Goal: Task Accomplishment & Management: Manage account settings

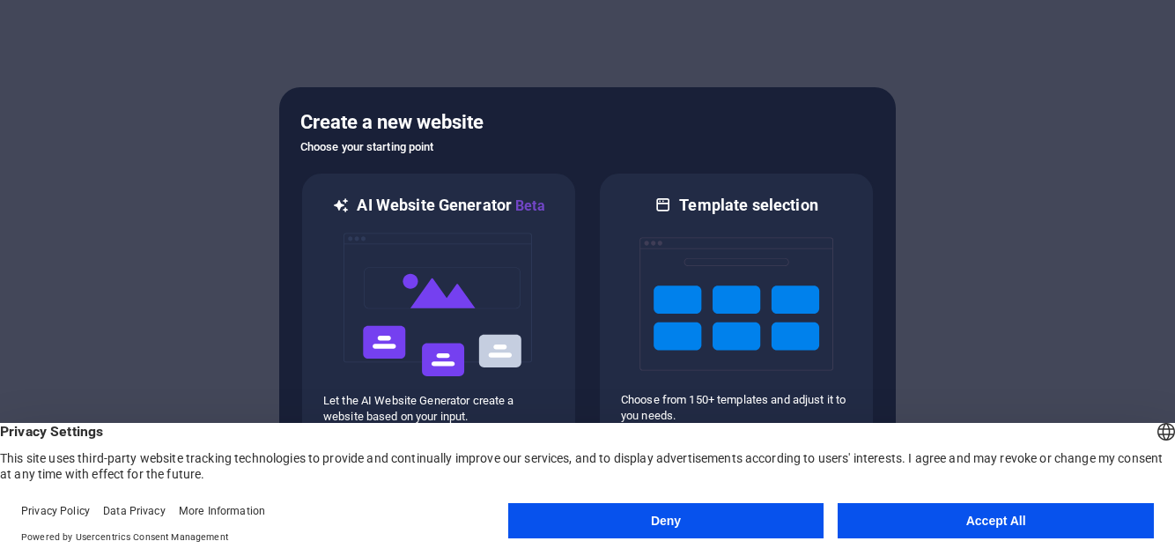
click at [1043, 515] on button "Accept All" at bounding box center [996, 520] width 316 height 35
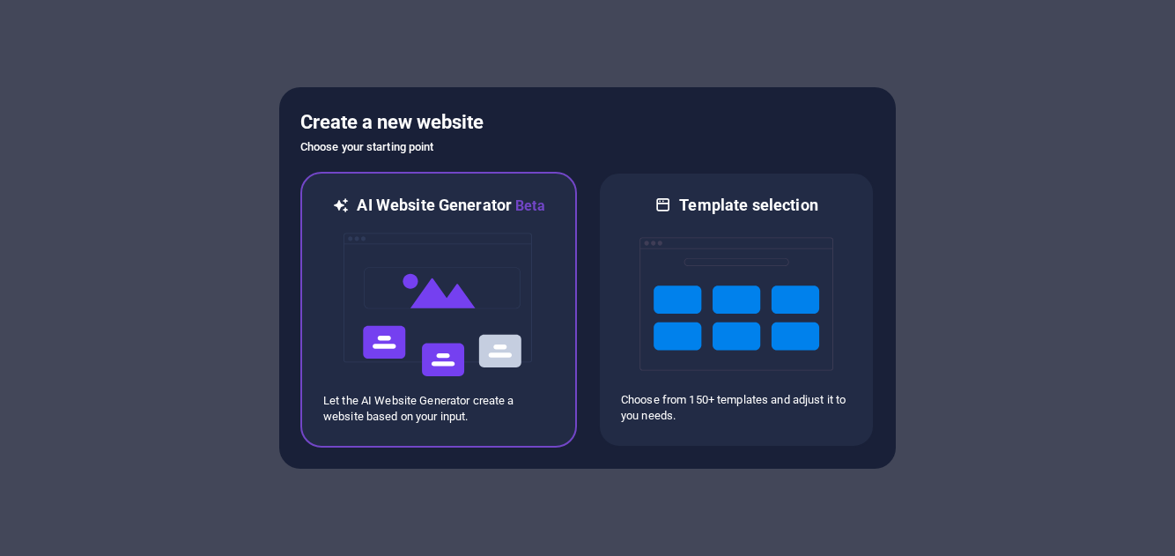
click at [439, 318] on img at bounding box center [439, 305] width 194 height 176
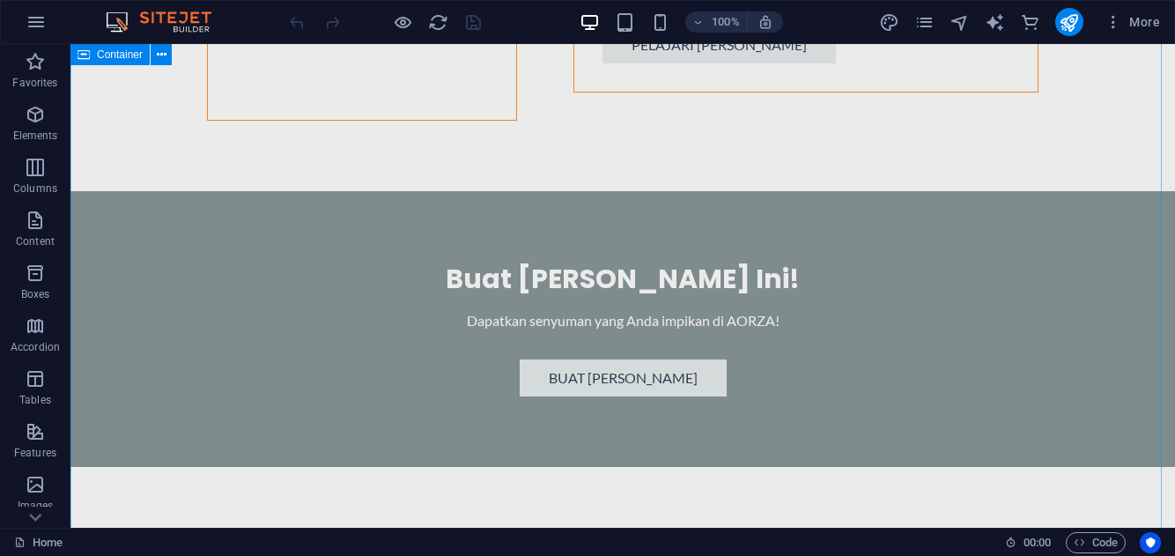
scroll to position [4634, 0]
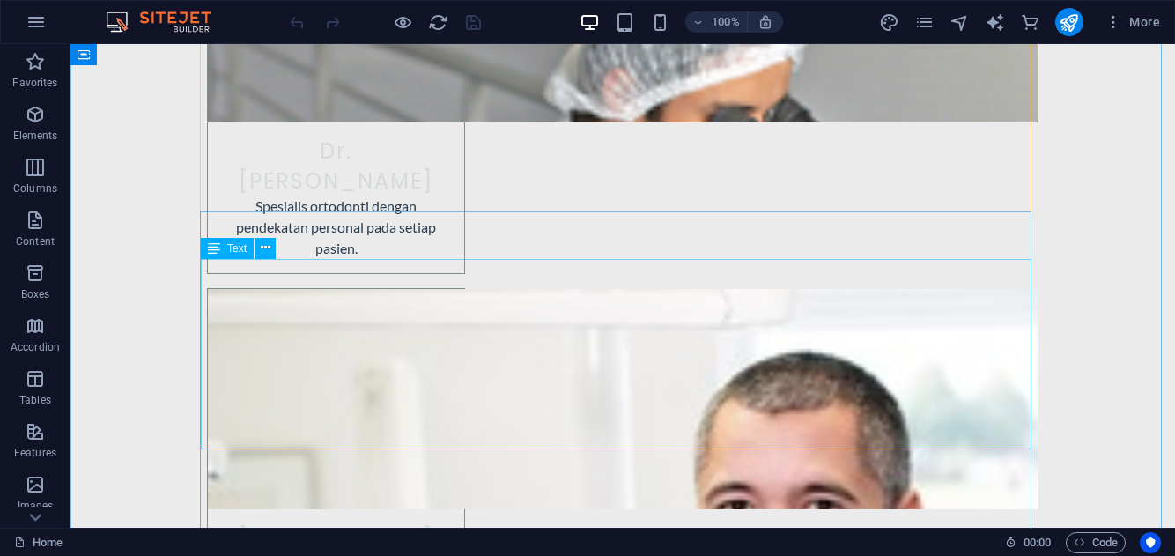
scroll to position [8497, 0]
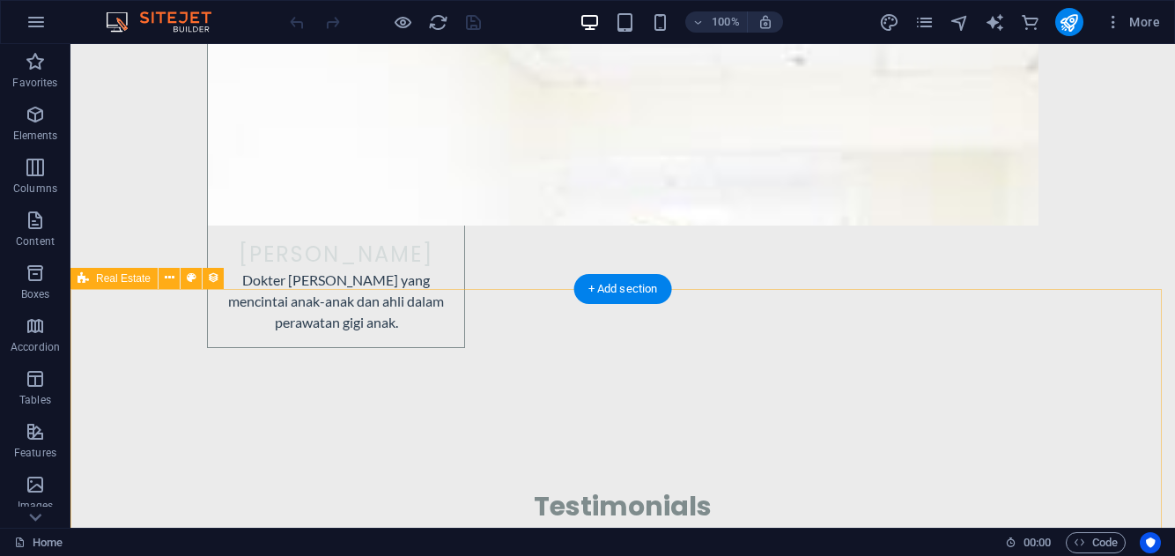
scroll to position [9940, 0]
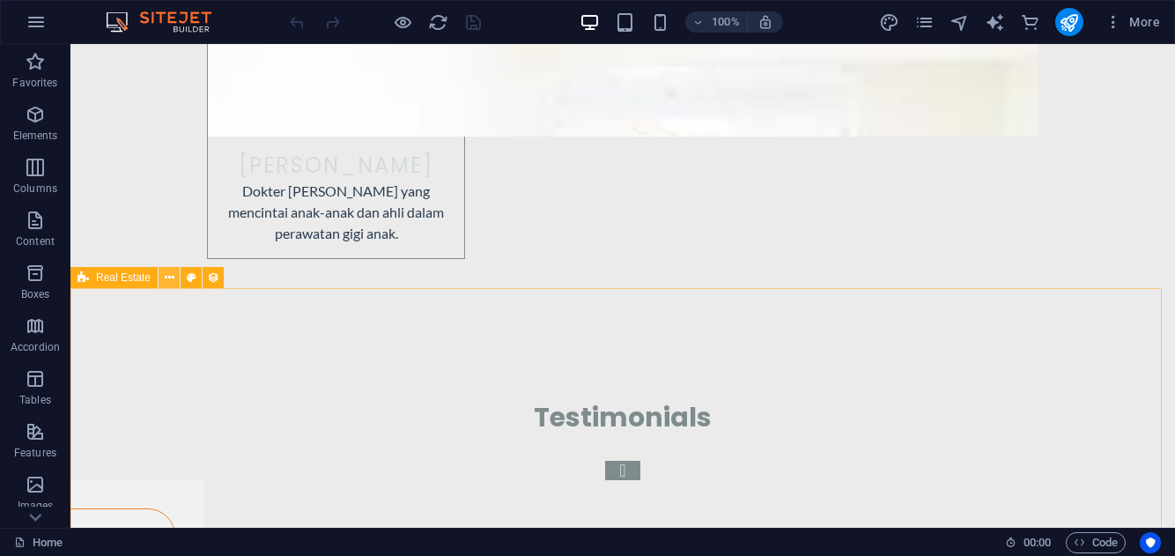
click at [175, 278] on button at bounding box center [169, 277] width 21 height 21
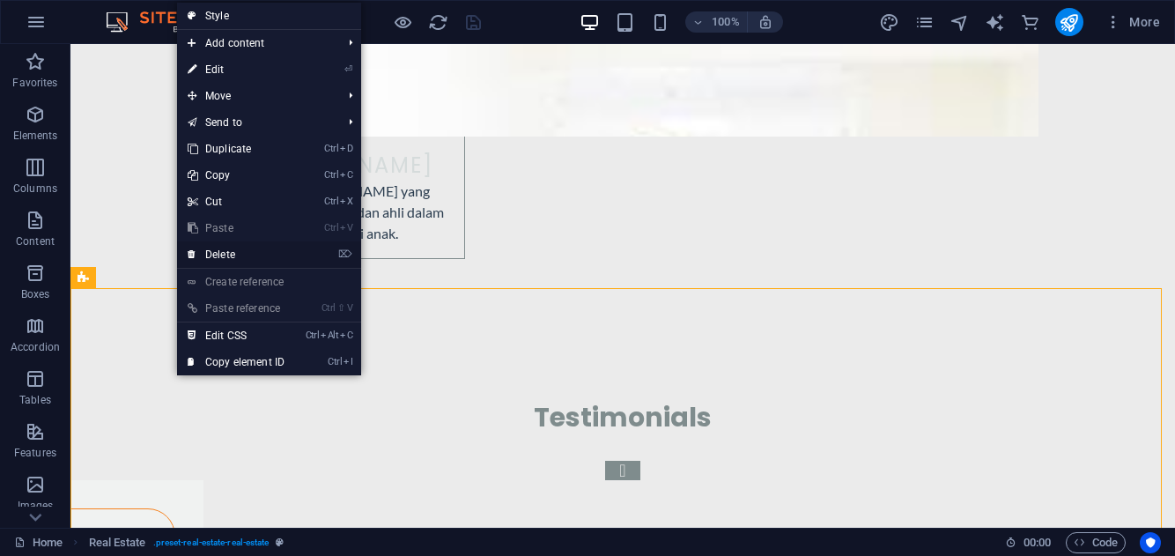
click at [211, 255] on link "⌦ Delete" at bounding box center [236, 254] width 118 height 26
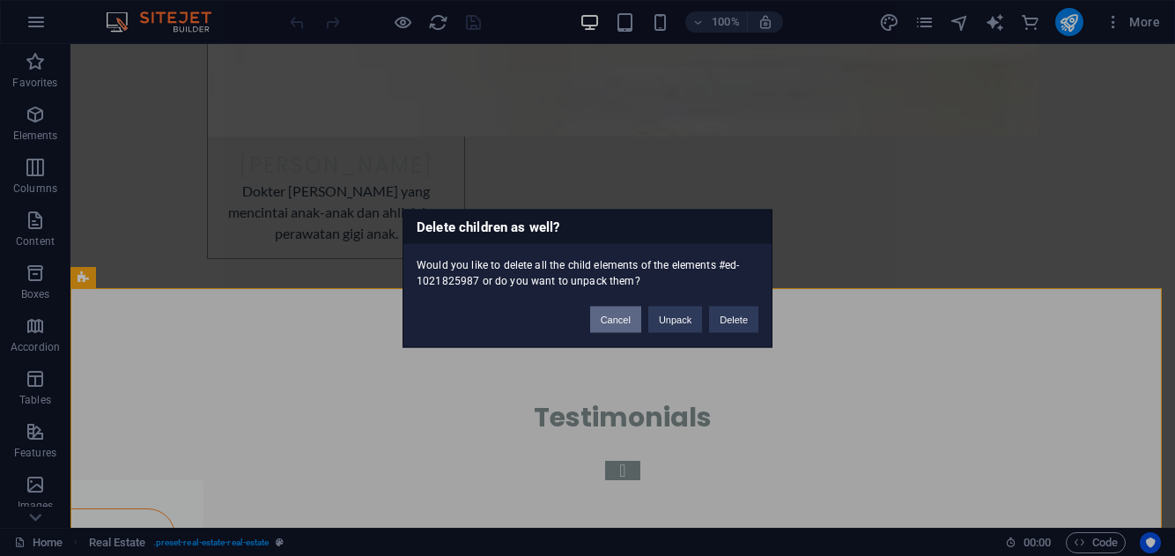
click at [613, 326] on button "Cancel" at bounding box center [615, 319] width 51 height 26
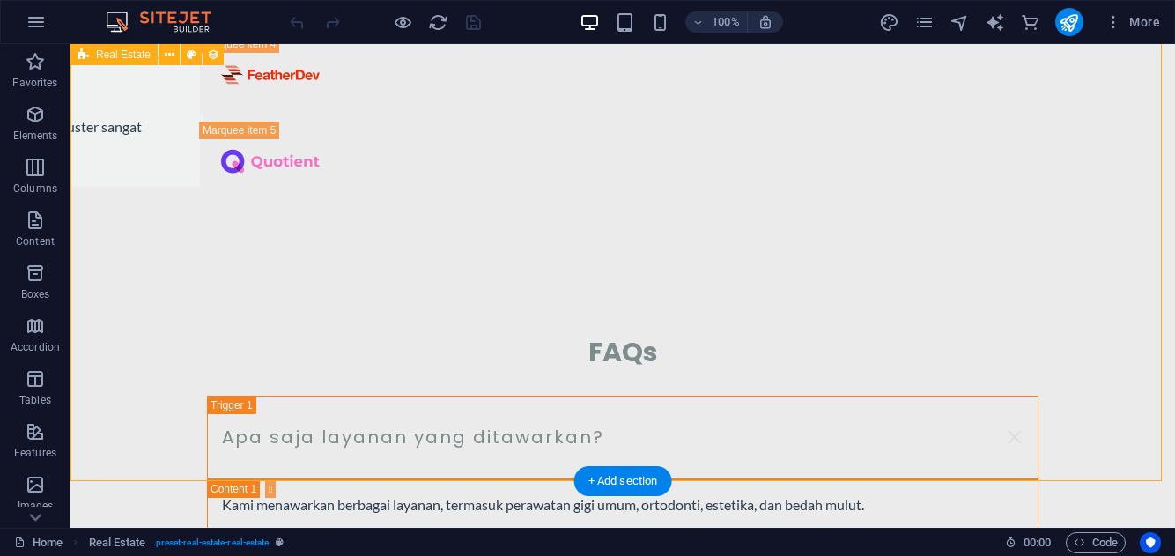
scroll to position [11214, 0]
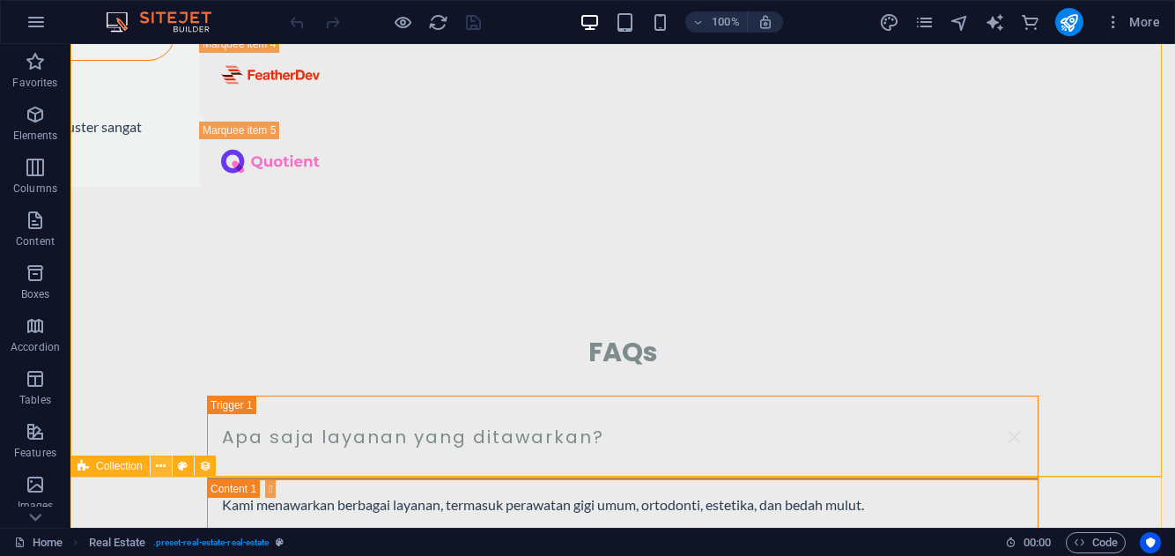
click at [161, 463] on icon at bounding box center [161, 466] width 10 height 18
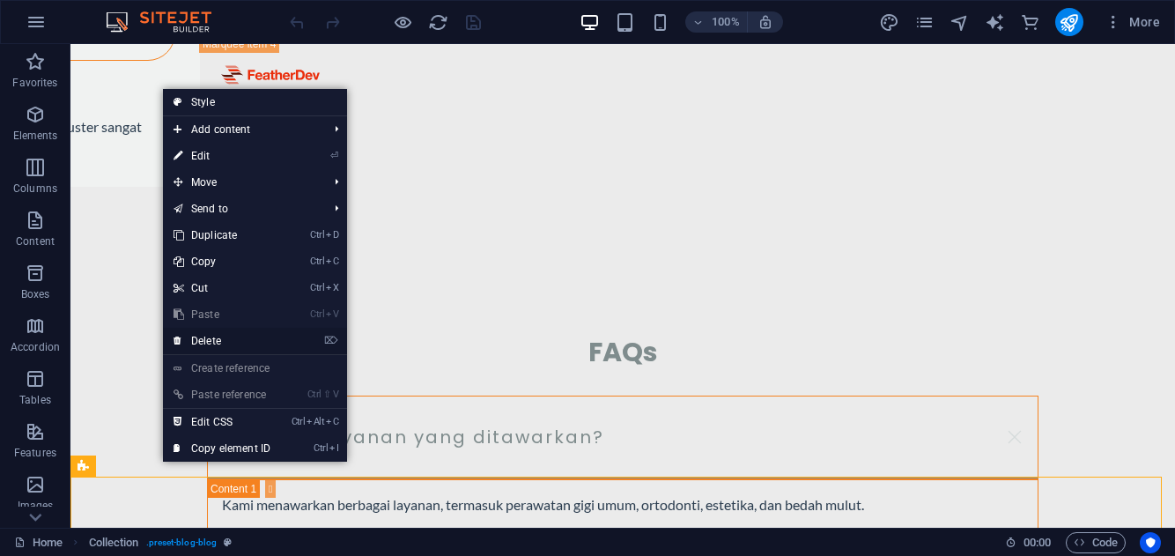
click at [241, 334] on link "⌦ Delete" at bounding box center [222, 341] width 118 height 26
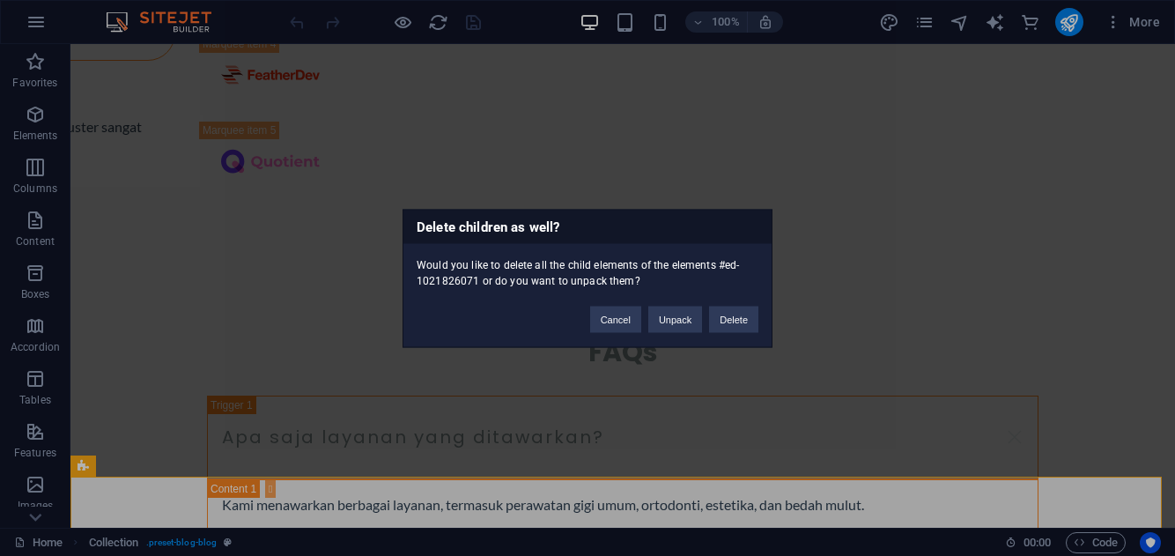
click at [384, 412] on div "Delete children as well? Would you like to delete all the child elements of the…" at bounding box center [587, 278] width 1175 height 556
click at [618, 321] on button "Cancel" at bounding box center [615, 319] width 51 height 26
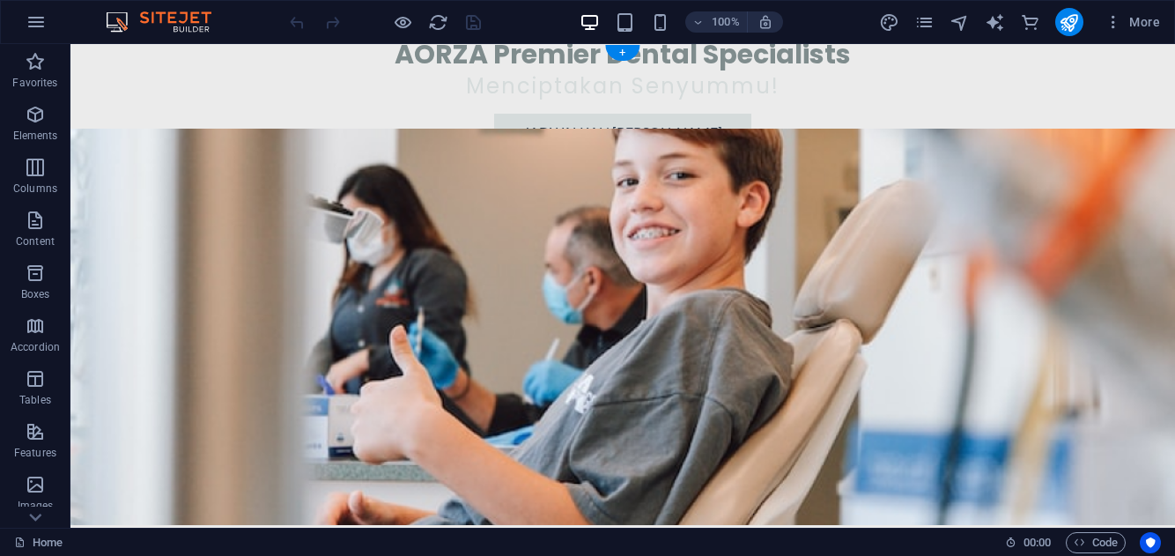
scroll to position [0, 0]
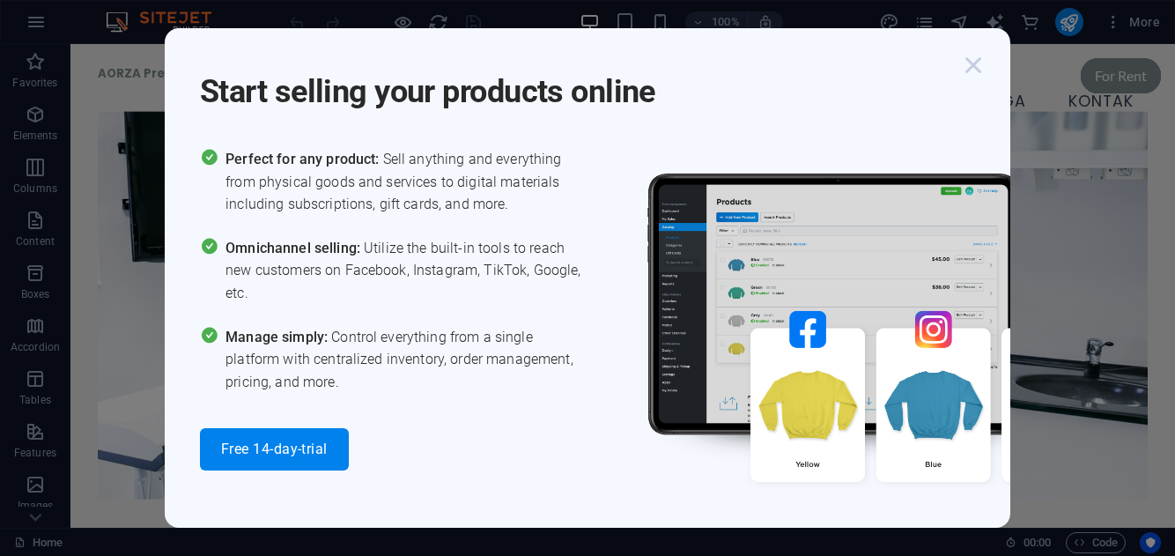
click at [979, 61] on icon "button" at bounding box center [973, 65] width 32 height 32
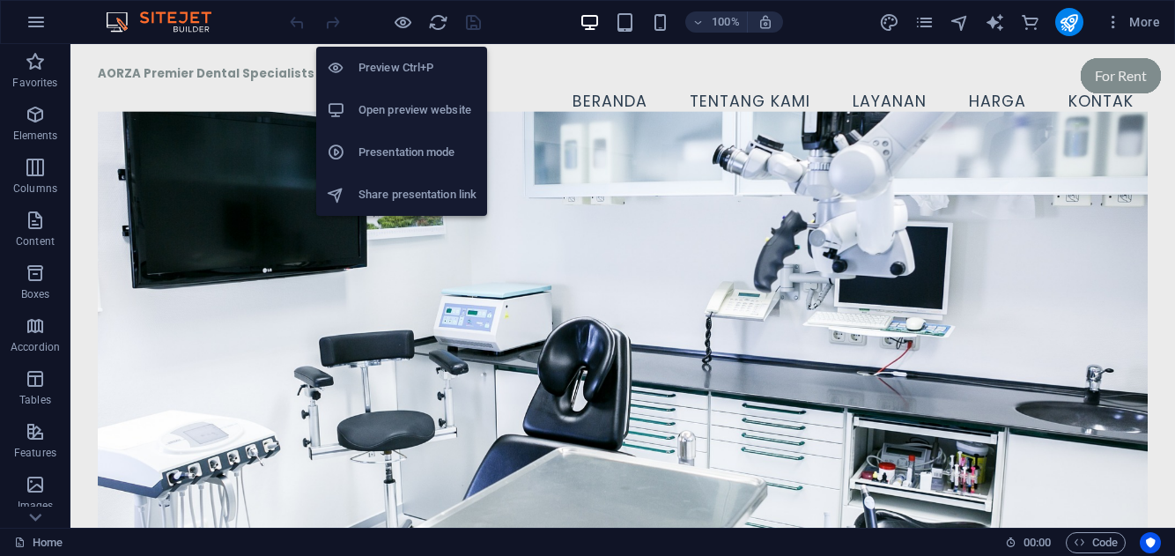
click at [406, 76] on h6 "Preview Ctrl+P" at bounding box center [417, 67] width 118 height 21
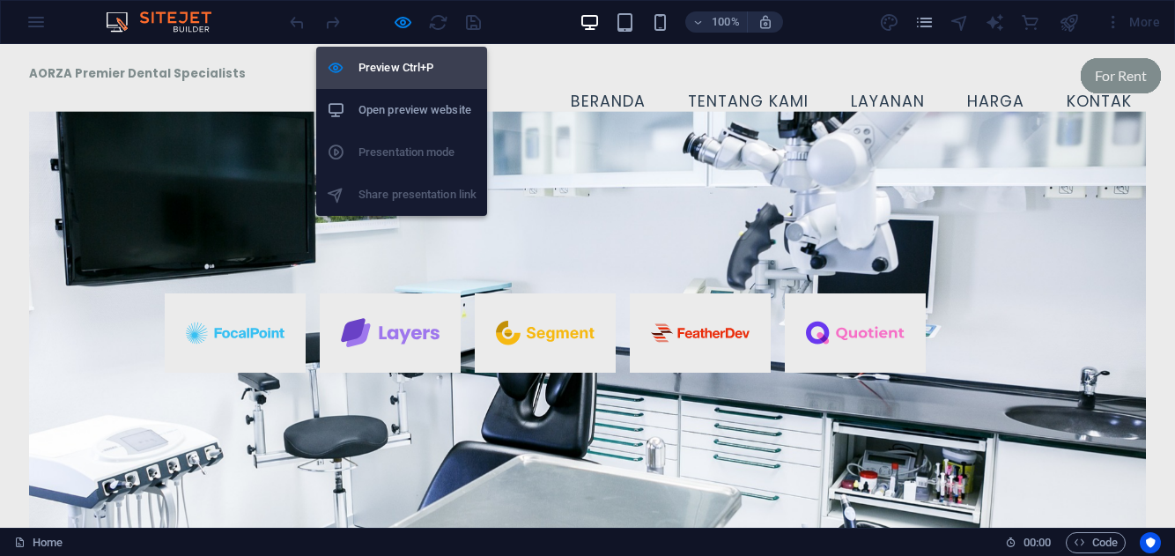
click at [406, 76] on h6 "Preview Ctrl+P" at bounding box center [417, 67] width 118 height 21
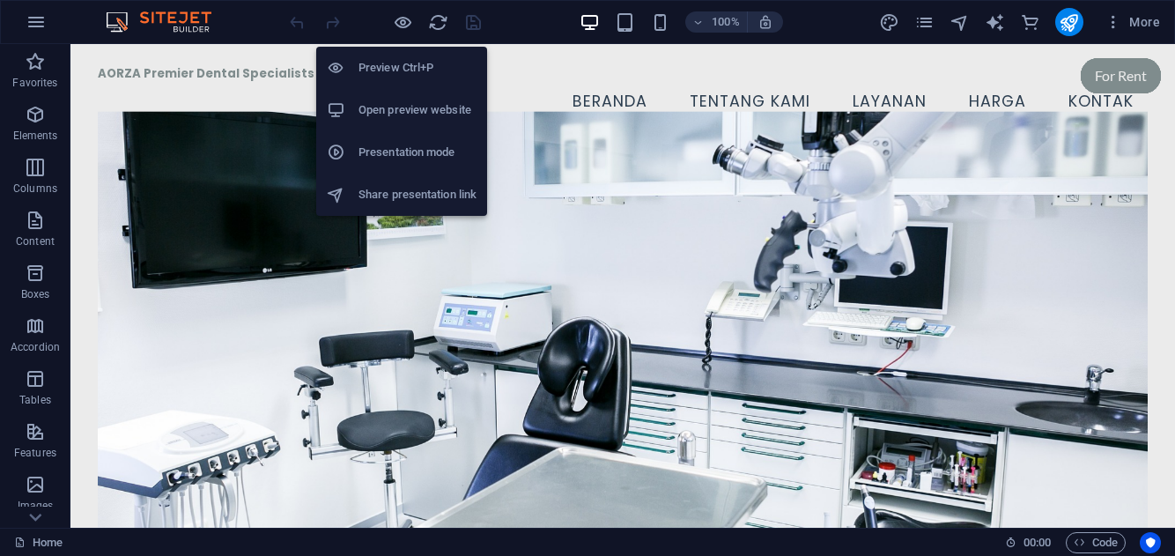
click at [406, 76] on h6 "Preview Ctrl+P" at bounding box center [417, 67] width 118 height 21
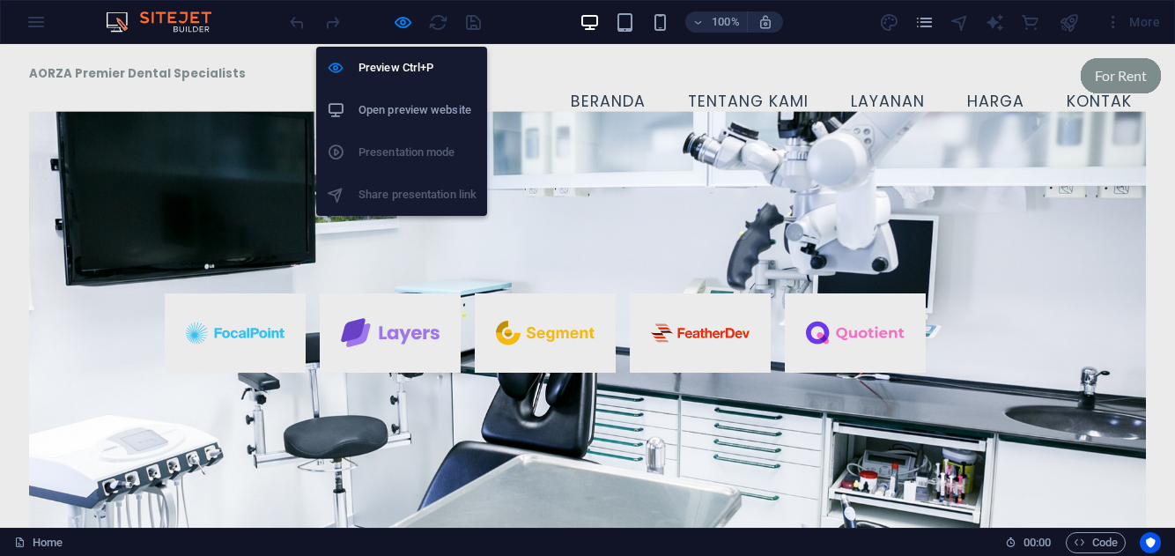
click at [409, 124] on li "Open preview website" at bounding box center [401, 110] width 171 height 42
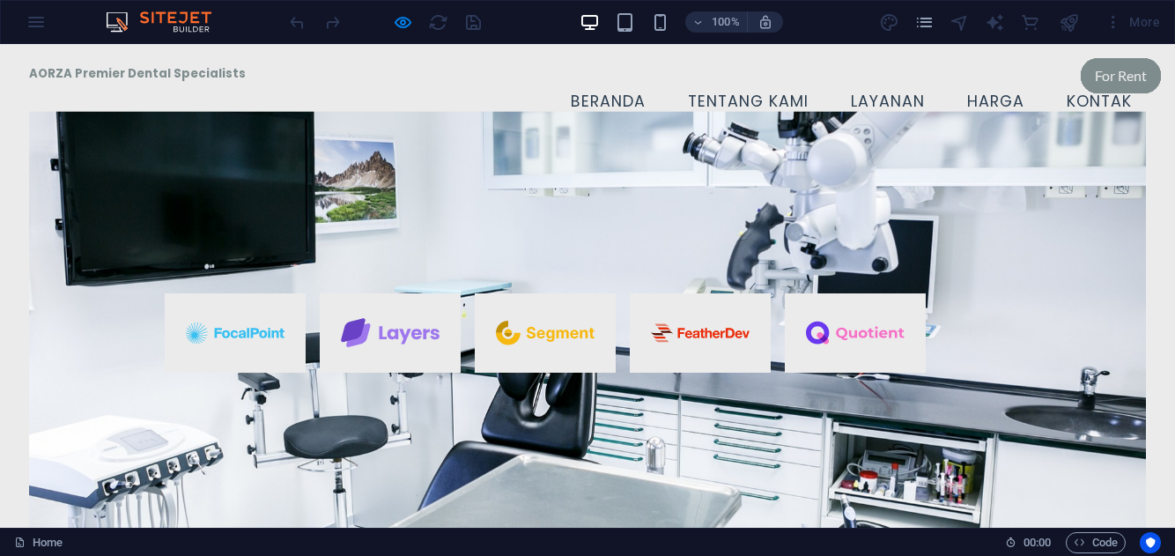
click at [437, 55] on div "AORZA Premier Dental Specialists Menu Beranda Tentang Kami Layanan Harga Kontak" at bounding box center [587, 95] width 1175 height 103
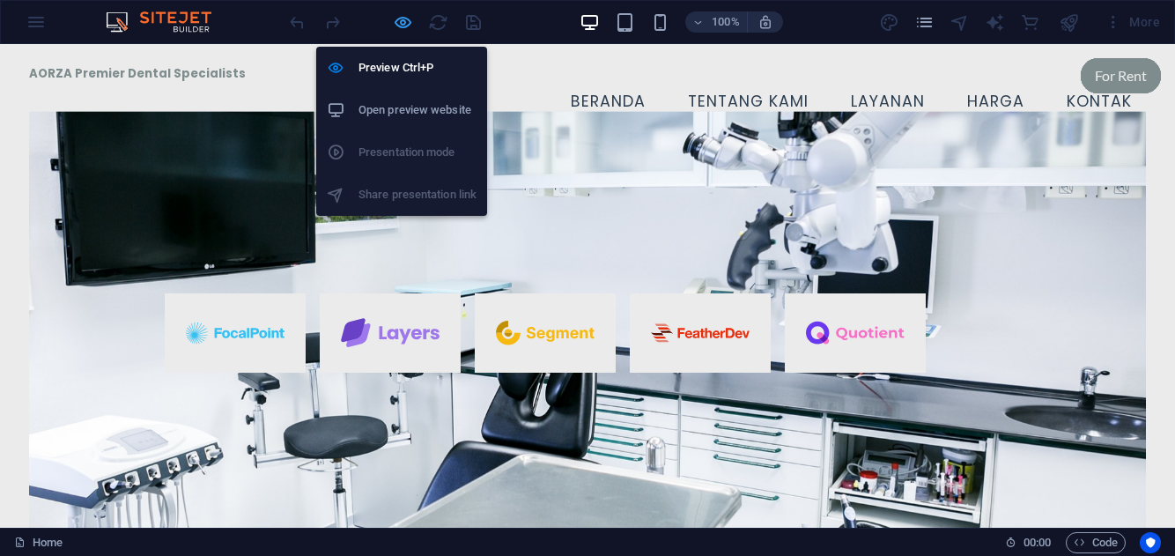
click at [404, 22] on icon "button" at bounding box center [403, 22] width 20 height 20
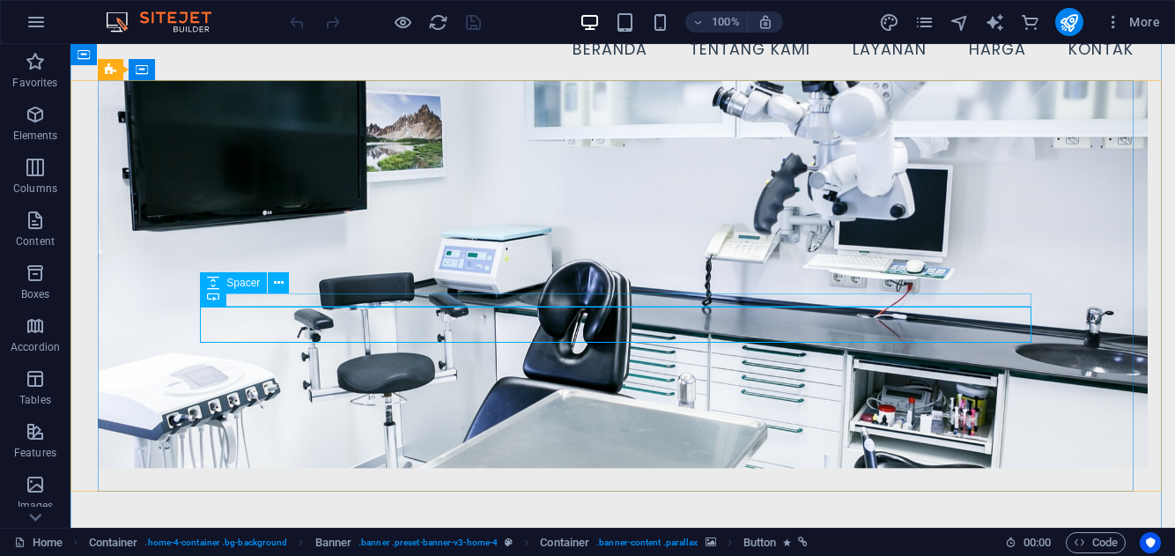
scroll to position [51, 0]
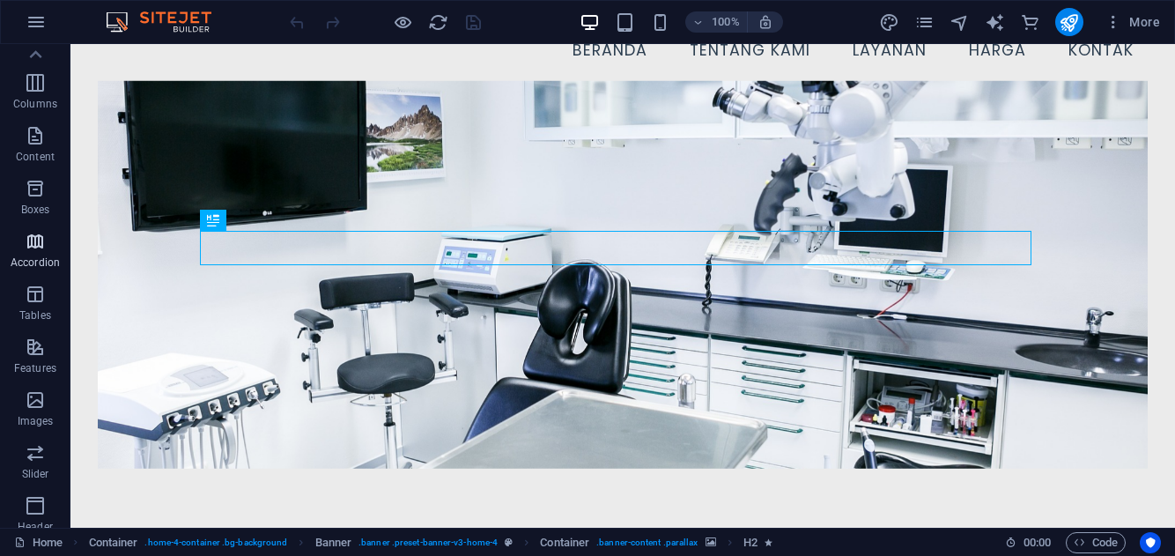
scroll to position [0, 0]
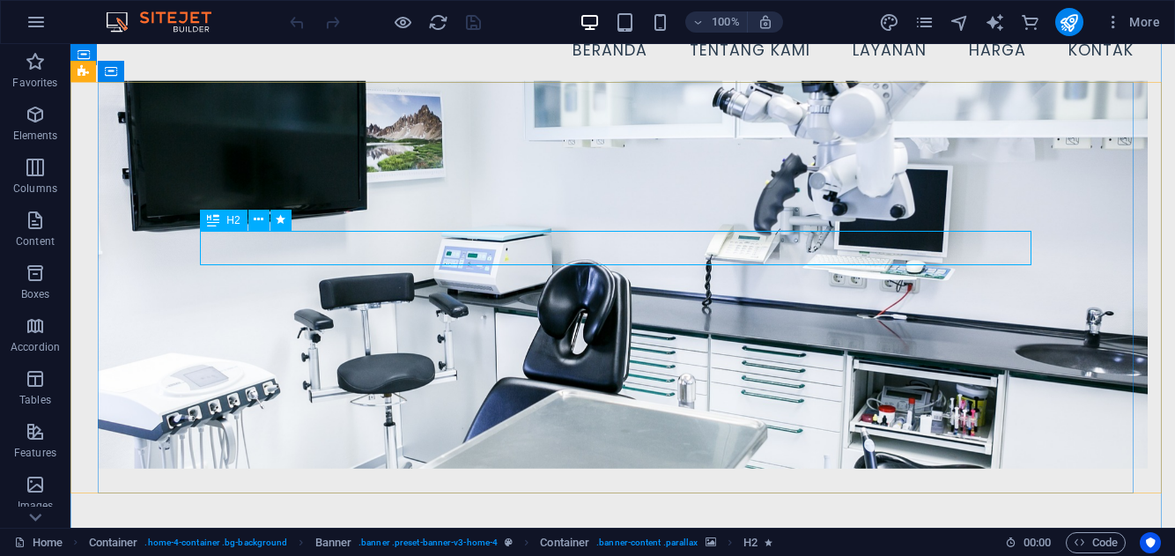
click at [261, 222] on icon at bounding box center [259, 219] width 10 height 18
click at [761, 431] on figure at bounding box center [622, 274] width 1049 height 388
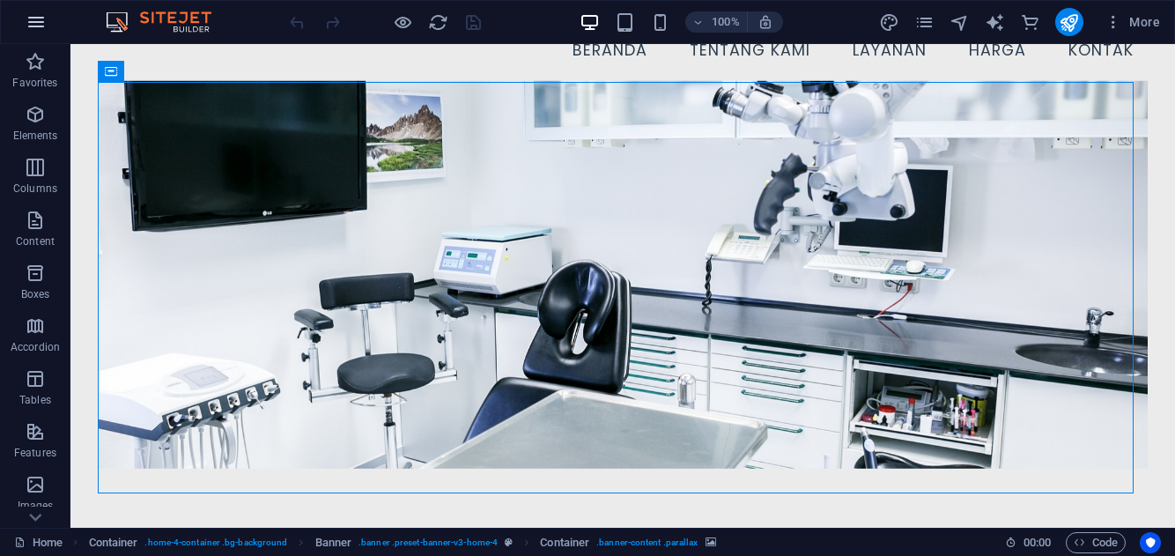
click at [38, 17] on icon "button" at bounding box center [36, 21] width 21 height 21
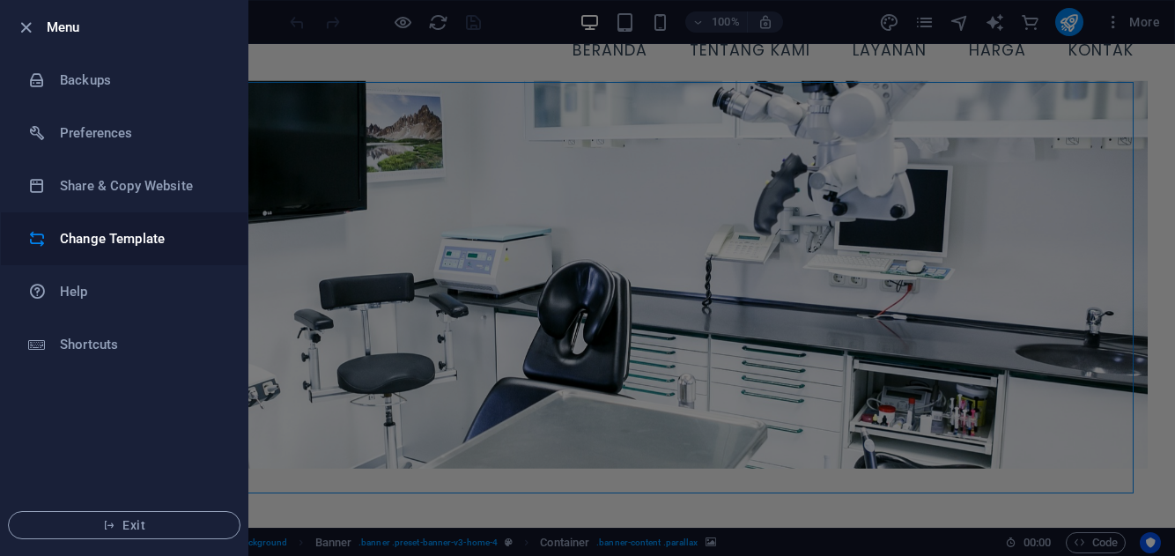
click at [160, 240] on h6 "Change Template" at bounding box center [141, 238] width 163 height 21
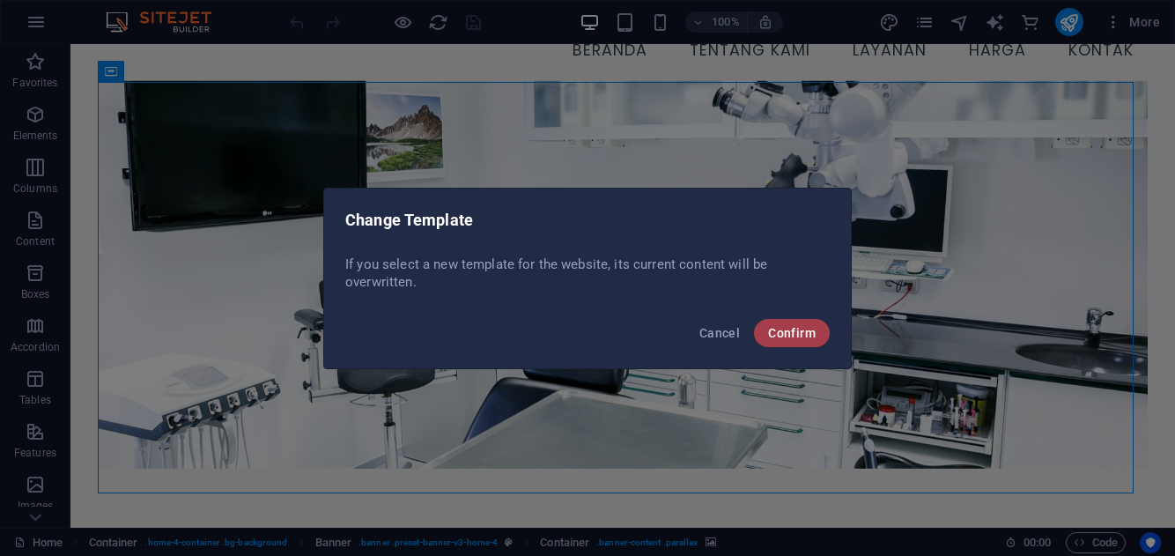
click at [785, 330] on span "Confirm" at bounding box center [792, 333] width 48 height 14
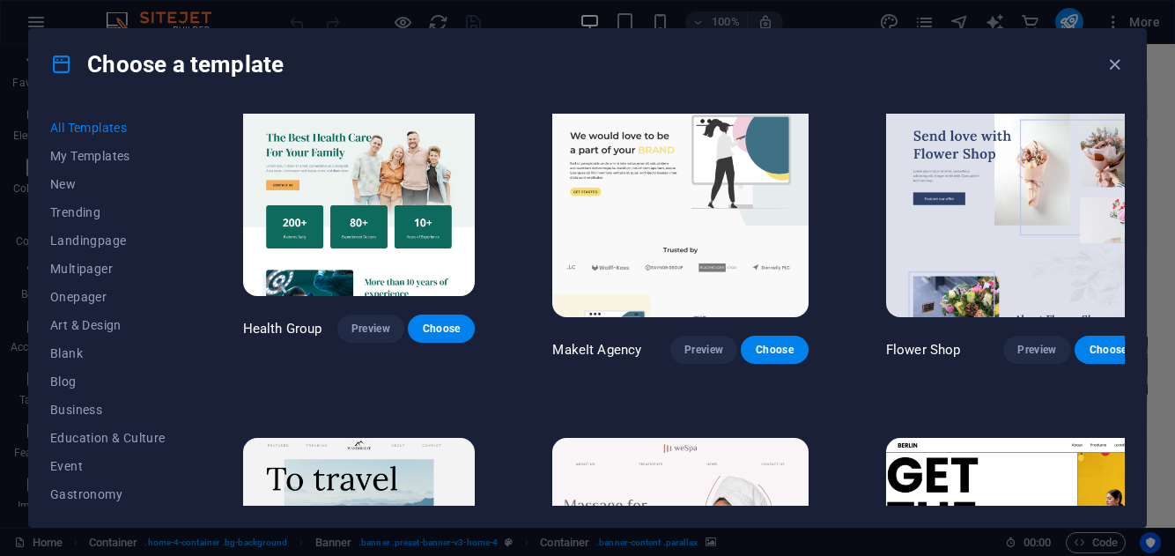
click at [130, 64] on h4 "Choose a template" at bounding box center [166, 64] width 233 height 28
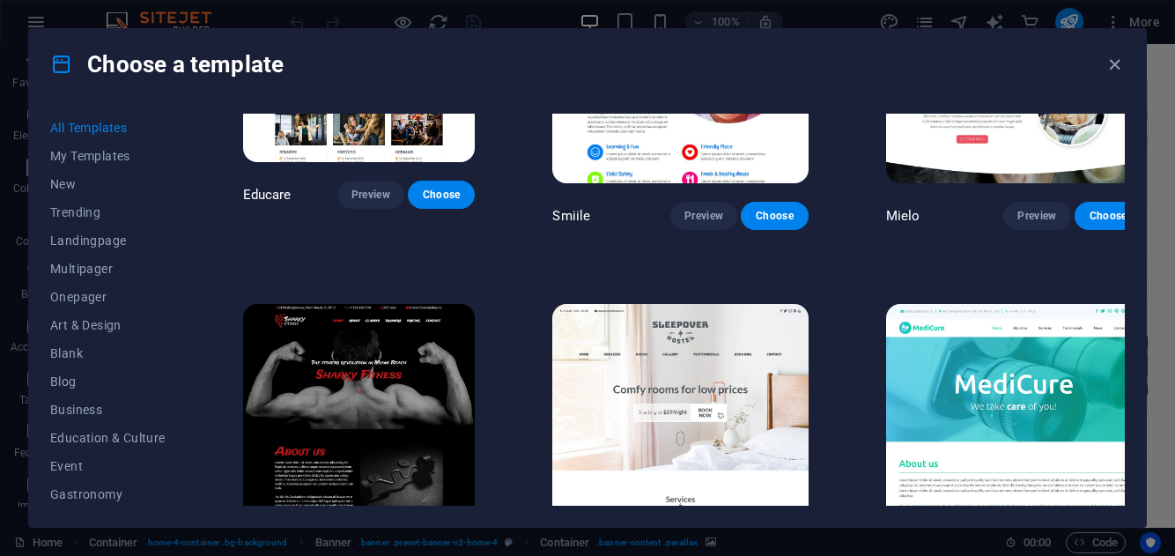
scroll to position [12312, 0]
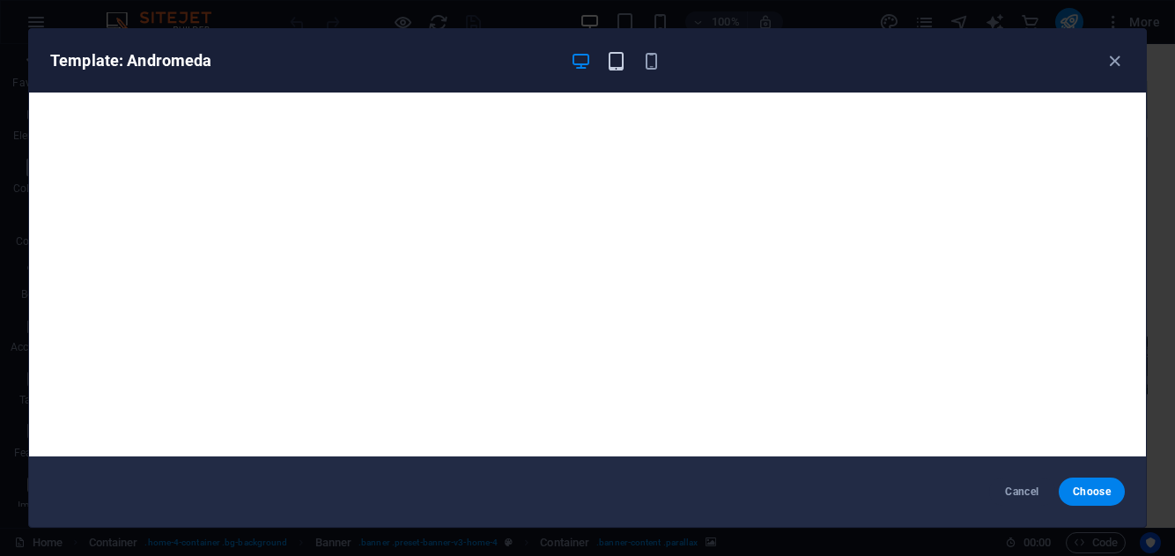
click at [617, 63] on icon "button" at bounding box center [616, 61] width 20 height 20
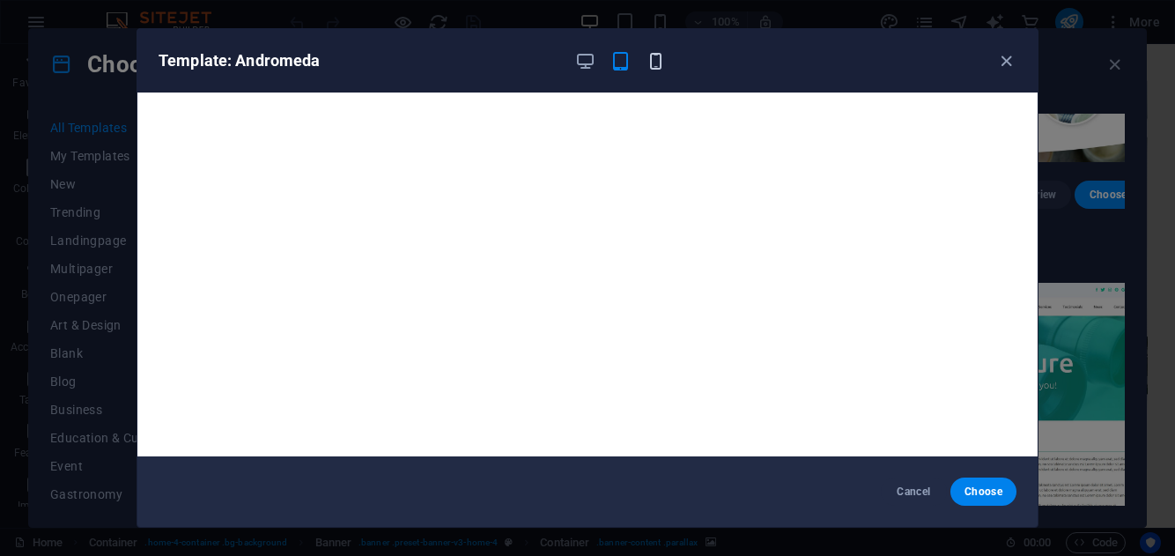
click at [650, 59] on icon "button" at bounding box center [656, 61] width 20 height 20
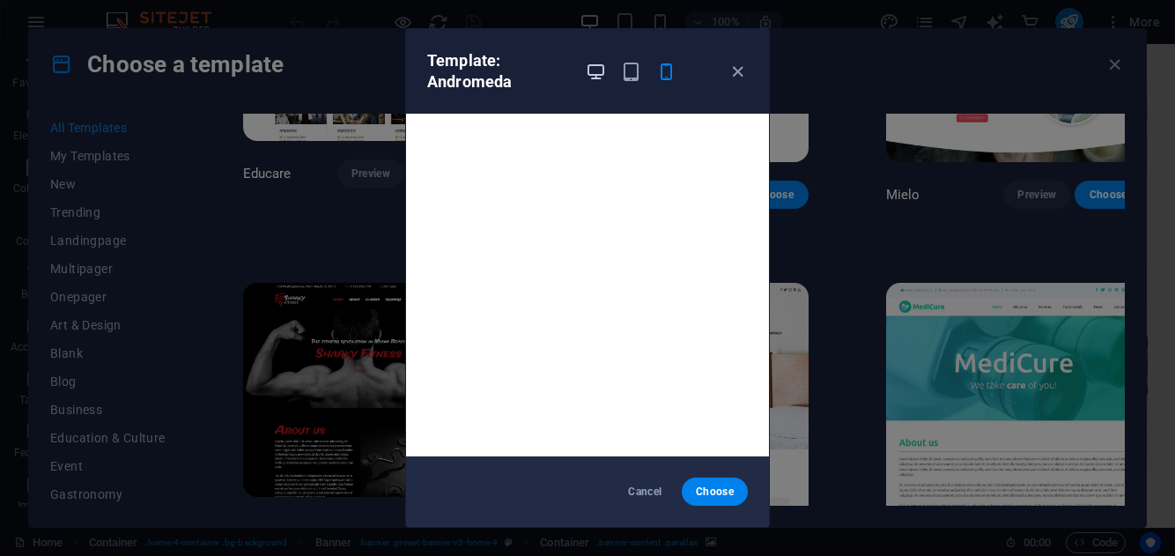
click at [595, 71] on icon "button" at bounding box center [596, 72] width 20 height 20
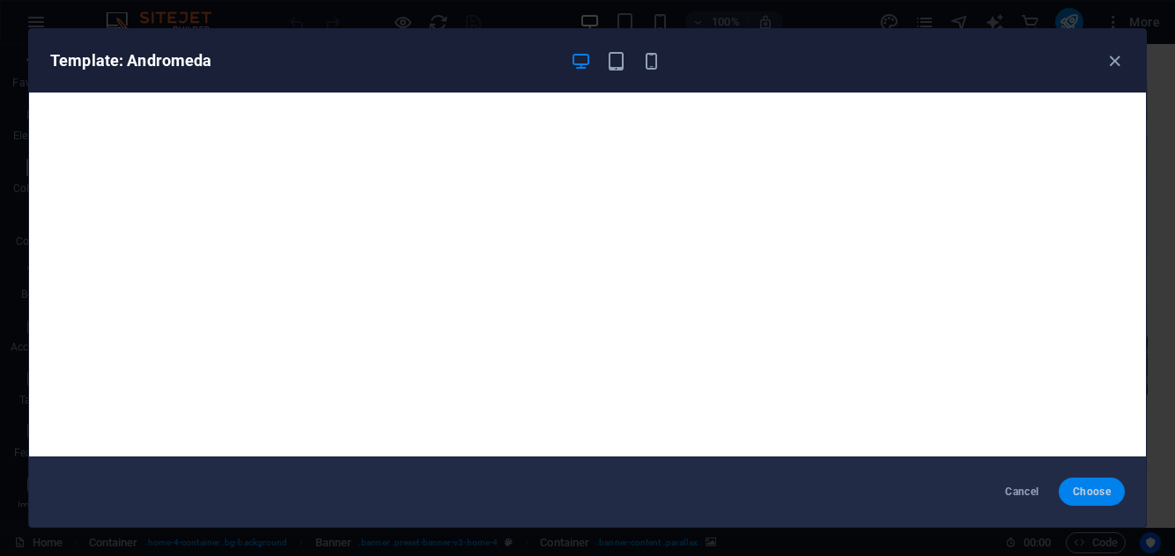
click at [1089, 489] on span "Choose" at bounding box center [1092, 491] width 38 height 14
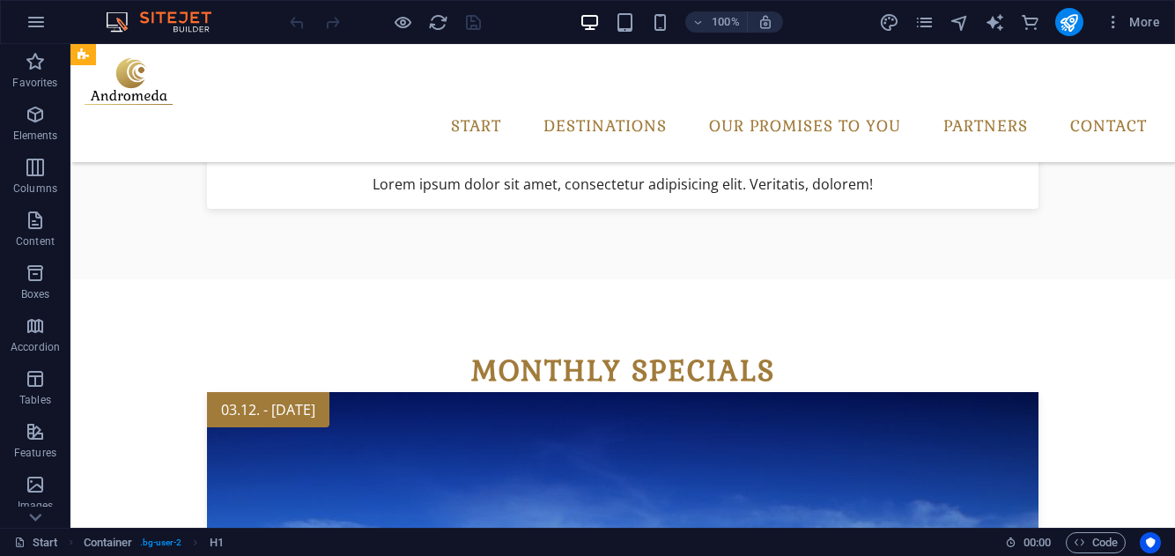
scroll to position [1702, 0]
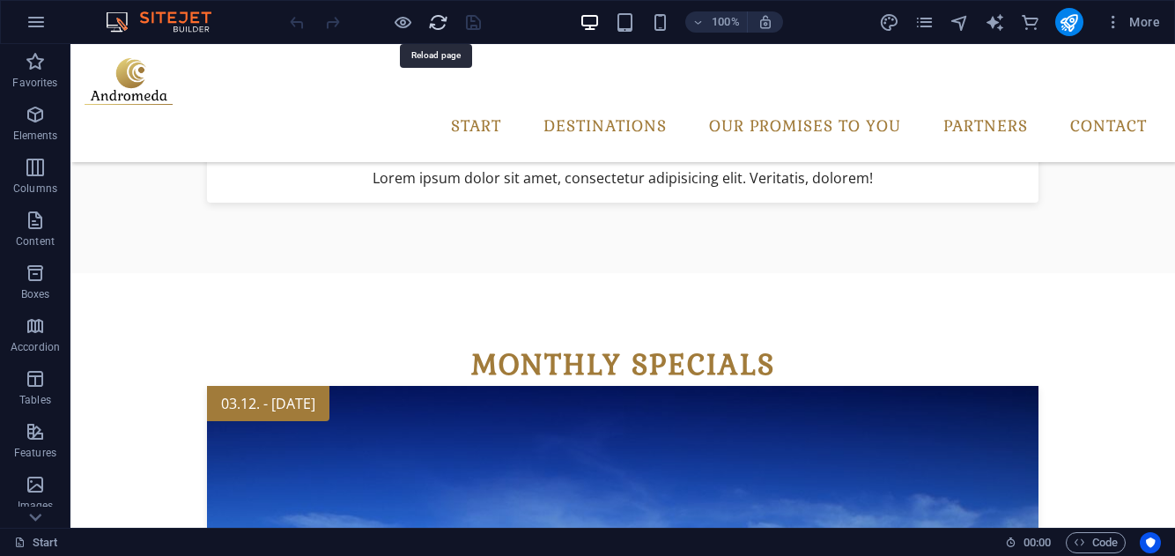
click at [445, 22] on icon "reload" at bounding box center [438, 22] width 20 height 20
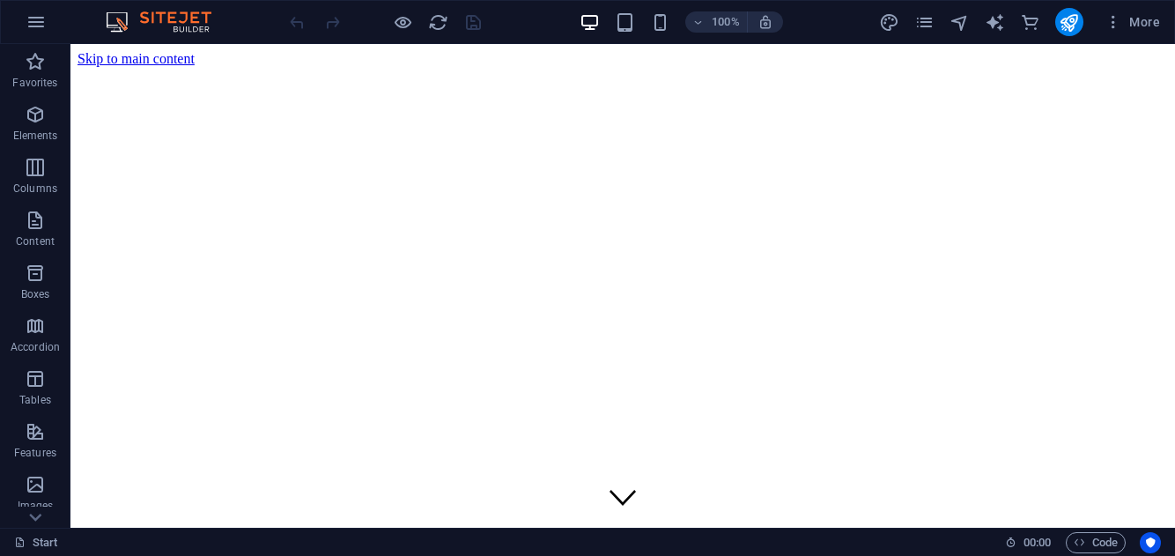
scroll to position [1702, 0]
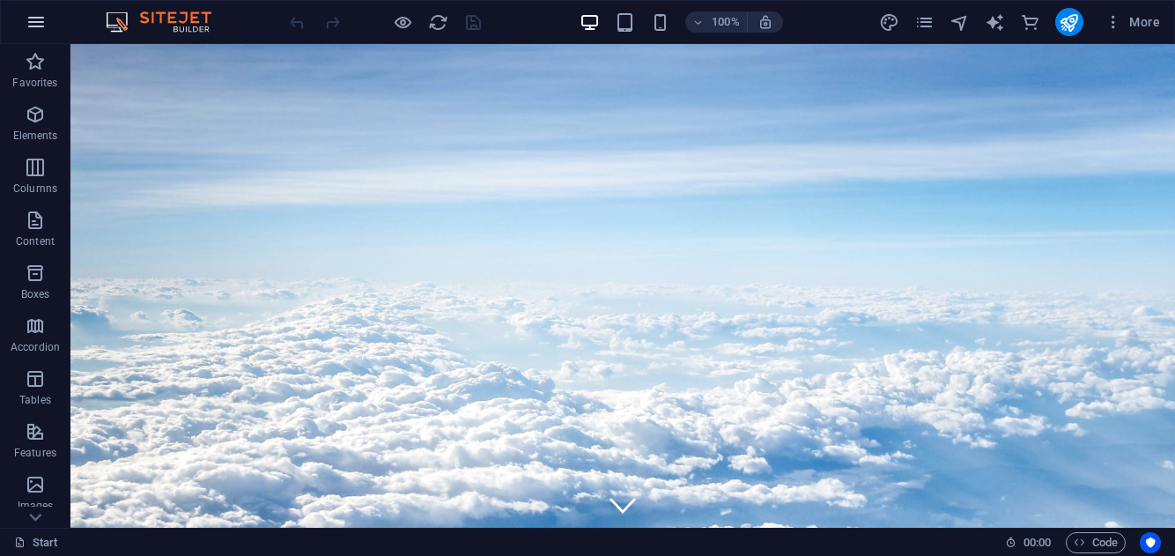
click at [40, 24] on icon "button" at bounding box center [36, 21] width 21 height 21
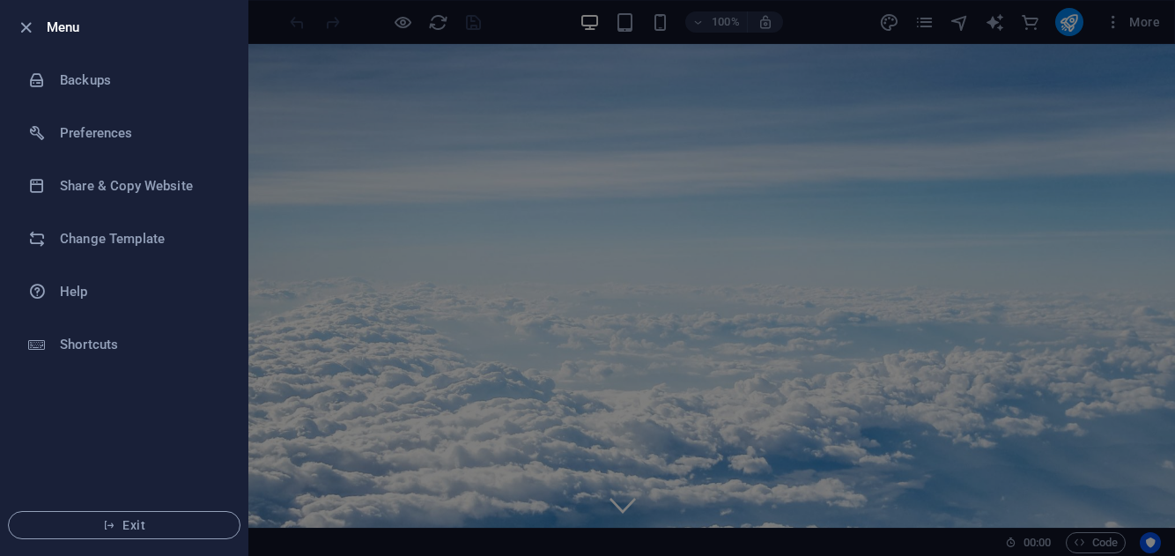
click at [1144, 20] on div at bounding box center [587, 278] width 1175 height 556
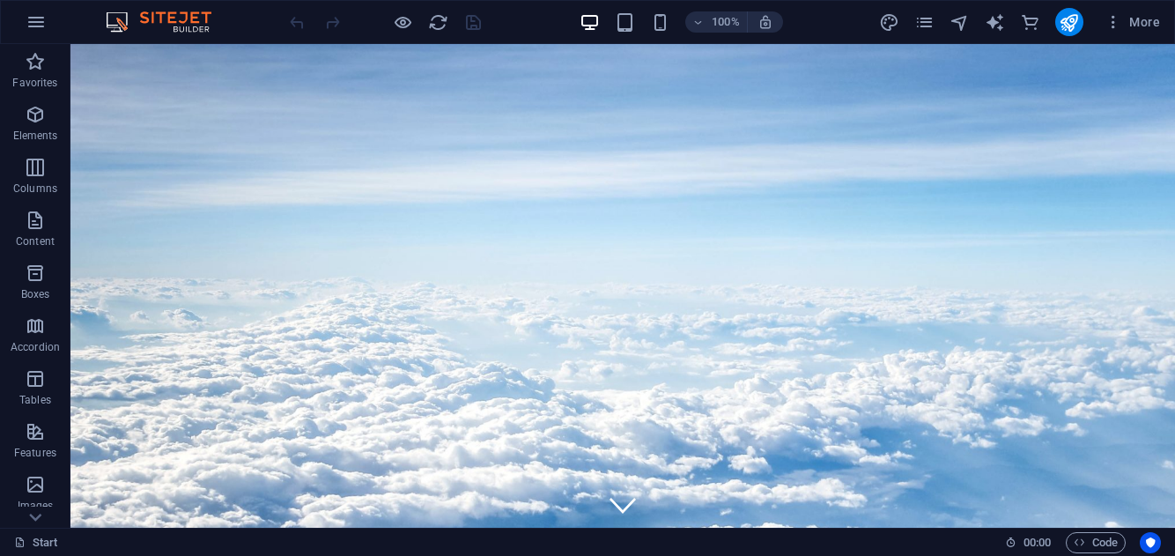
click at [294, 18] on div at bounding box center [384, 22] width 197 height 28
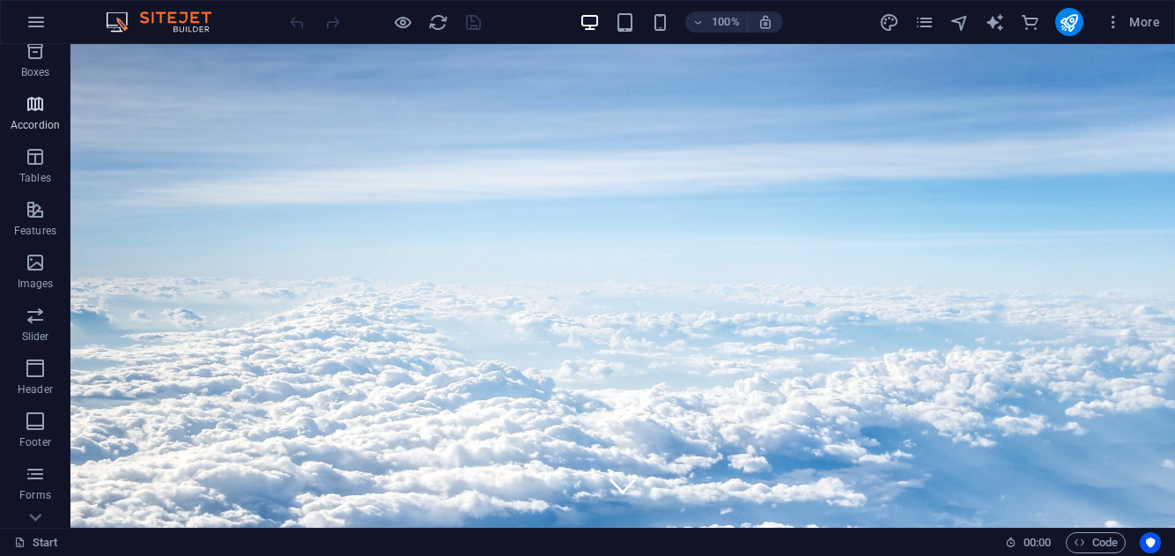
scroll to position [361, 0]
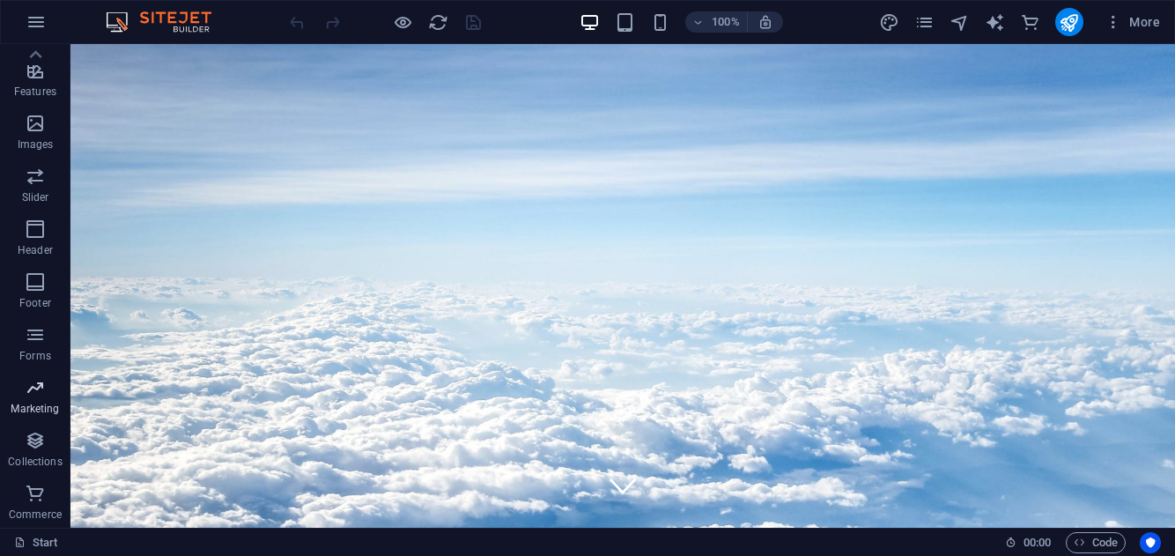
click at [34, 400] on span "Marketing" at bounding box center [35, 398] width 70 height 42
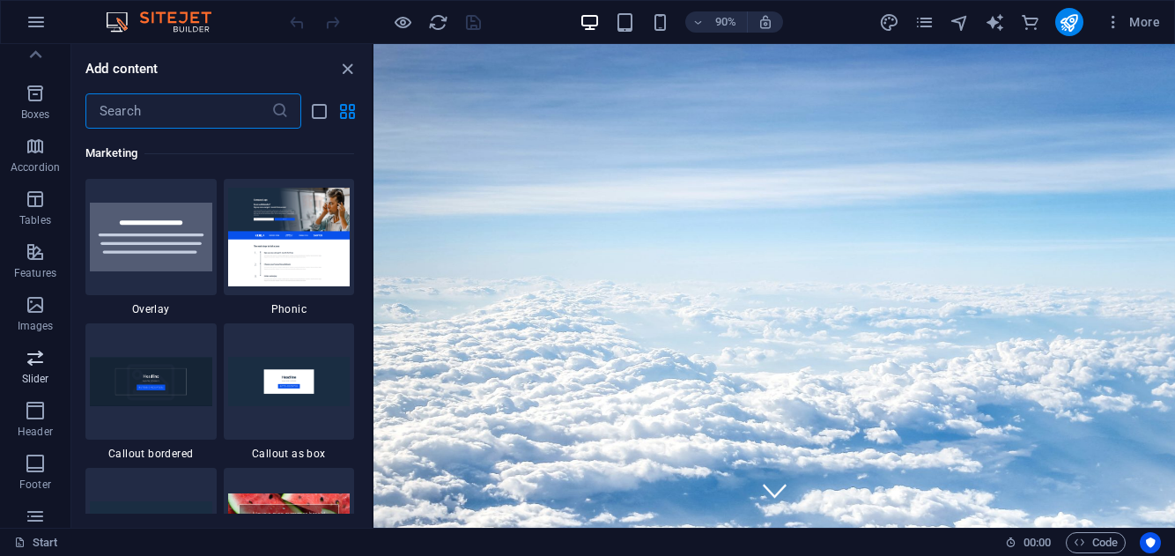
scroll to position [0, 0]
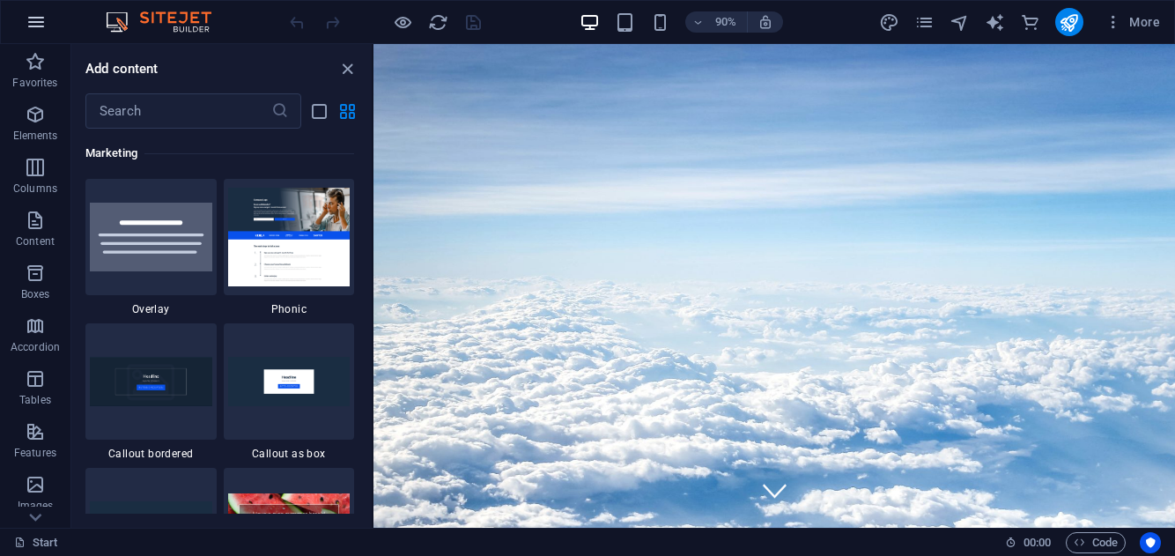
click at [41, 17] on icon "button" at bounding box center [36, 21] width 21 height 21
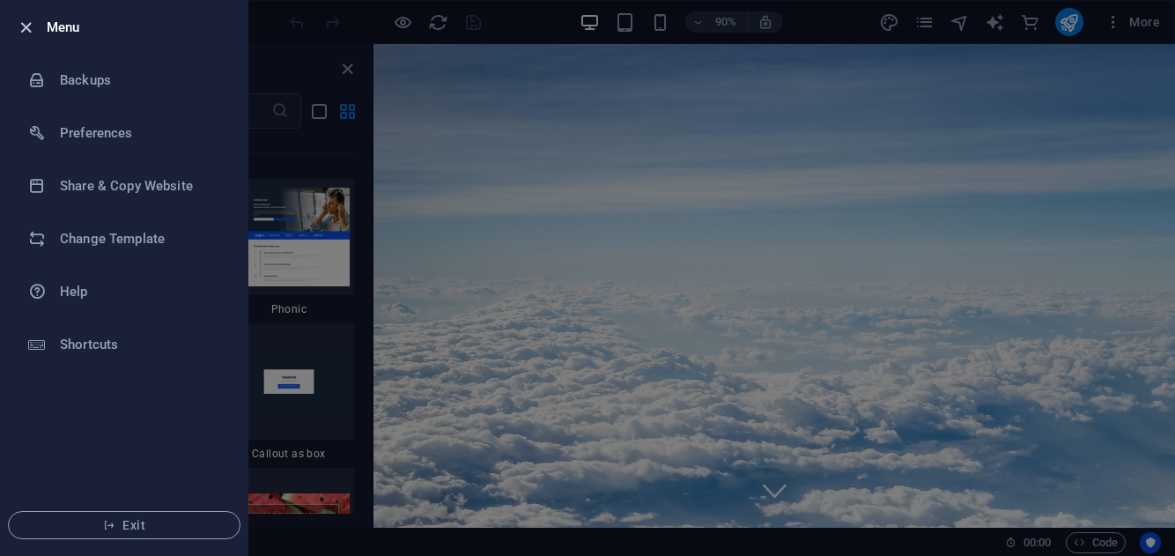
click at [27, 22] on icon "button" at bounding box center [26, 28] width 20 height 20
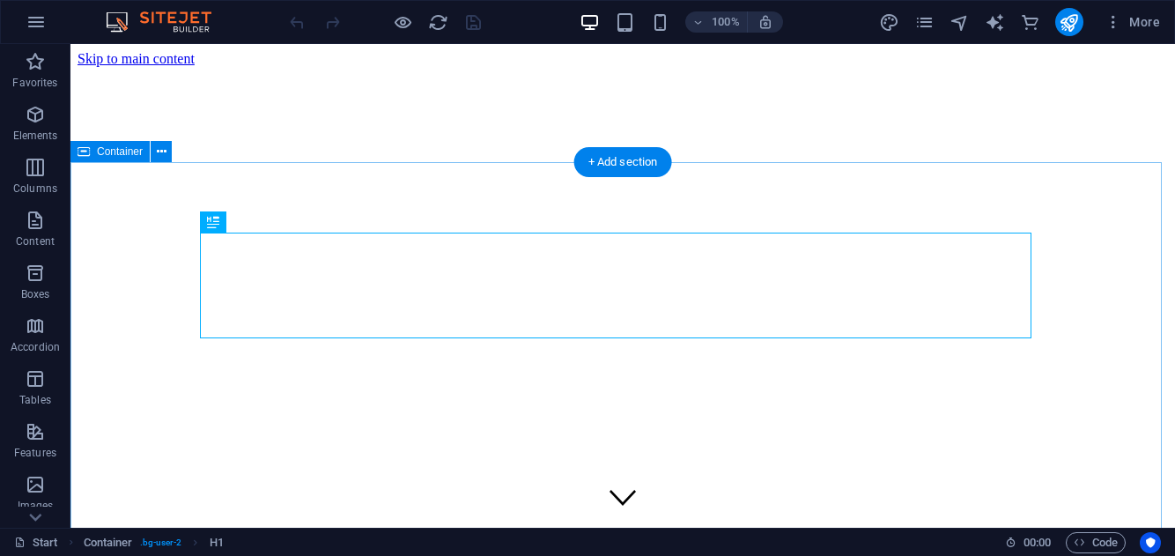
scroll to position [497, 0]
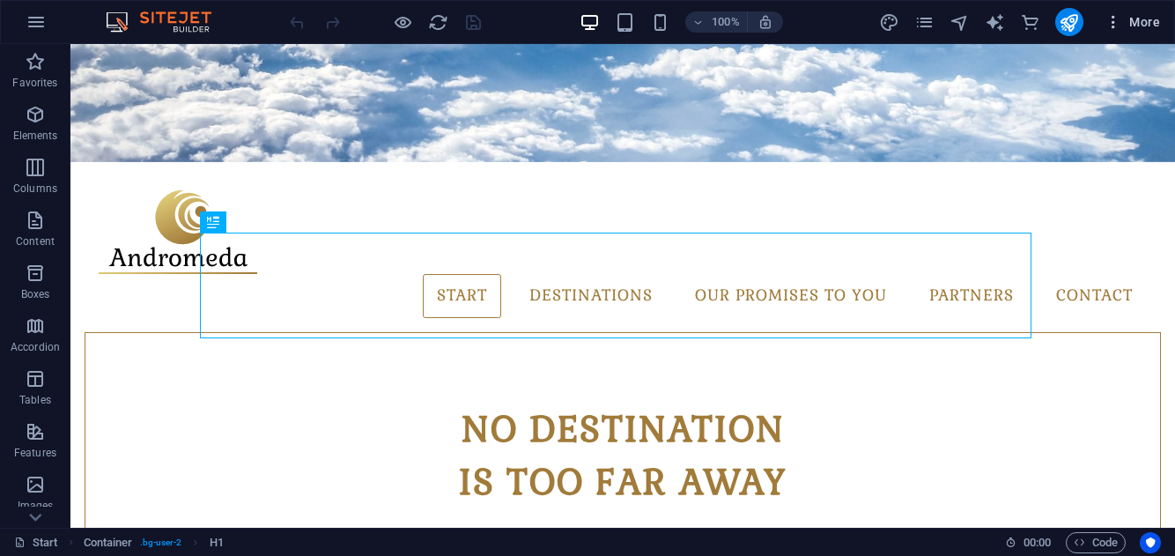
click at [1127, 27] on span "More" at bounding box center [1131, 22] width 55 height 18
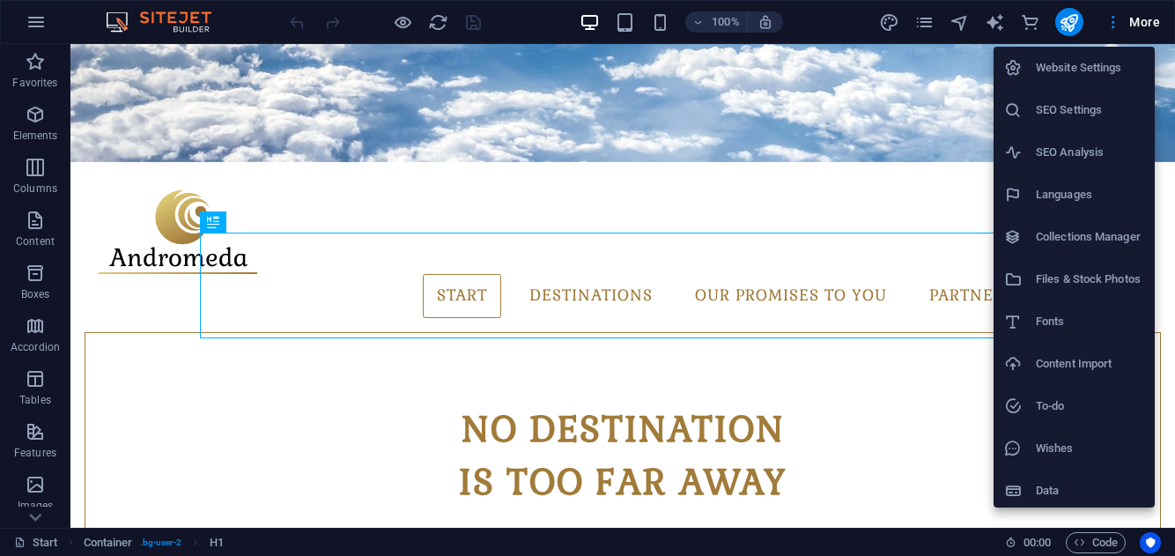
click at [1112, 27] on div at bounding box center [587, 278] width 1175 height 556
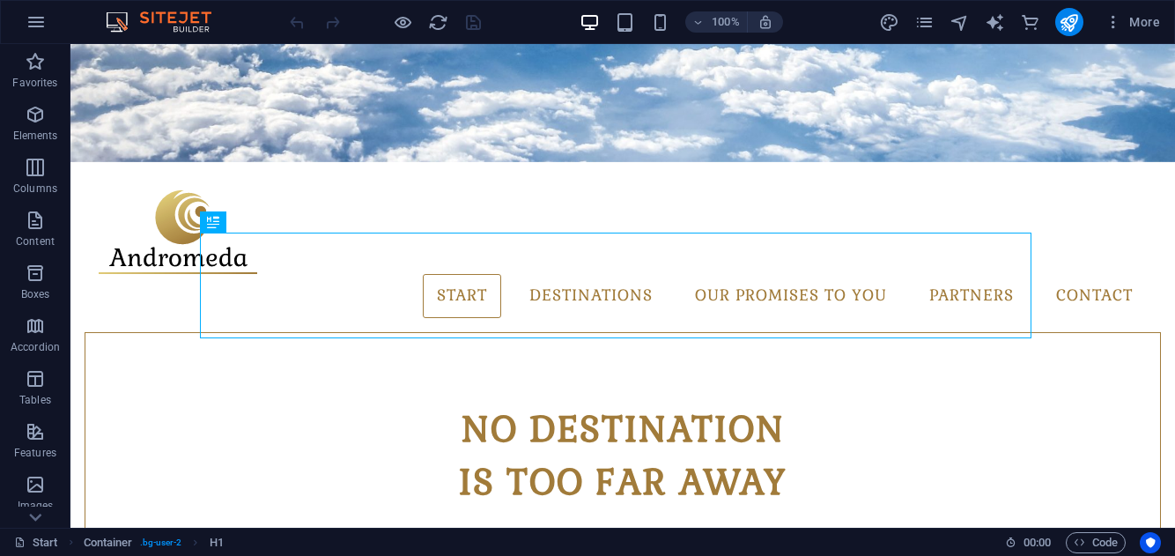
click at [1112, 27] on icon "button" at bounding box center [1113, 22] width 18 height 18
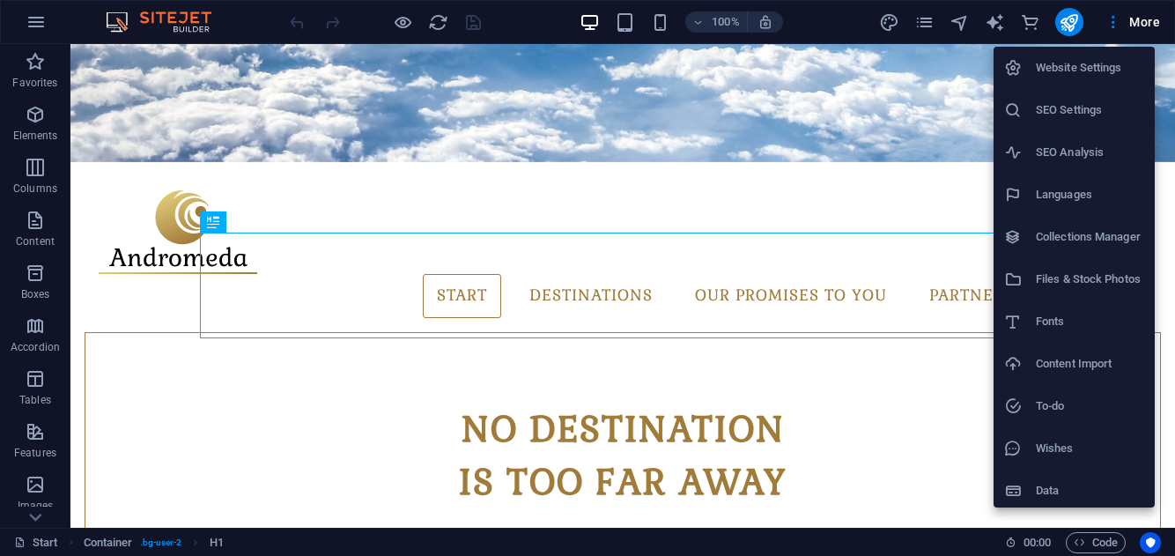
click at [997, 22] on div at bounding box center [587, 278] width 1175 height 556
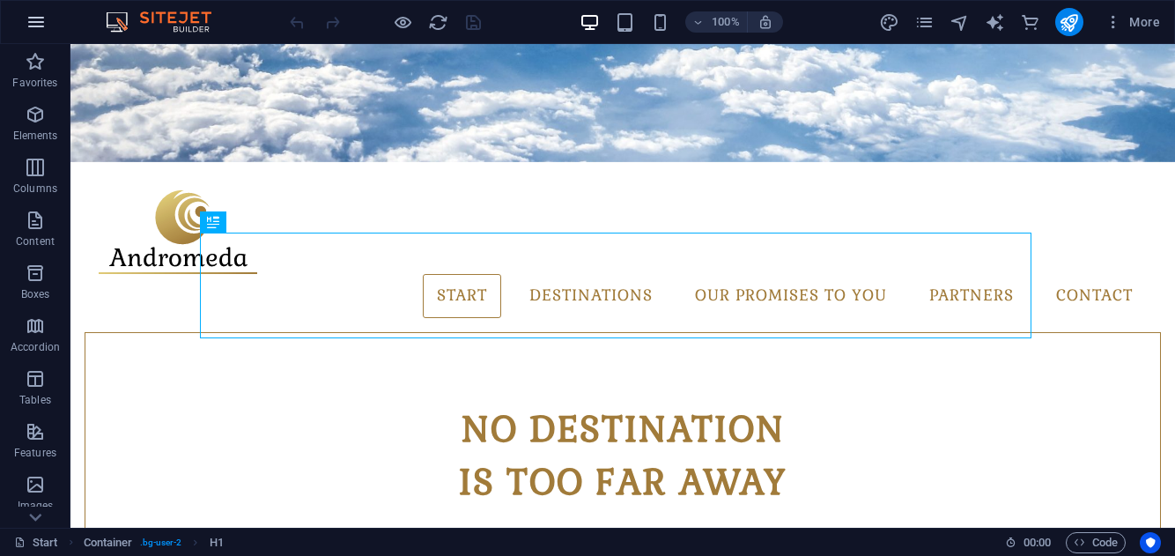
click at [37, 33] on button "button" at bounding box center [36, 22] width 42 height 42
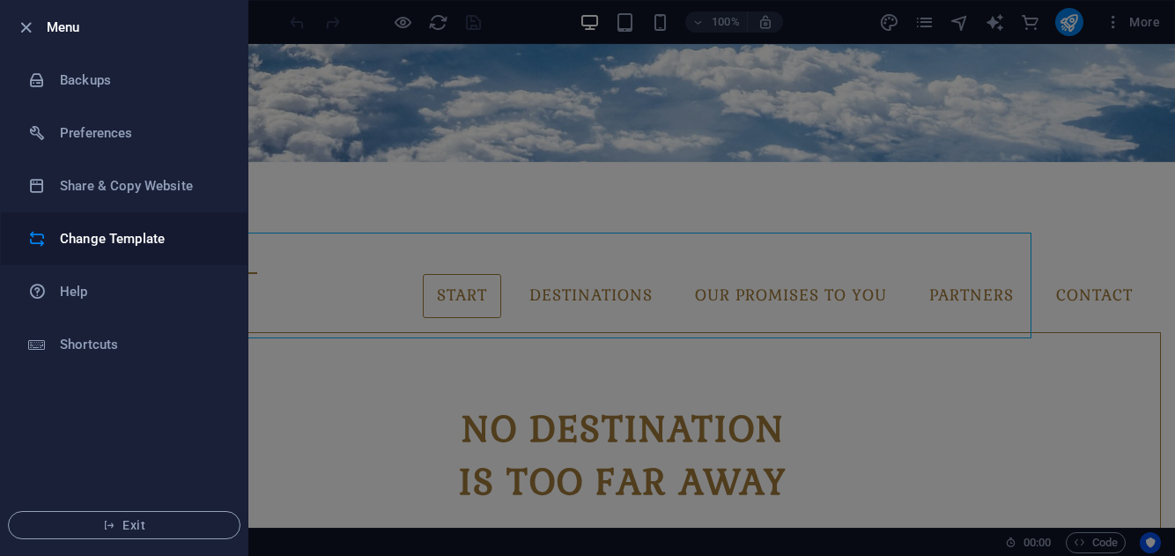
click at [144, 242] on h6 "Change Template" at bounding box center [141, 238] width 163 height 21
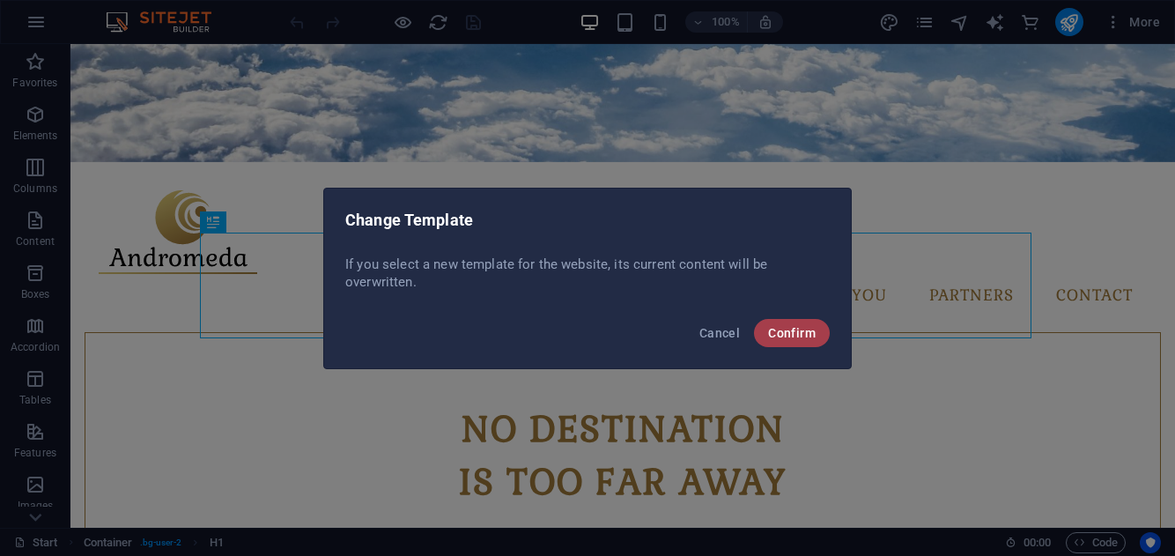
click at [770, 334] on span "Confirm" at bounding box center [792, 333] width 48 height 14
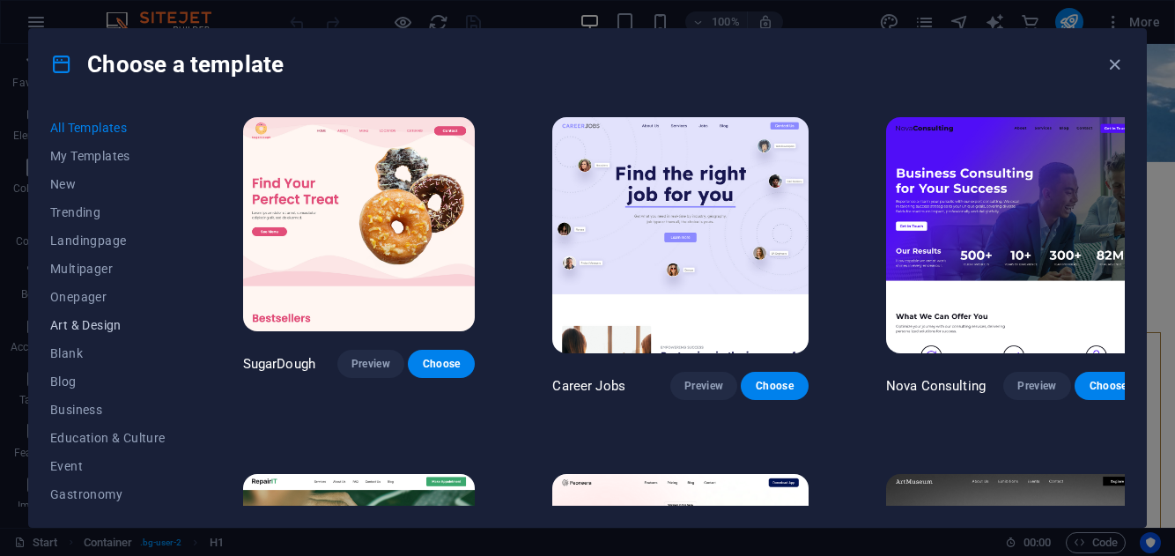
click at [97, 327] on span "Art & Design" at bounding box center [107, 325] width 115 height 14
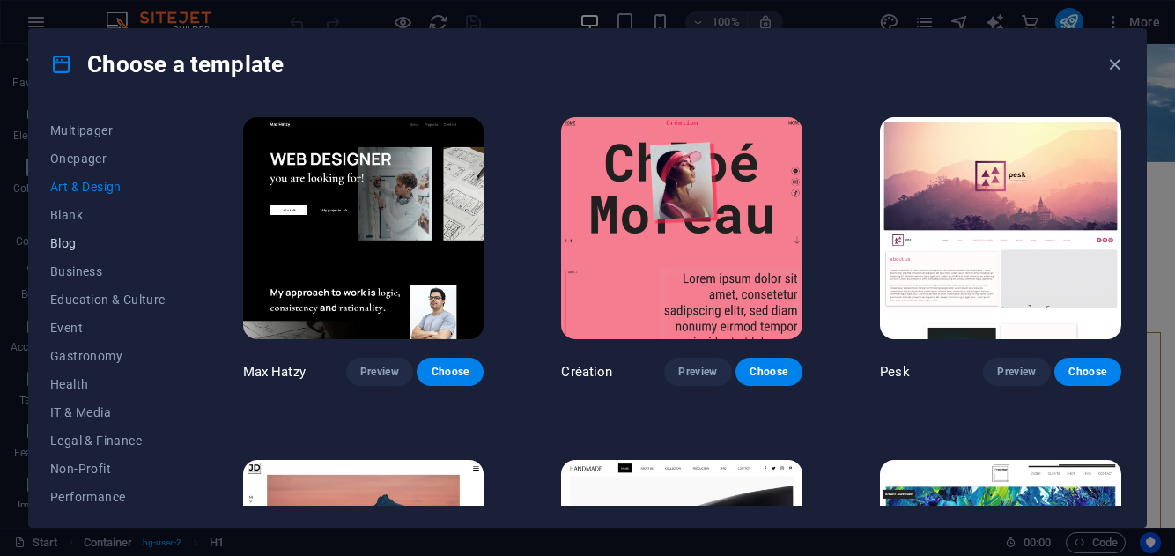
scroll to position [140, 0]
click at [90, 381] on span "Health" at bounding box center [107, 382] width 115 height 14
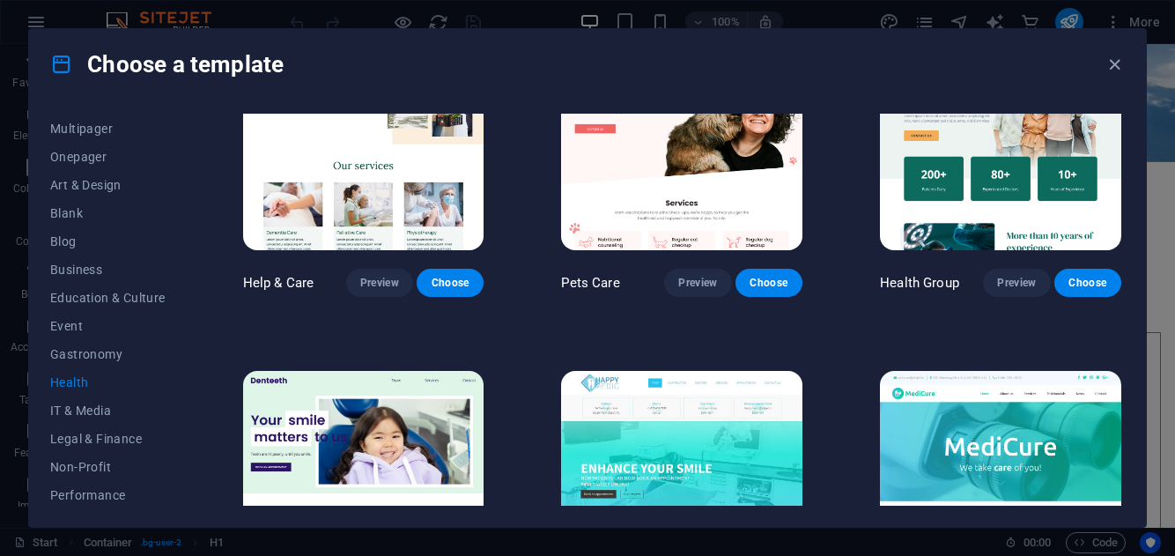
scroll to position [187, 0]
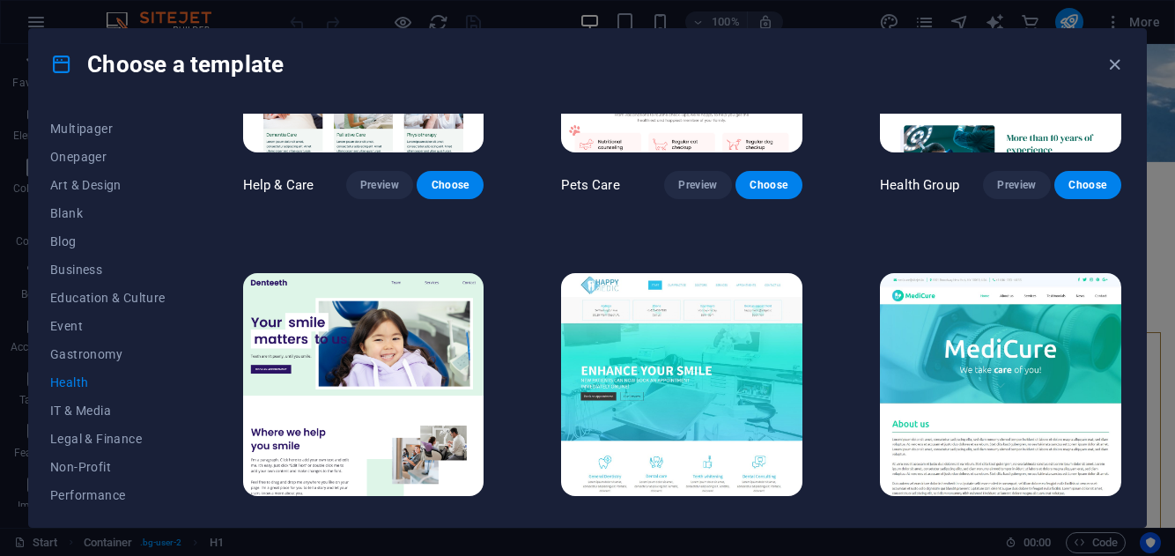
click at [366, 335] on img at bounding box center [363, 384] width 241 height 222
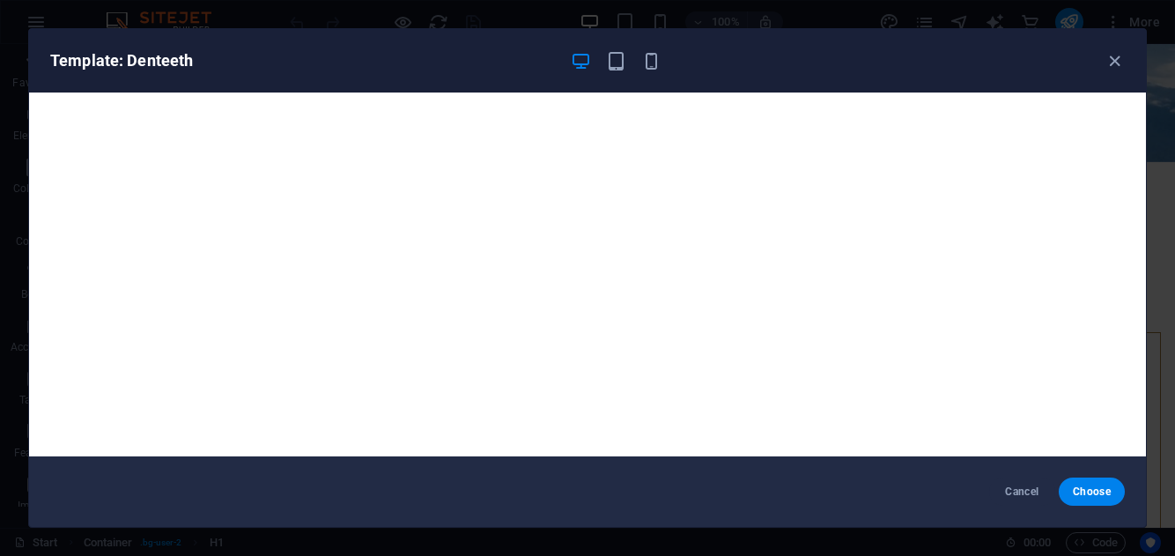
scroll to position [4, 0]
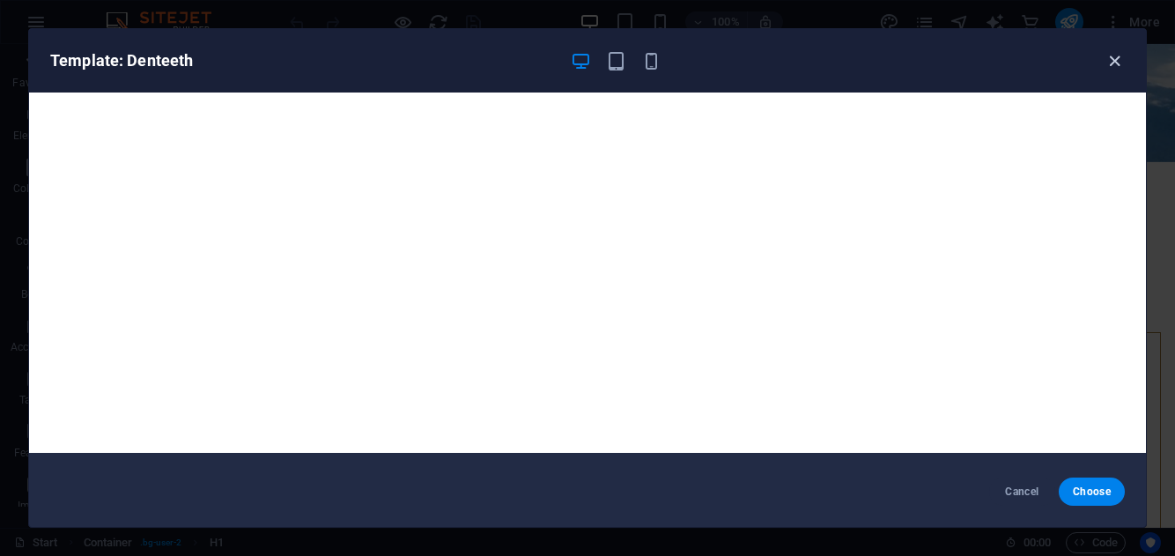
click at [1113, 61] on icon "button" at bounding box center [1114, 61] width 20 height 20
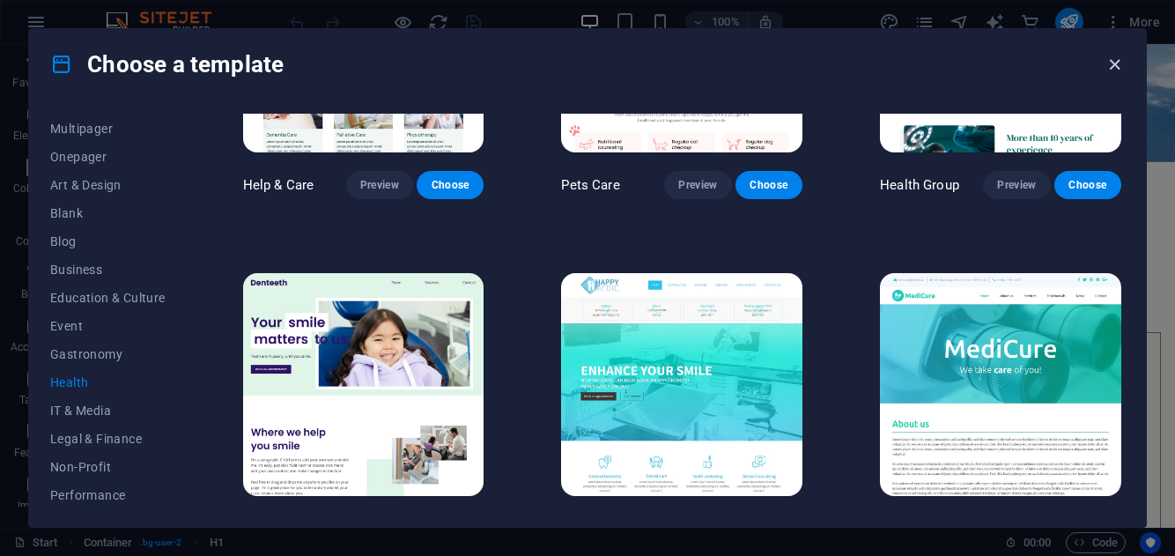
click at [1115, 61] on icon "button" at bounding box center [1114, 65] width 20 height 20
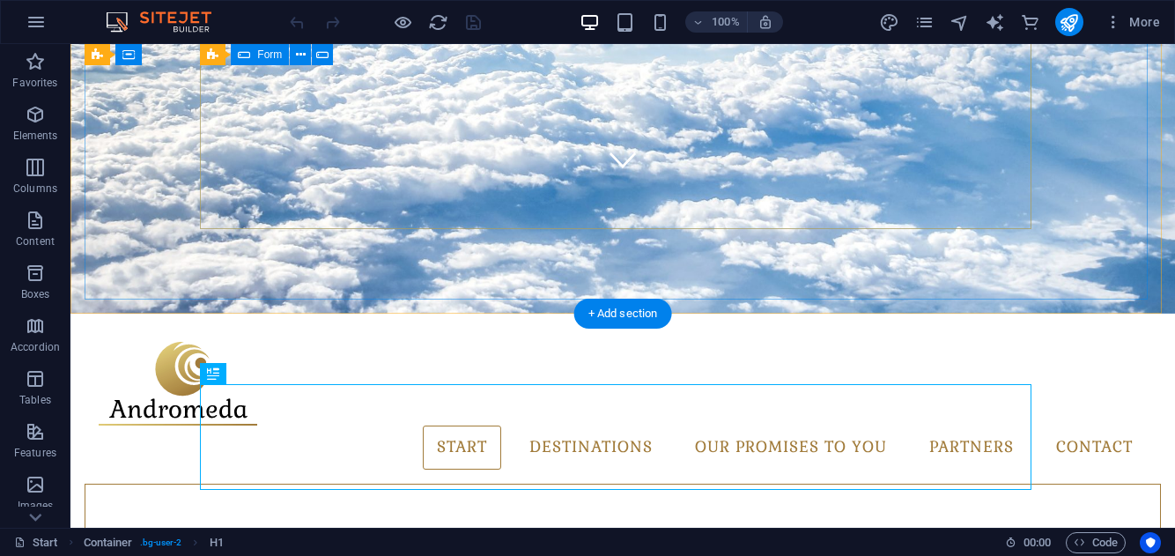
scroll to position [0, 0]
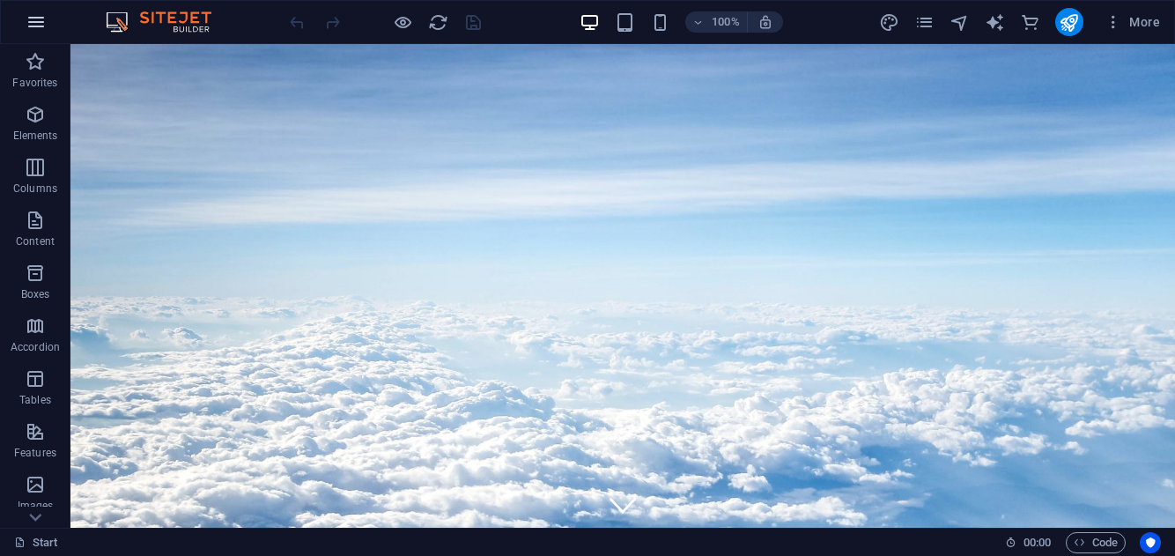
click at [52, 18] on button "button" at bounding box center [36, 22] width 42 height 42
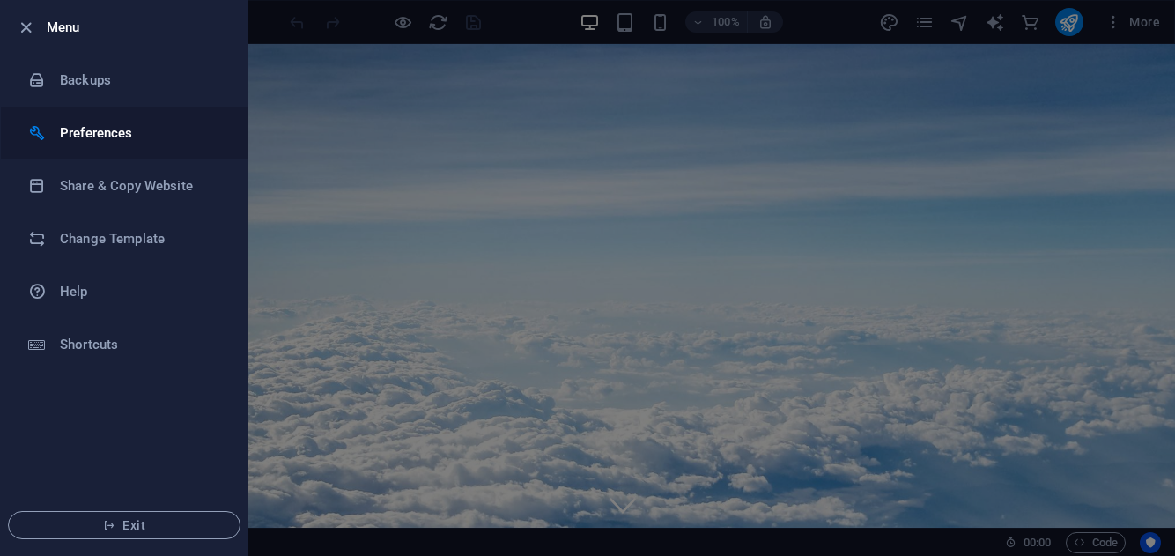
click at [83, 122] on h6 "Preferences" at bounding box center [141, 132] width 163 height 21
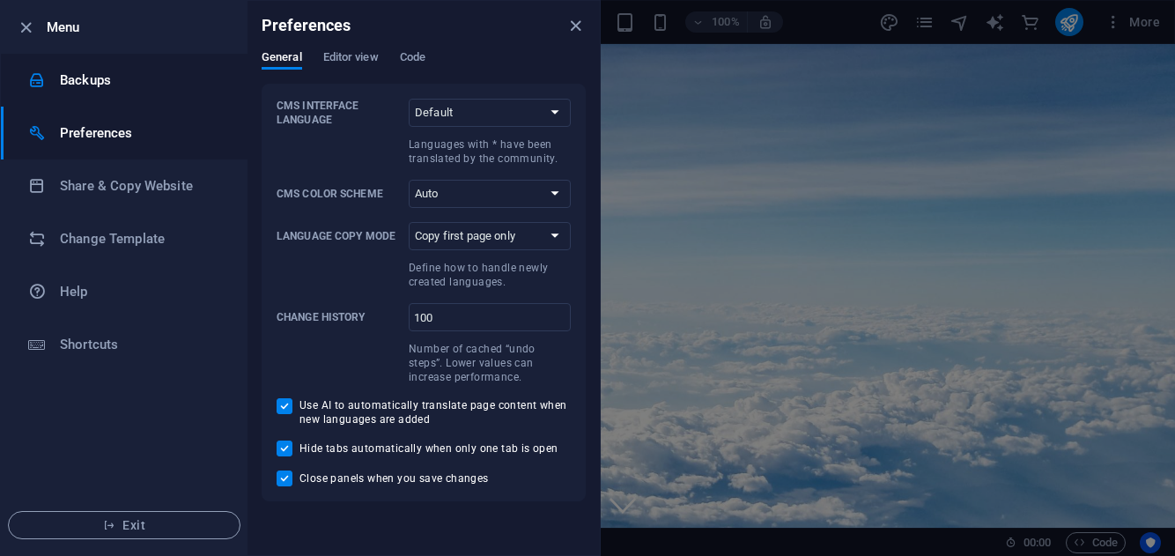
click at [85, 87] on h6 "Backups" at bounding box center [141, 80] width 163 height 21
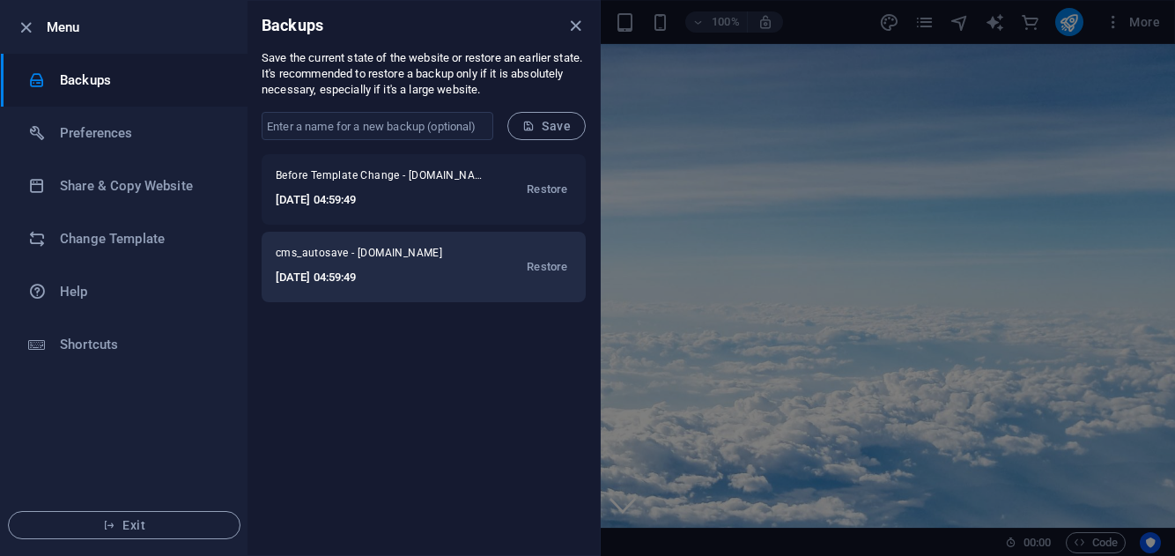
click at [395, 268] on h6 "2025-10-07 04:59:49" at bounding box center [370, 277] width 189 height 21
click at [543, 265] on span "Restore" at bounding box center [547, 266] width 41 height 21
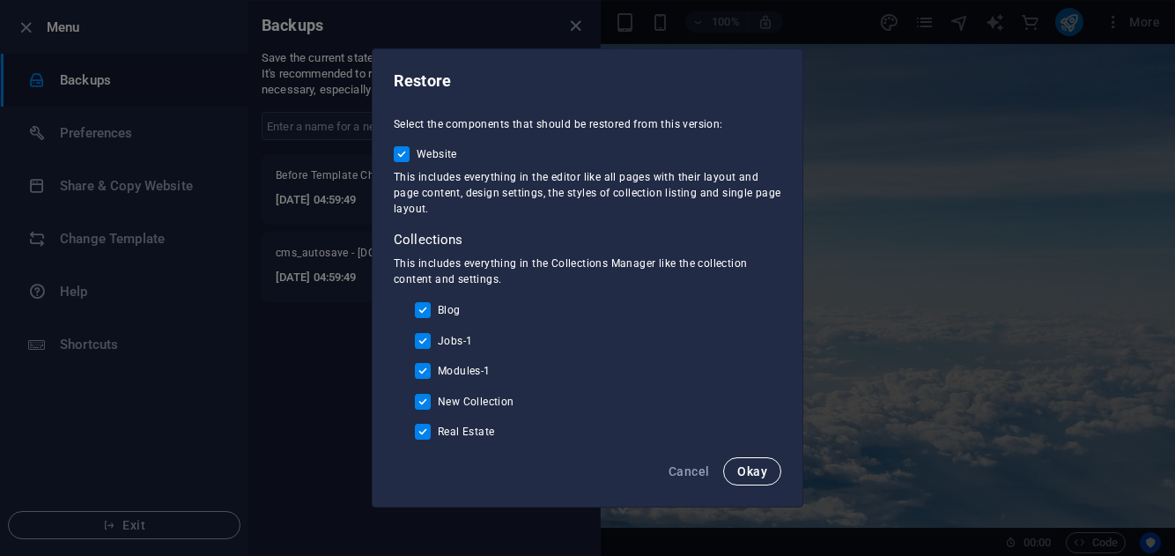
click at [752, 476] on span "Okay" at bounding box center [752, 471] width 30 height 14
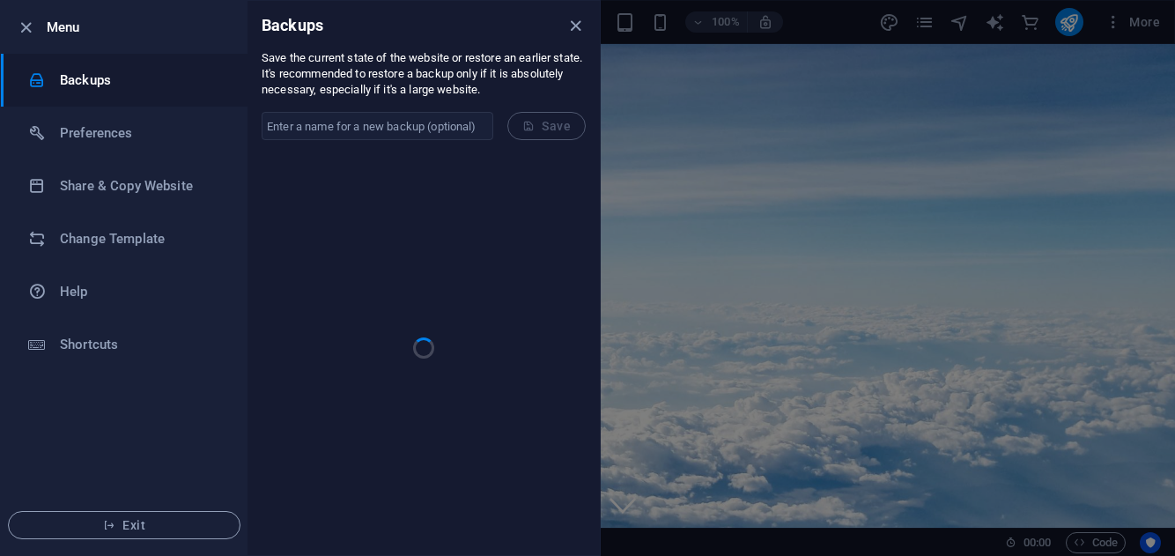
checkbox input "false"
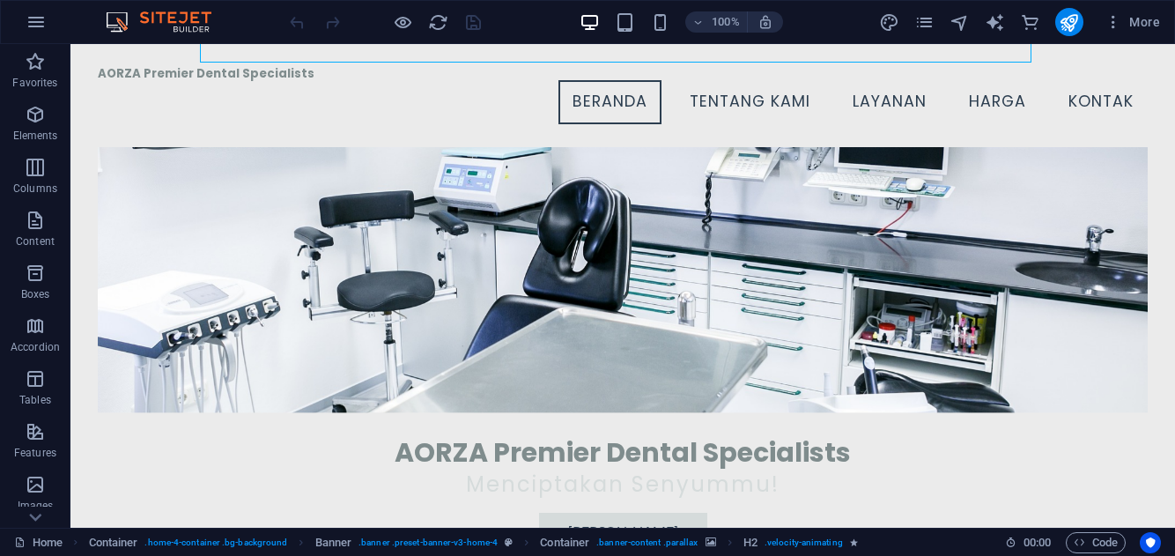
scroll to position [207, 0]
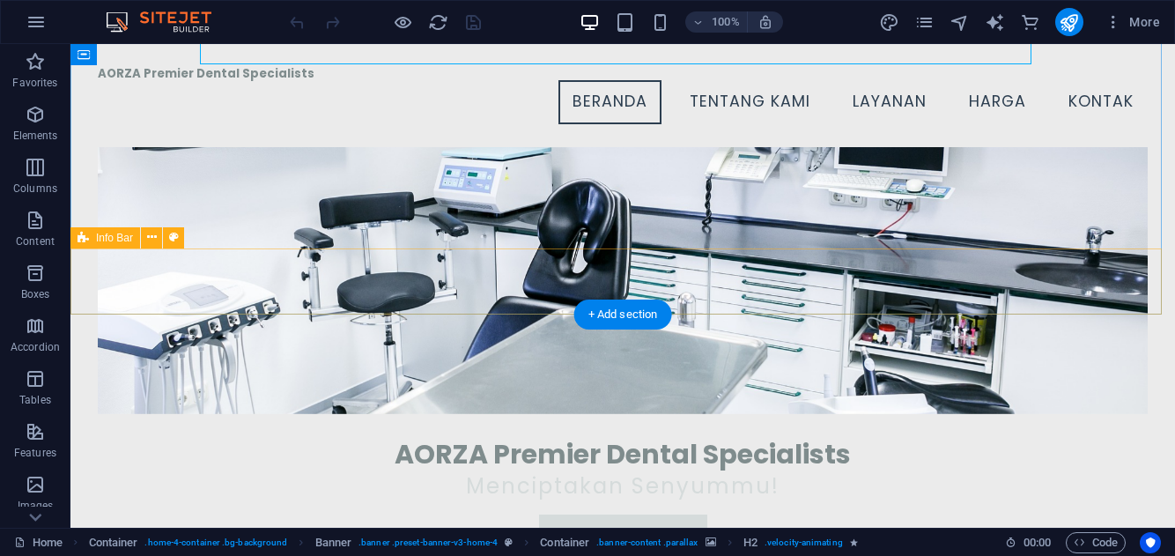
drag, startPoint x: 654, startPoint y: 282, endPoint x: 763, endPoint y: 277, distance: 109.3
click at [627, 311] on div "+ Add section" at bounding box center [623, 314] width 98 height 30
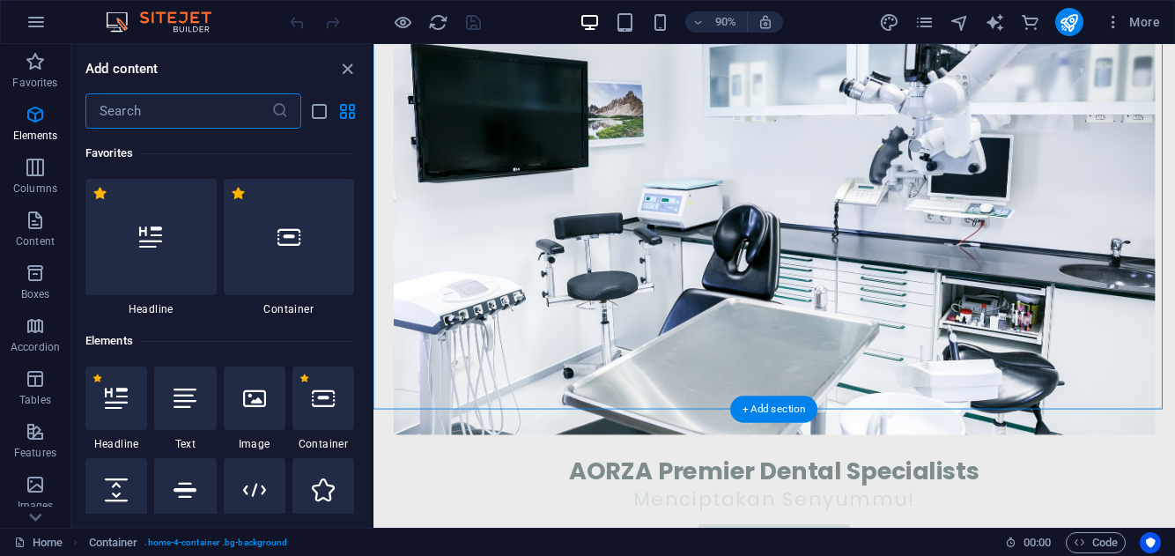
scroll to position [3082, 0]
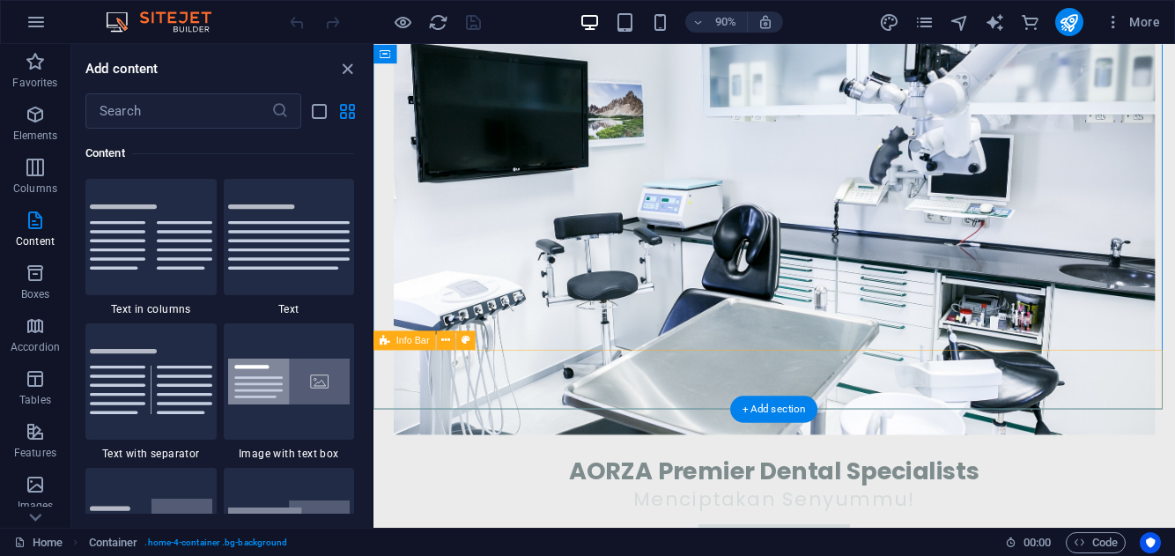
drag, startPoint x: 851, startPoint y: 417, endPoint x: 949, endPoint y: 400, distance: 100.2
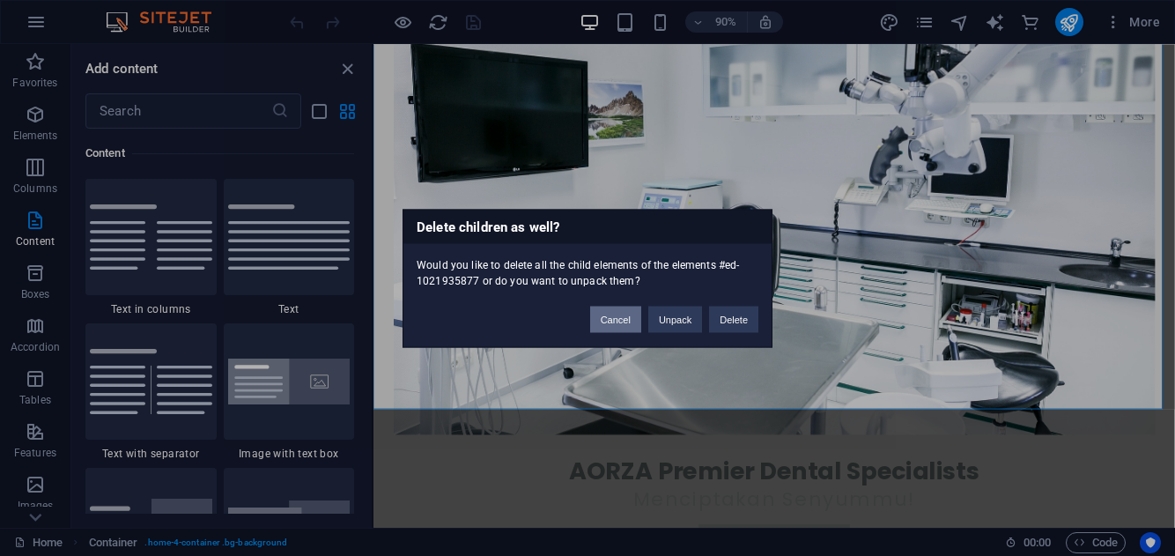
click at [624, 317] on button "Cancel" at bounding box center [615, 319] width 51 height 26
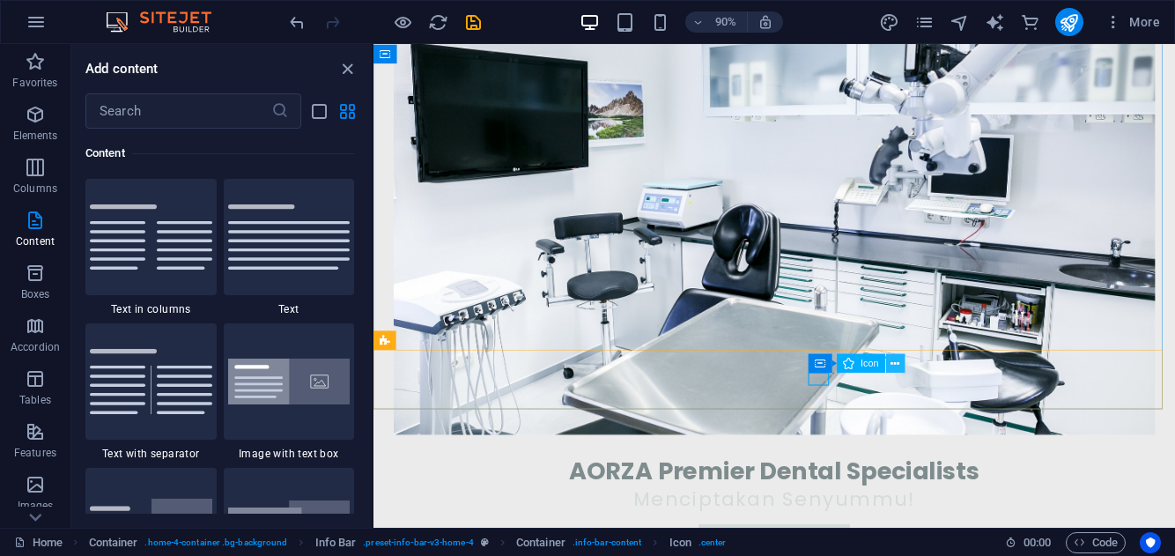
click at [897, 362] on icon at bounding box center [895, 362] width 9 height 17
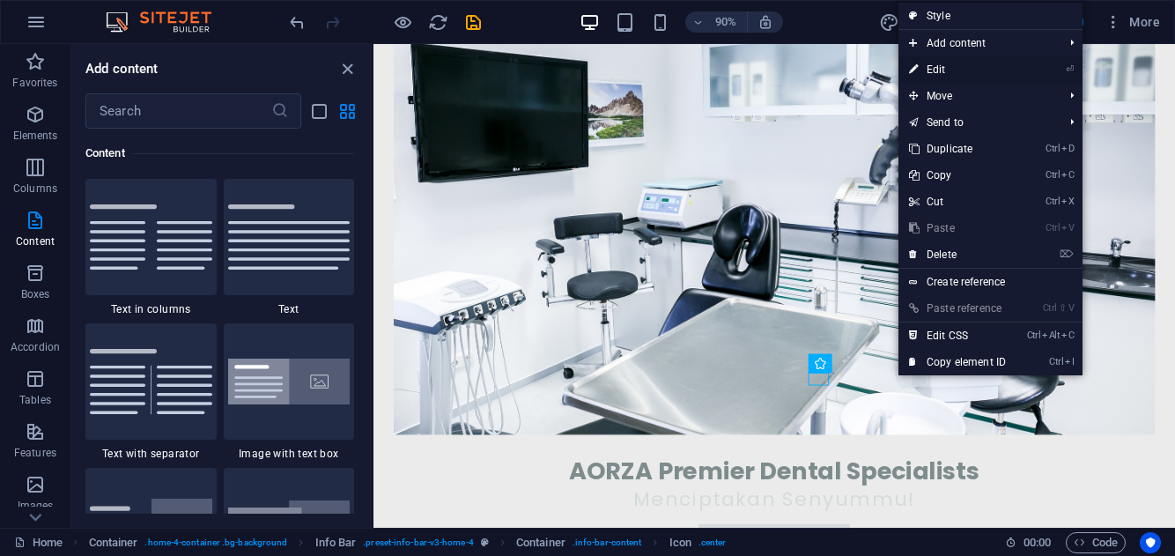
click at [967, 67] on link "⏎ Edit" at bounding box center [957, 69] width 118 height 26
select select "xMidYMid"
select select "px"
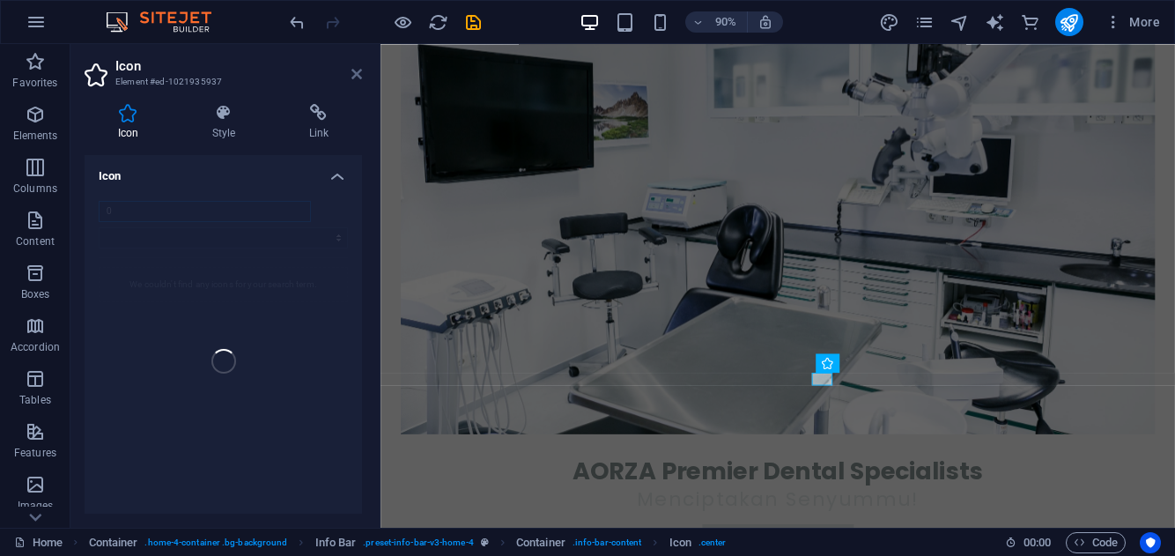
type input "0"
click at [353, 70] on icon at bounding box center [356, 74] width 11 height 14
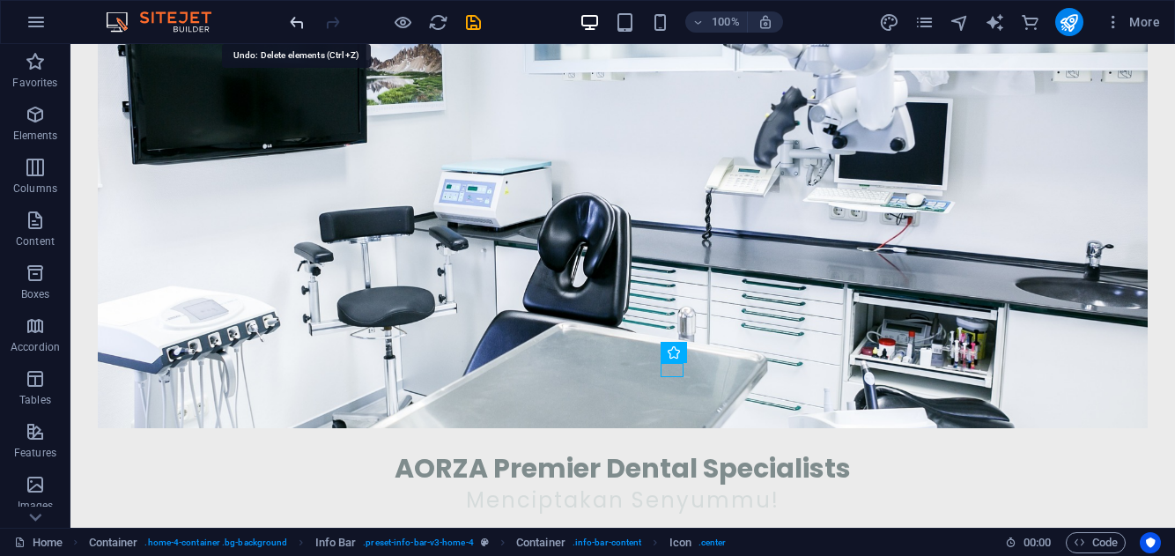
click at [295, 22] on icon "undo" at bounding box center [297, 22] width 20 height 20
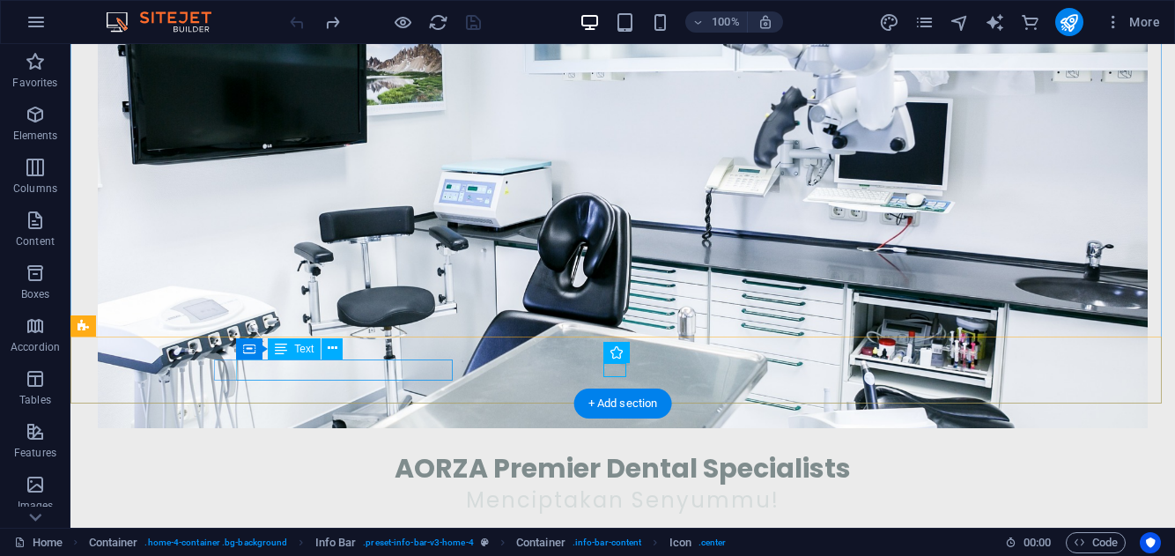
drag, startPoint x: 242, startPoint y: 368, endPoint x: 453, endPoint y: 372, distance: 210.5
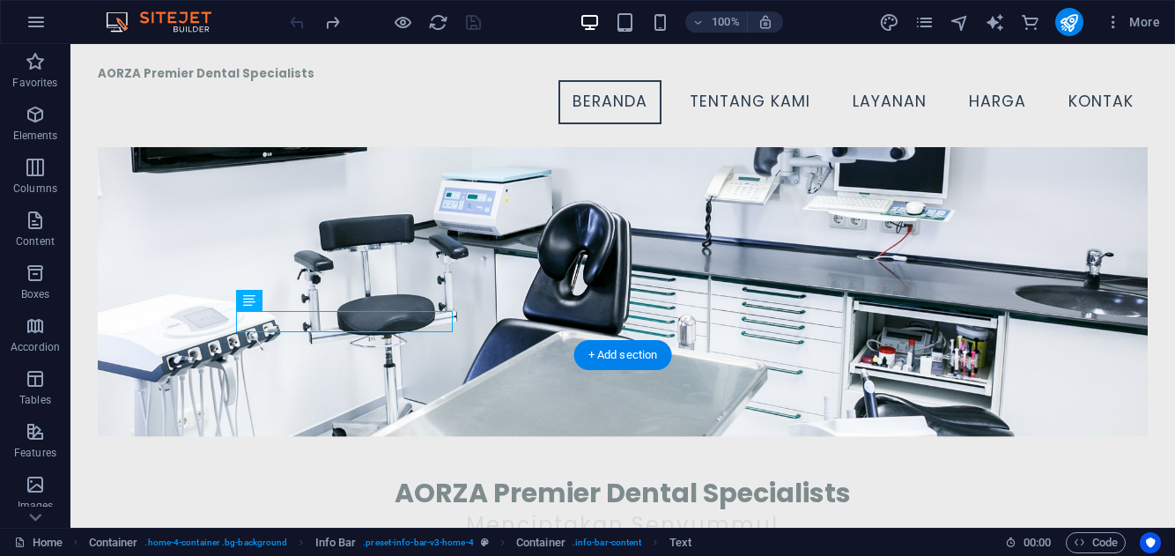
scroll to position [165, 0]
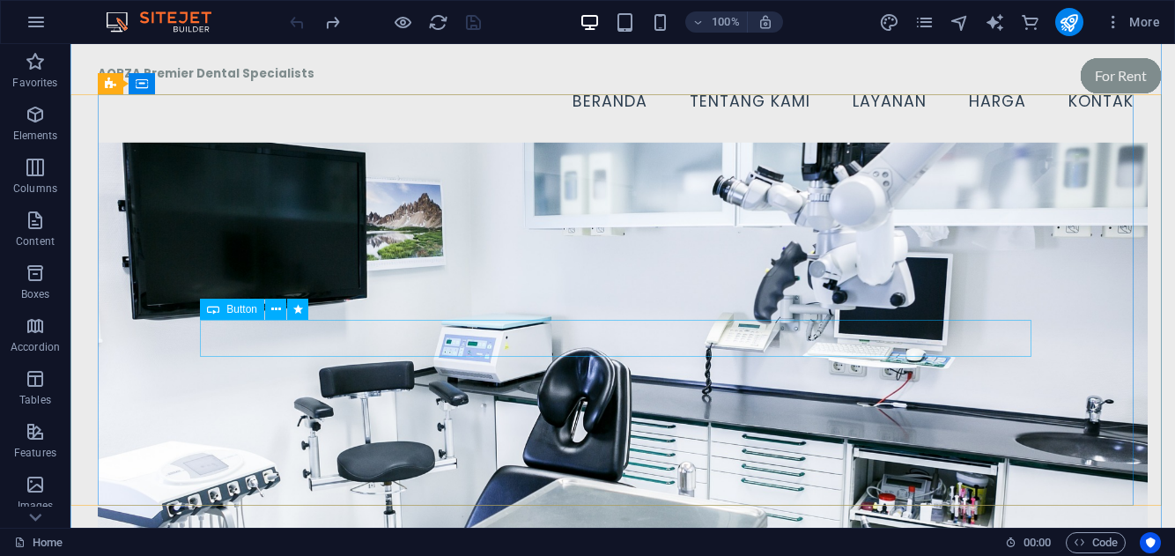
scroll to position [117, 0]
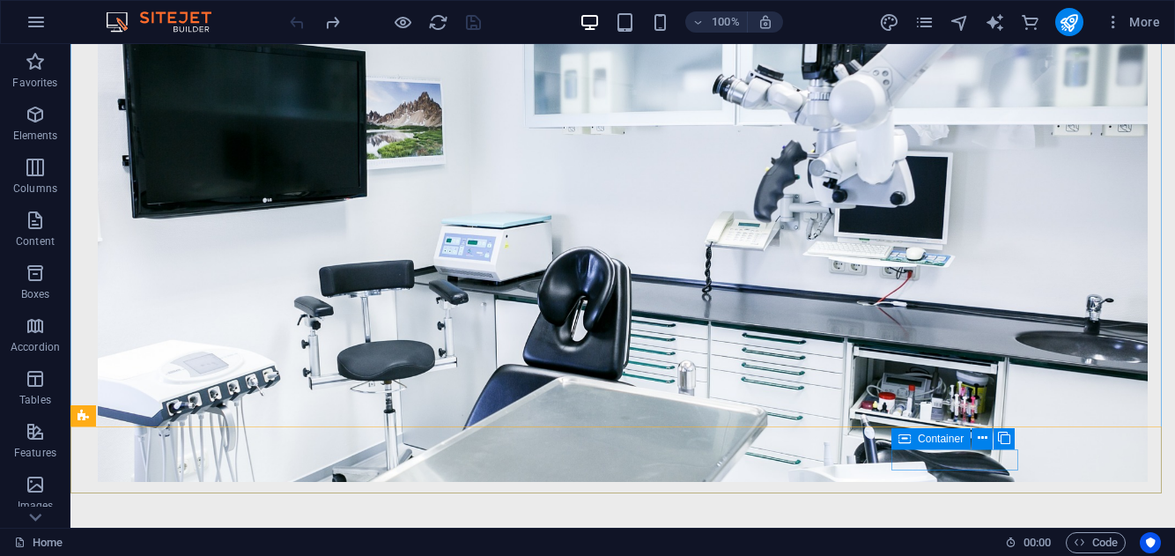
click at [954, 438] on span "Container" at bounding box center [941, 438] width 46 height 11
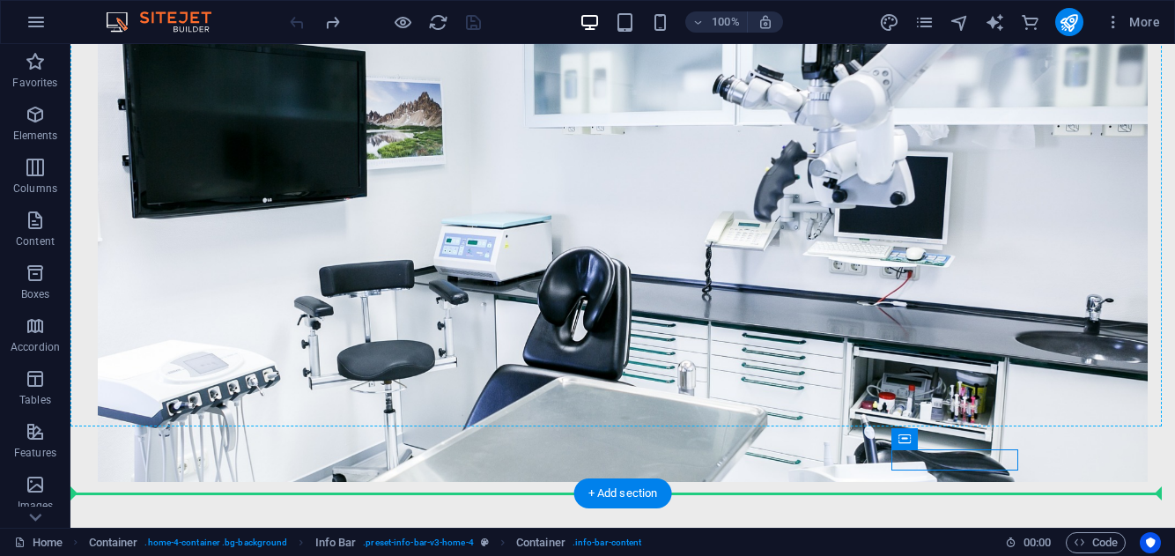
drag, startPoint x: 1024, startPoint y: 482, endPoint x: 964, endPoint y: 410, distance: 94.4
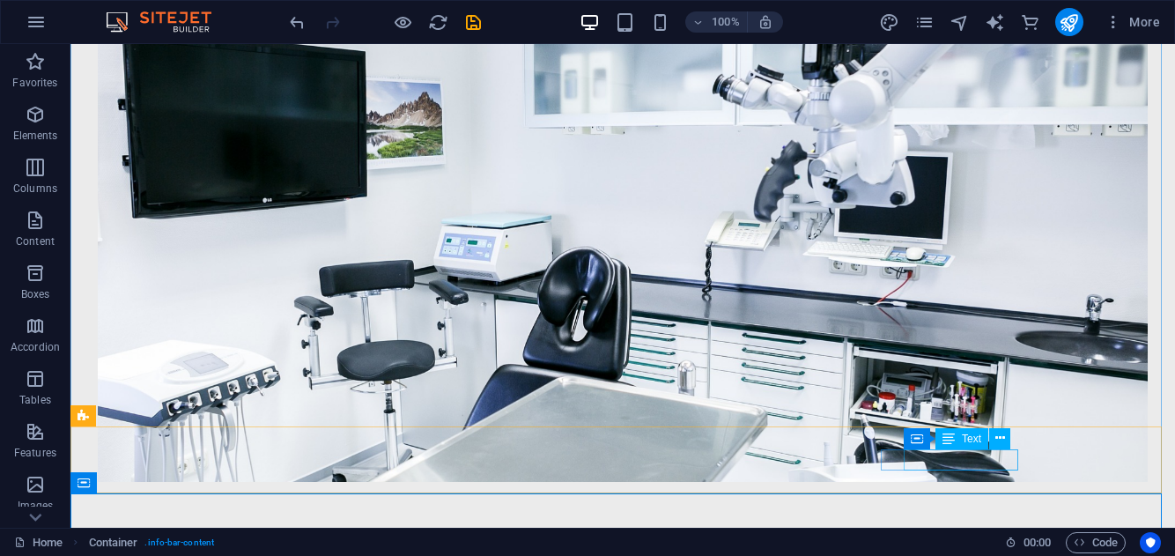
click at [971, 436] on span "Text" at bounding box center [971, 438] width 19 height 11
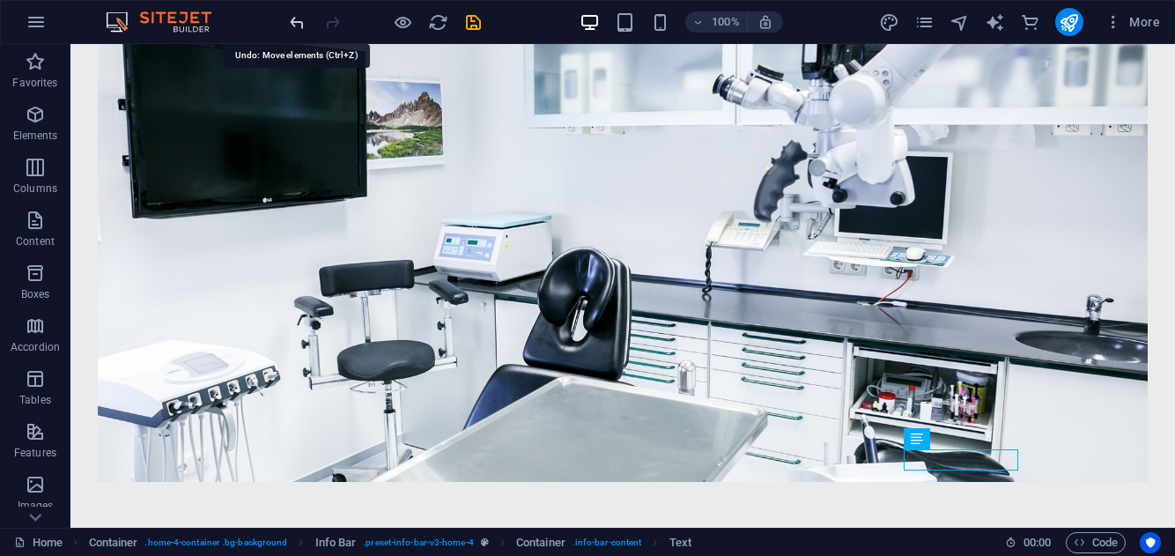
click at [296, 26] on icon "undo" at bounding box center [297, 22] width 20 height 20
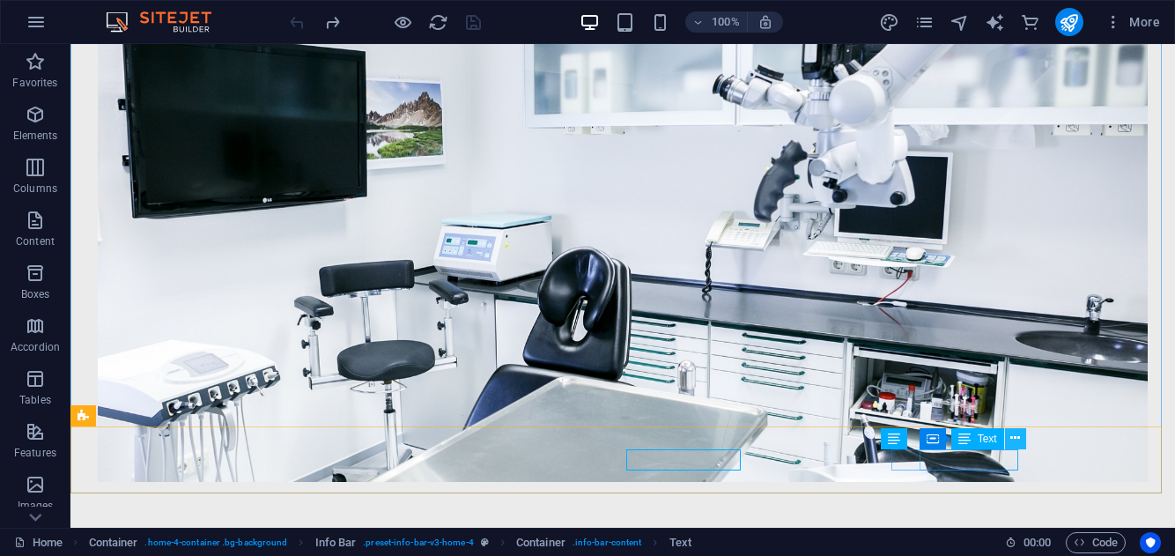
click at [1018, 443] on icon at bounding box center [1015, 438] width 10 height 18
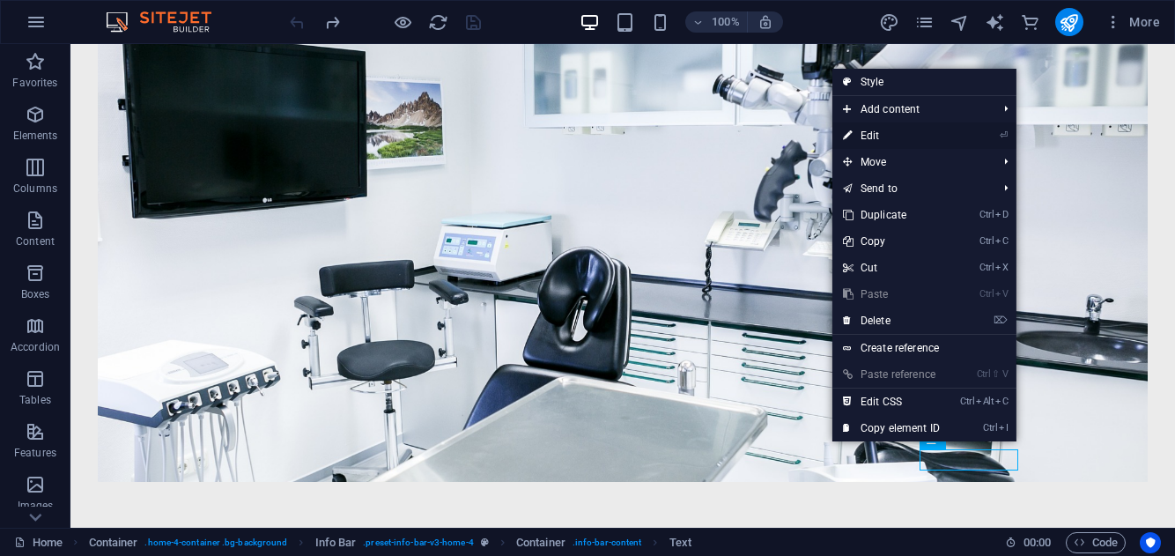
click at [867, 129] on link "⏎ Edit" at bounding box center [891, 135] width 118 height 26
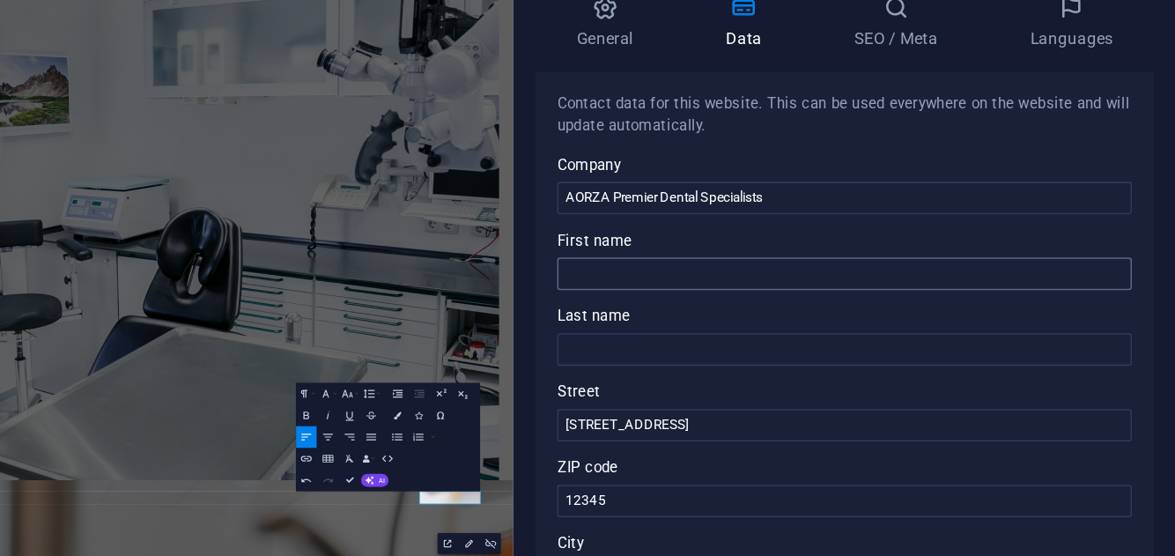
scroll to position [88, 0]
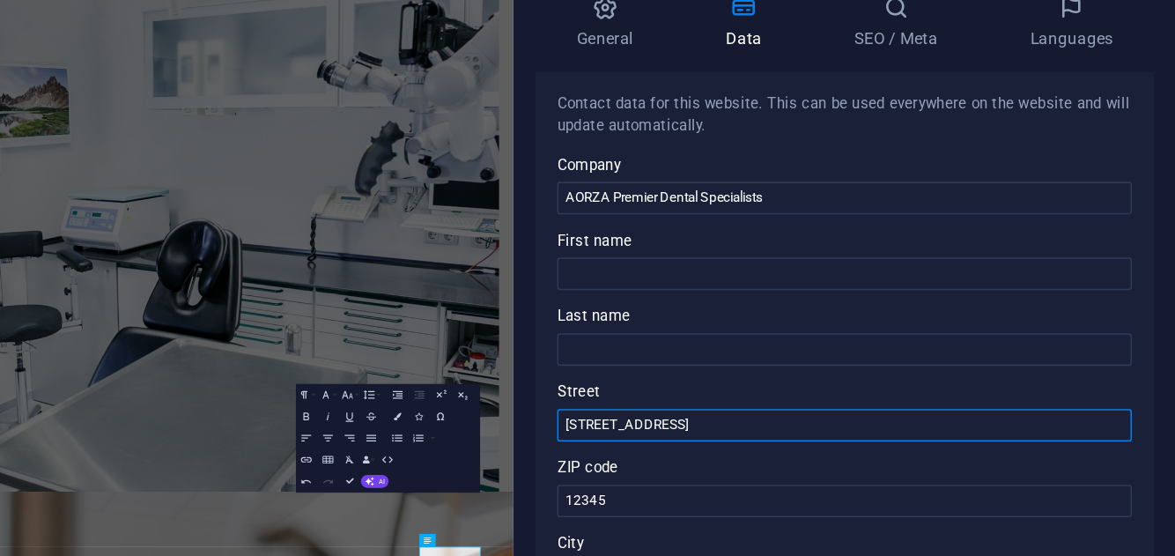
drag, startPoint x: 881, startPoint y: 389, endPoint x: 748, endPoint y: 391, distance: 133.0
click at [748, 391] on div "General Data SEO / Meta Languages Website name [DOMAIN_NAME] Logo Drag files he…" at bounding box center [959, 309] width 431 height 438
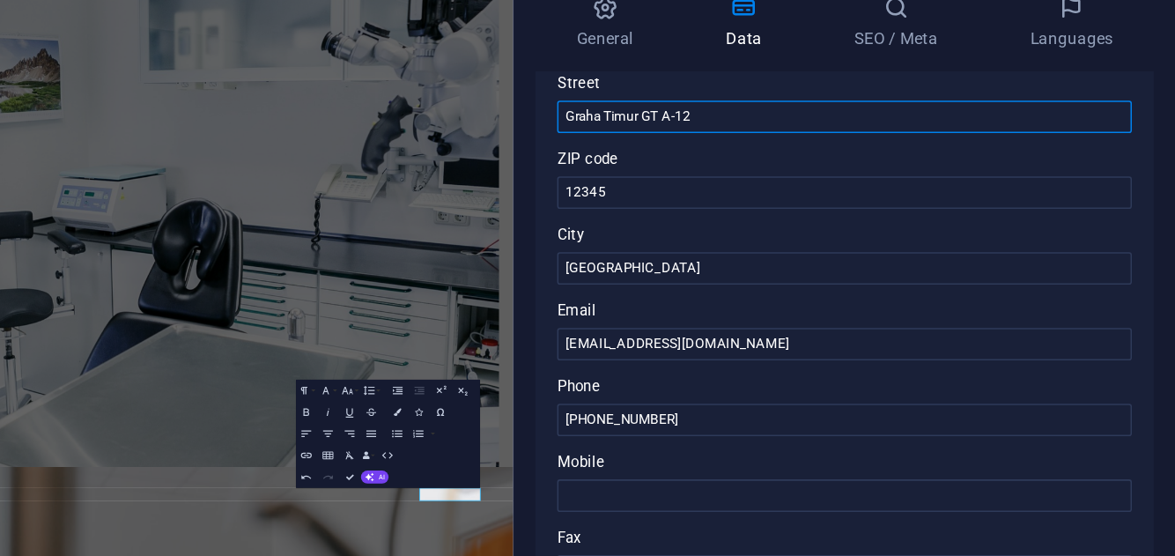
scroll to position [194, 0]
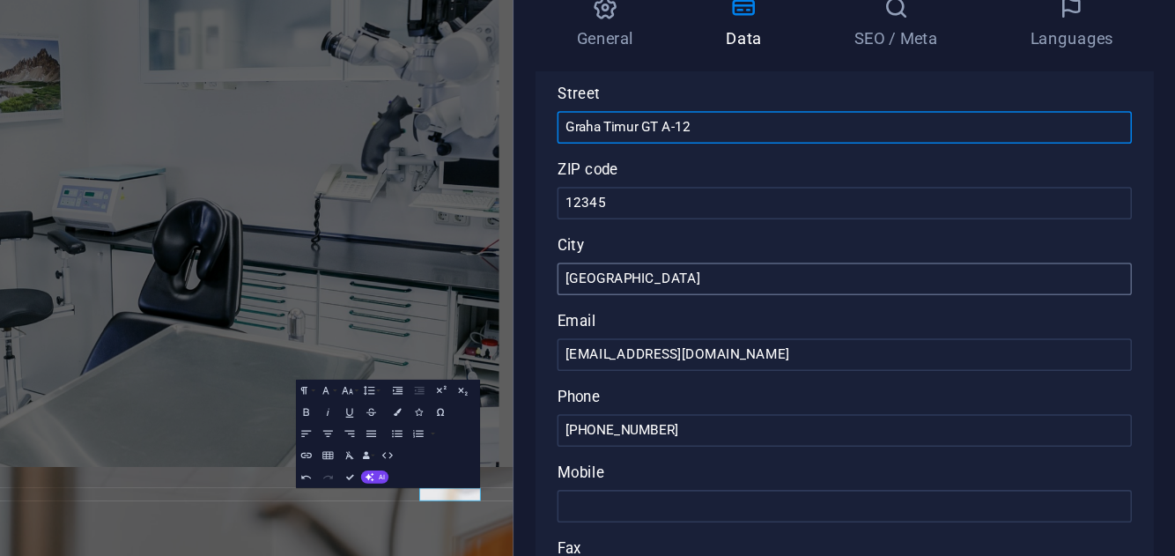
type input "Graha Timur GT A-12"
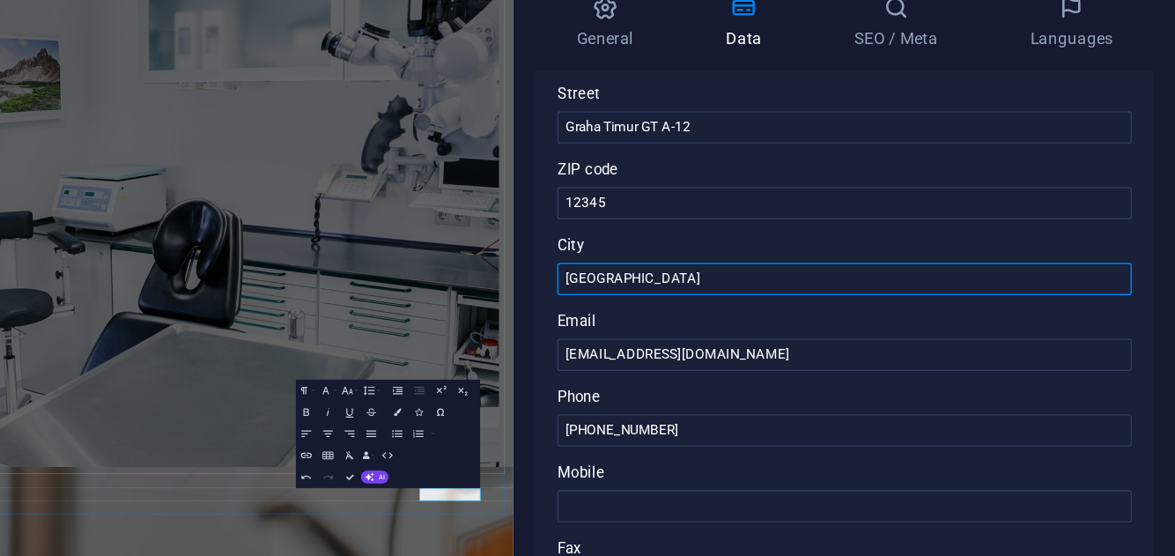
drag, startPoint x: 793, startPoint y: 197, endPoint x: 778, endPoint y: 519, distance: 321.8
click at [843, 293] on input "[GEOGRAPHIC_DATA]" at bounding box center [959, 289] width 374 height 21
type input "J"
type input "[GEOGRAPHIC_DATA]"
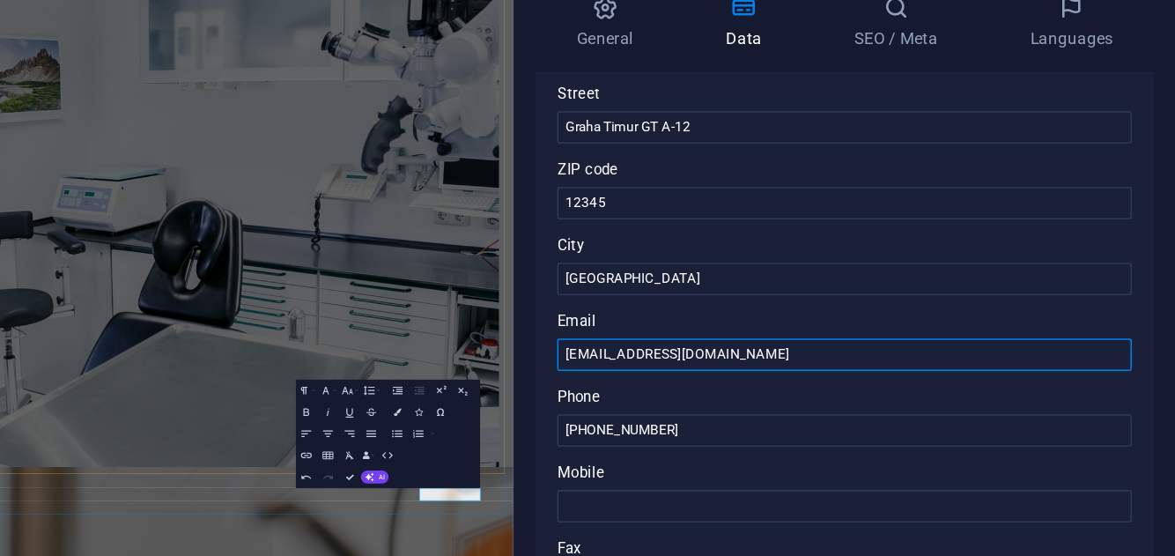
drag, startPoint x: 807, startPoint y: 240, endPoint x: 828, endPoint y: 649, distance: 409.2
drag, startPoint x: 848, startPoint y: 342, endPoint x: 762, endPoint y: 333, distance: 86.8
click at [762, 333] on div "Contact data for this website. This can be used everywhere on the website and w…" at bounding box center [959, 334] width 403 height 358
type input "a"
type input "i"
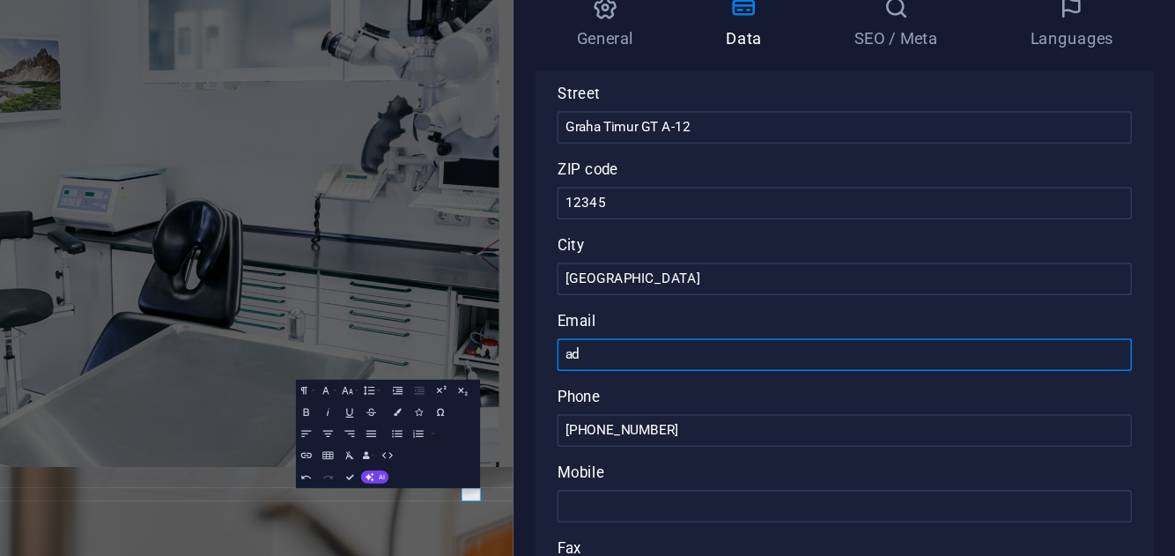
type input "a"
type input "i"
type input "[EMAIL_ADDRESS][DOMAIN_NAME]"
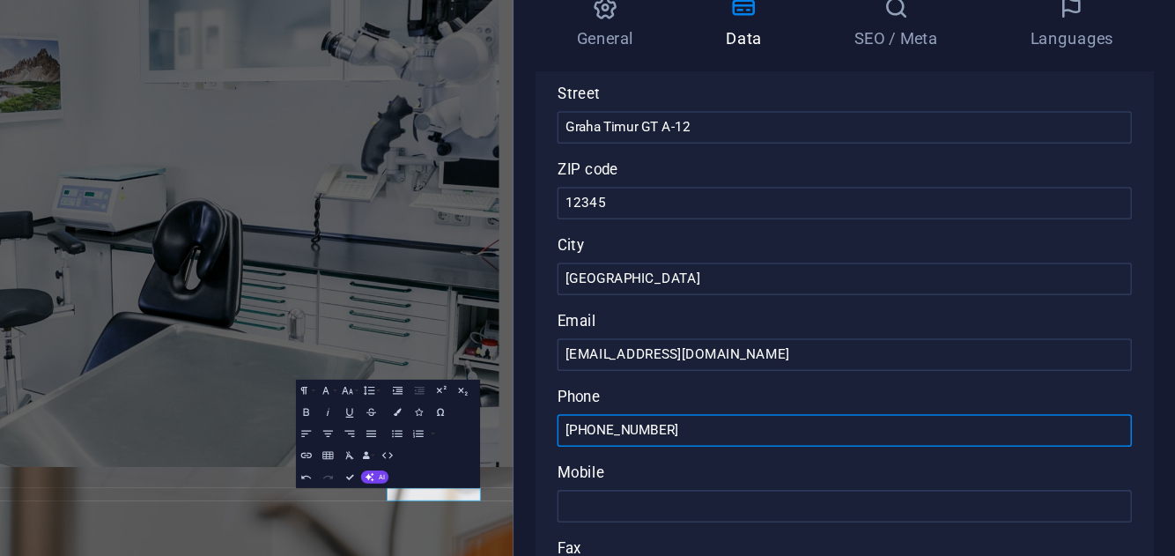
click at [855, 385] on input "[PHONE_NUMBER]" at bounding box center [959, 388] width 374 height 21
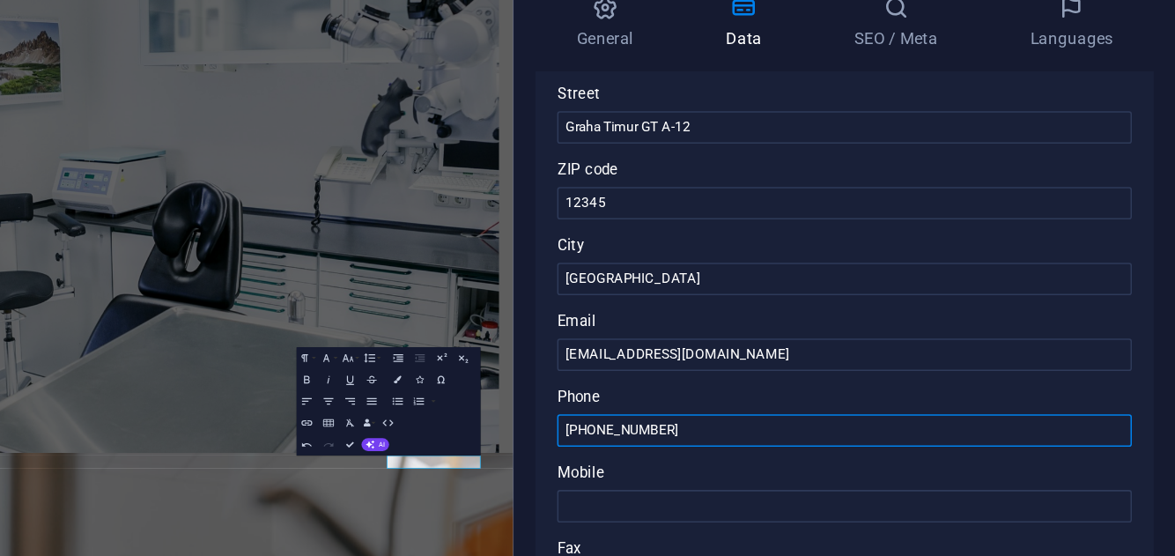
scroll to position [238, 0]
type input "[PHONE_NUMBER]"
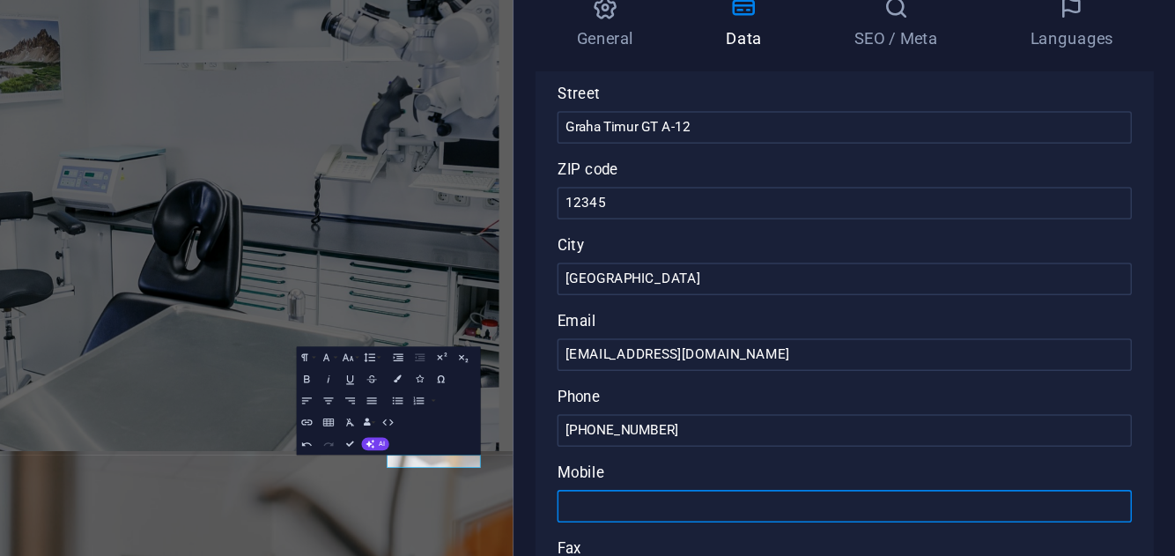
click at [857, 434] on input "Mobile" at bounding box center [959, 437] width 374 height 21
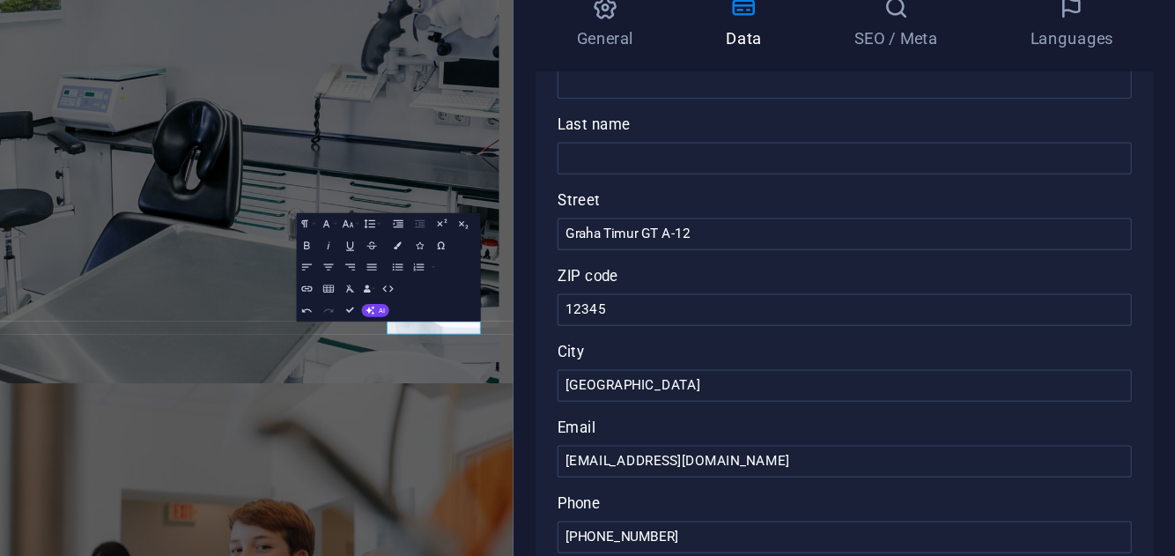
scroll to position [116, 0]
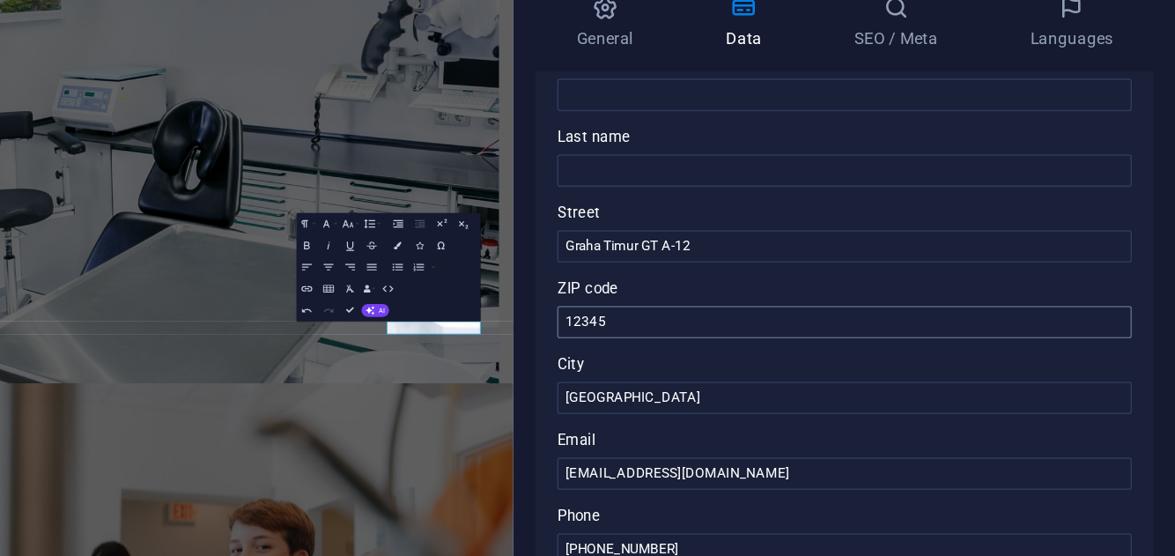
type input "[PHONE_NUMBER]"
click at [871, 316] on input "12345" at bounding box center [959, 317] width 374 height 21
type input "1"
type input "53146"
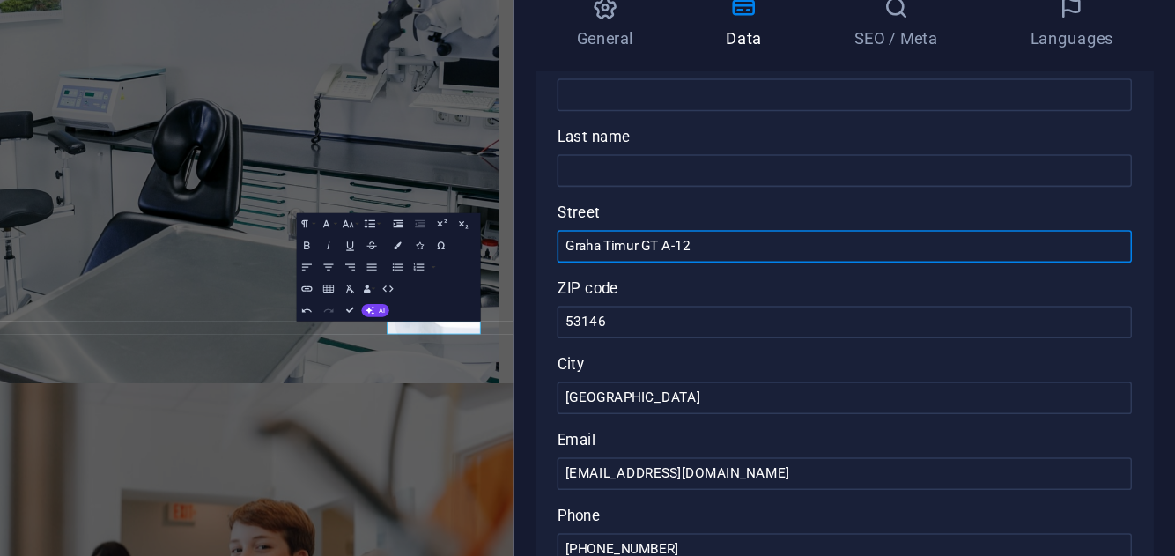
click at [776, 272] on input "Graha Timur GT A-12" at bounding box center [959, 268] width 374 height 21
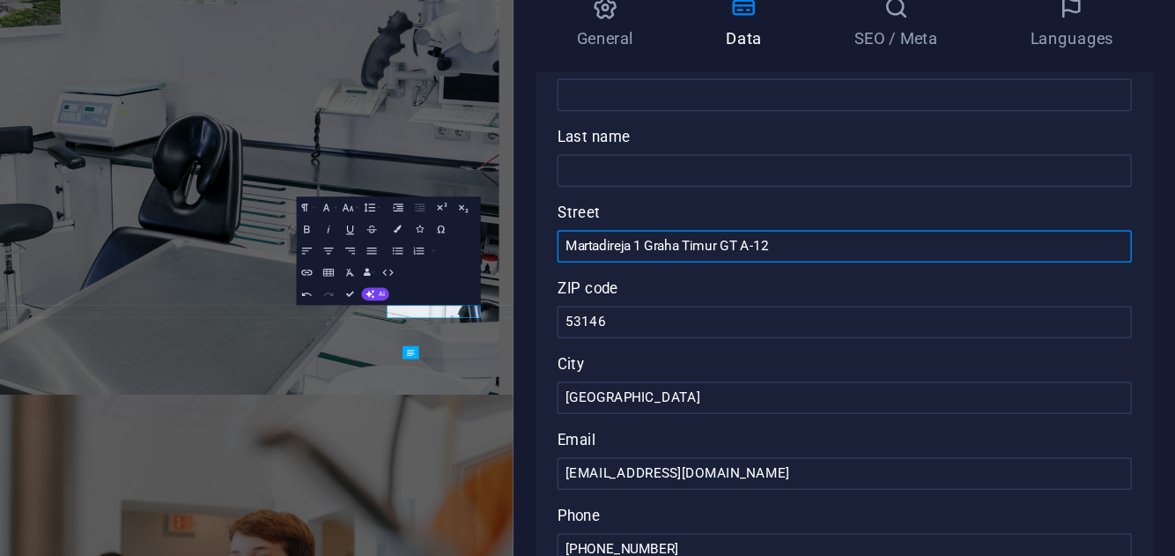
scroll to position [0, 0]
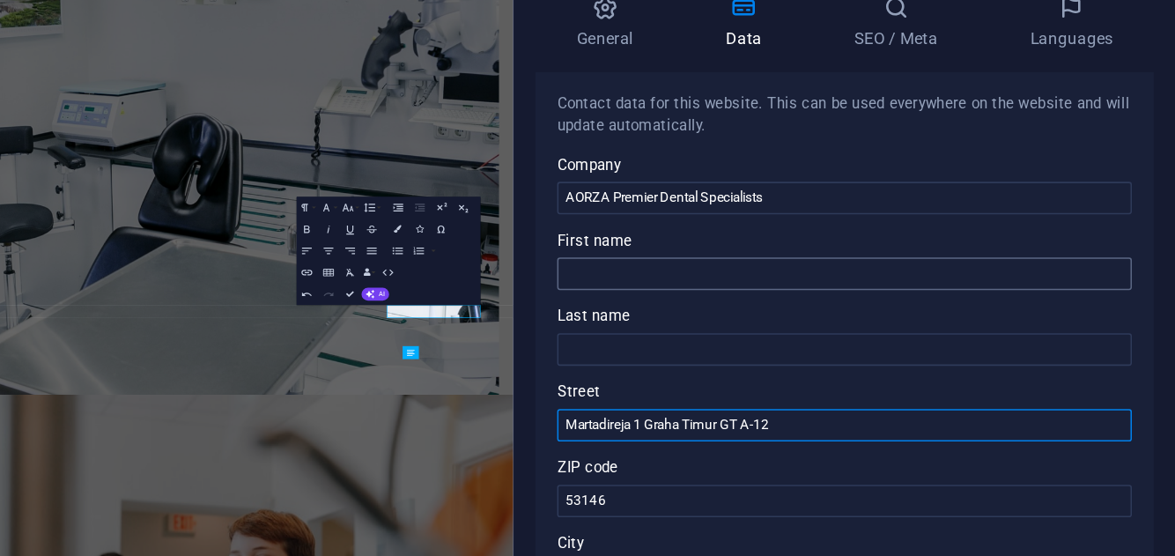
type input "Martadireja 1 Graha Timur GT A-12"
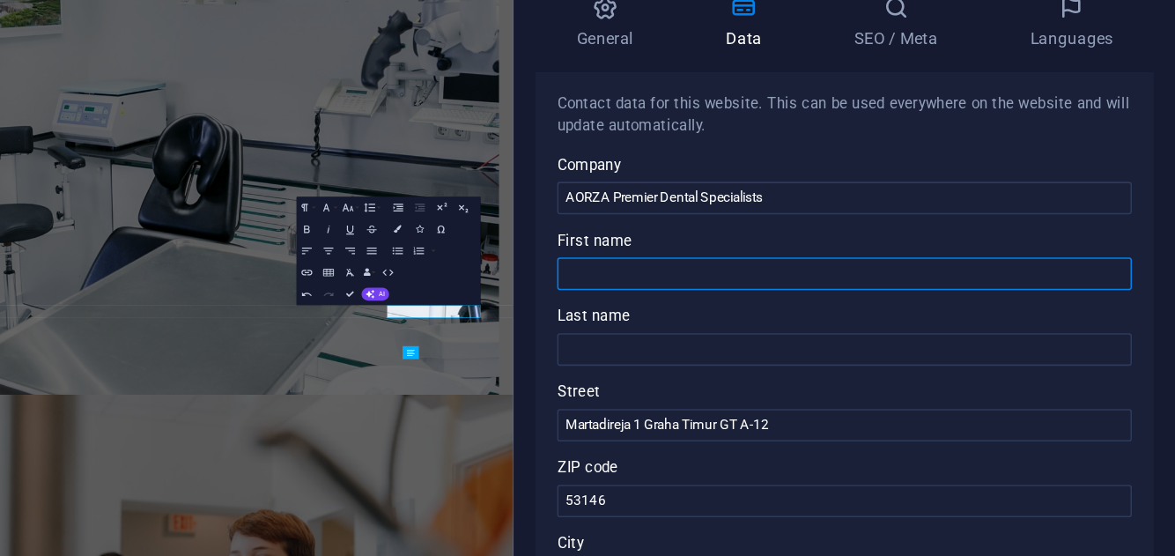
click at [859, 286] on input "First name" at bounding box center [959, 286] width 374 height 21
type input "AORZA"
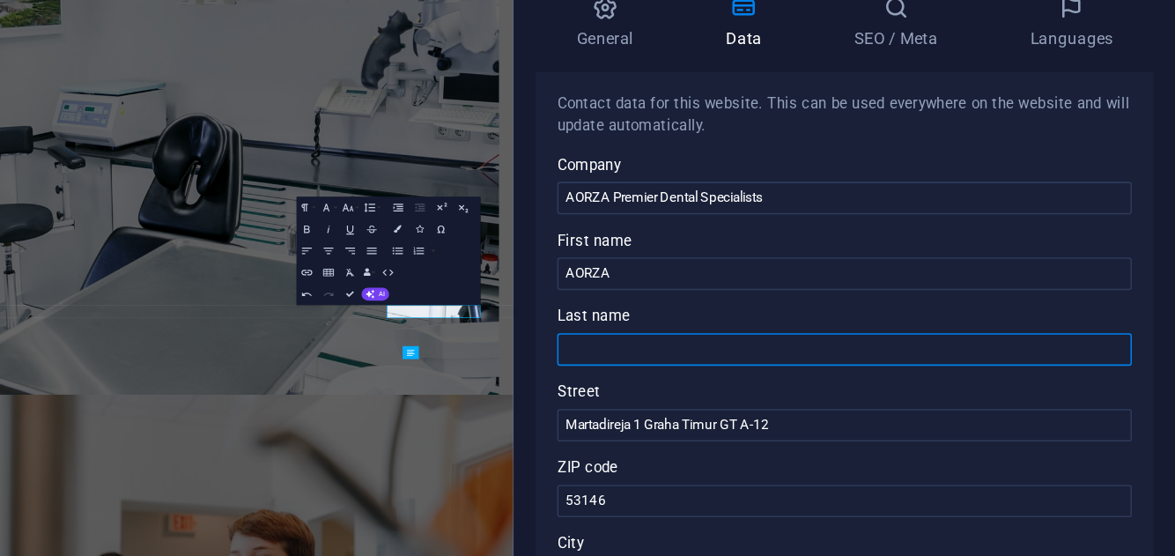
click at [828, 329] on input "Last name" at bounding box center [959, 335] width 374 height 21
type input "p"
type input "Premier Dental Specialists"
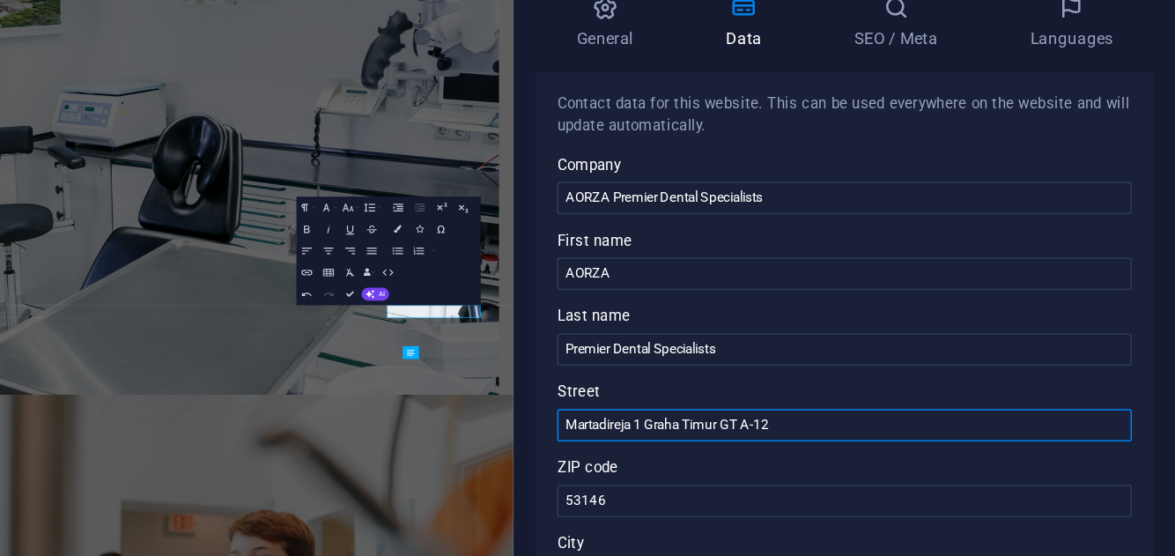
click at [831, 383] on input "Martadireja 1 Graha Timur GT A-12" at bounding box center [959, 384] width 374 height 21
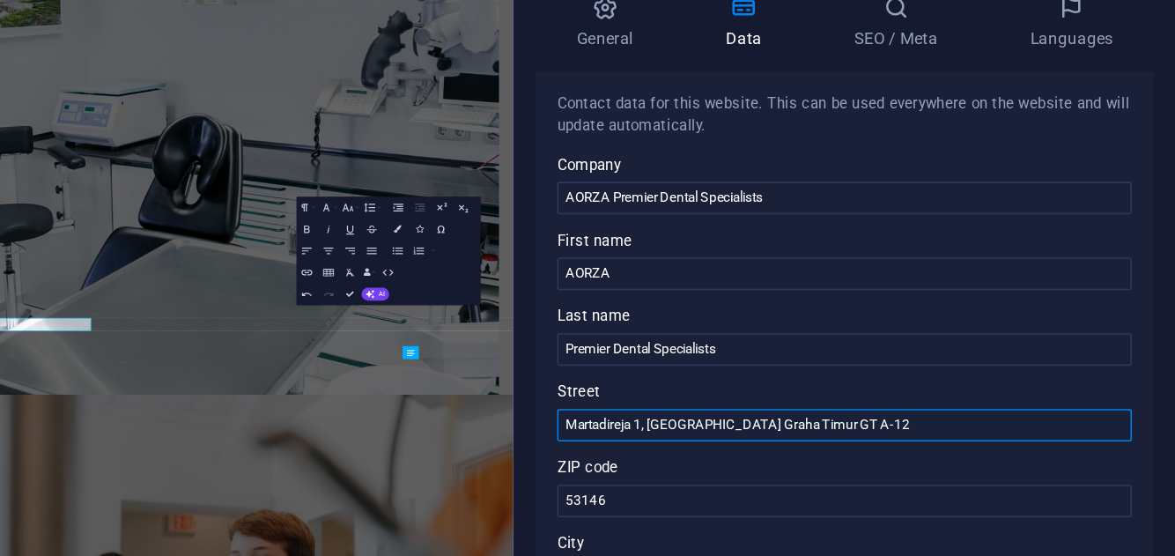
drag, startPoint x: 832, startPoint y: 385, endPoint x: 912, endPoint y: 384, distance: 80.2
click at [912, 384] on input "Martadireja 1, [GEOGRAPHIC_DATA] Graha Timur GT A-12" at bounding box center [959, 384] width 374 height 21
click at [887, 387] on input "Martadireja 1, Graha Timur GT A-12" at bounding box center [959, 384] width 374 height 21
click at [942, 387] on input "Martadireja 1, Graha Timur GT A-12" at bounding box center [959, 384] width 374 height 21
paste input "Commercial Building"
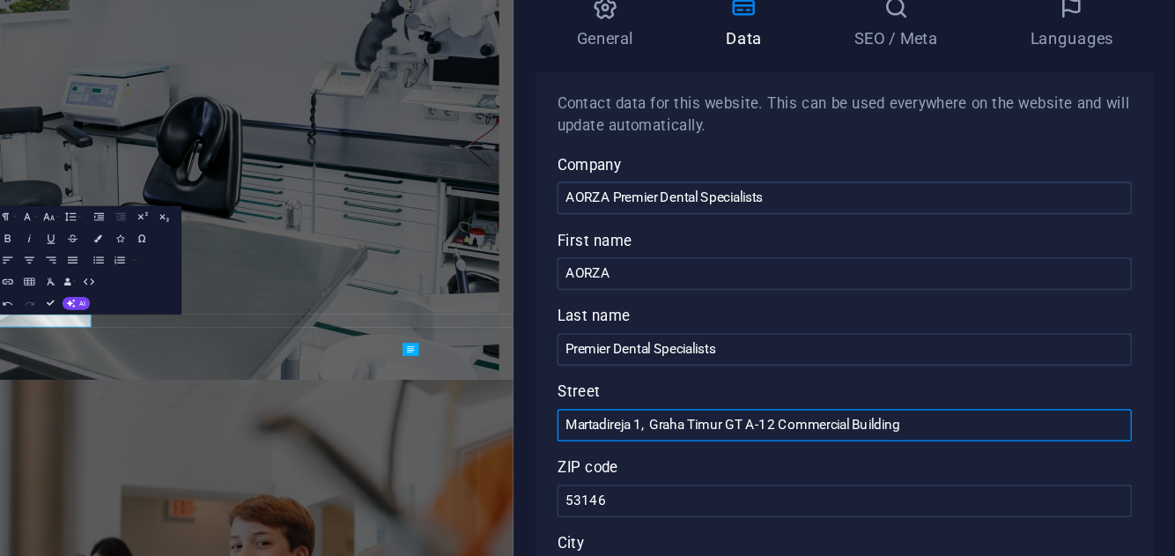
type input "Martadireja 1, Graha Timur GT A-12 Commercial Building"
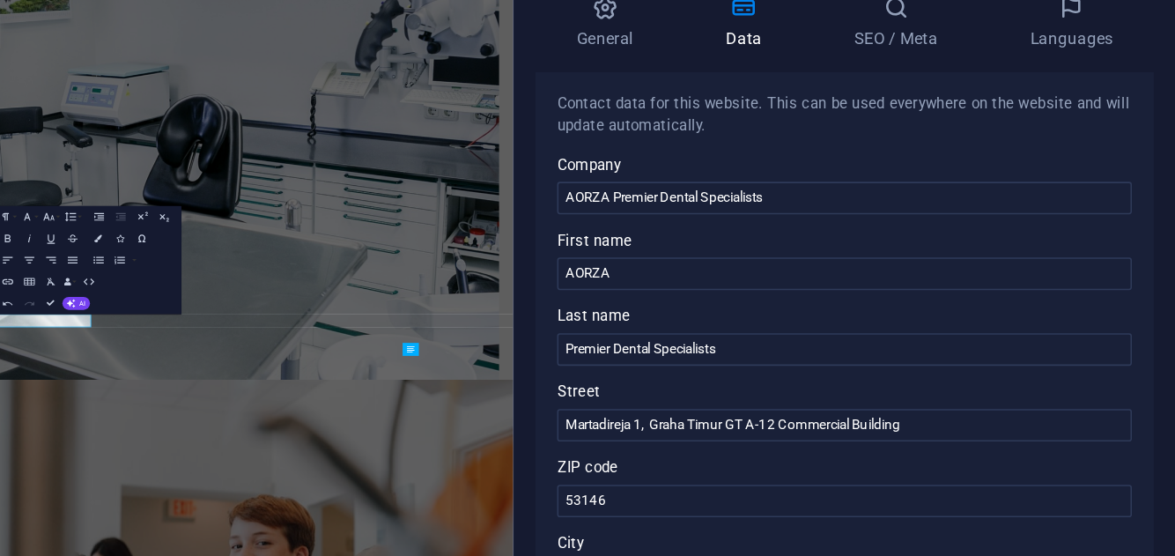
drag, startPoint x: 1156, startPoint y: 161, endPoint x: 1173, endPoint y: 38, distance: 124.6
click at [1173, 44] on div "Home Favorites Elements Columns Content Boxes Accordion Tables Features Images …" at bounding box center [587, 286] width 1175 height 484
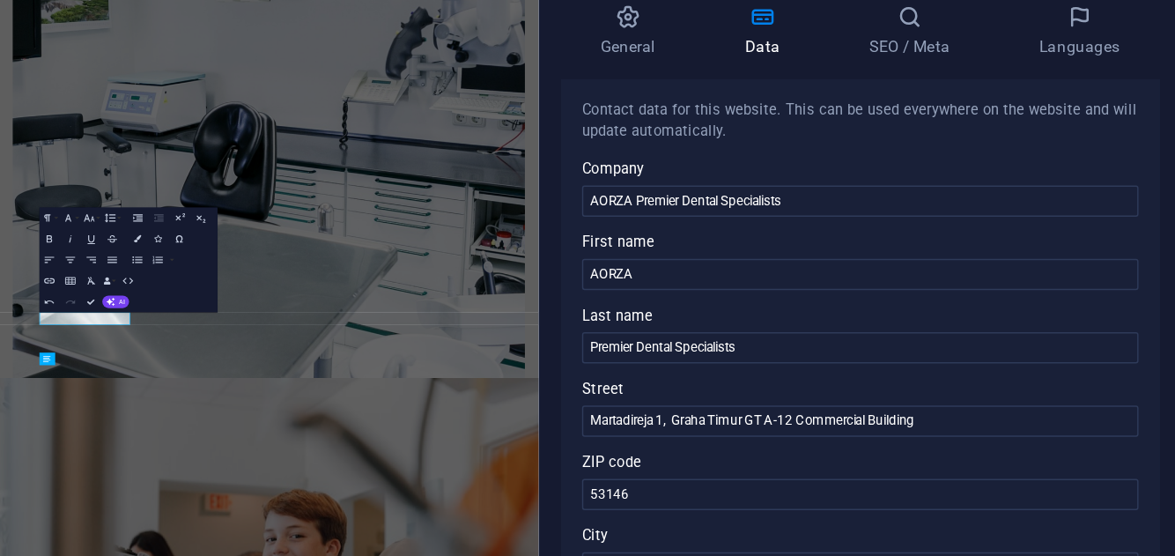
scroll to position [402, 0]
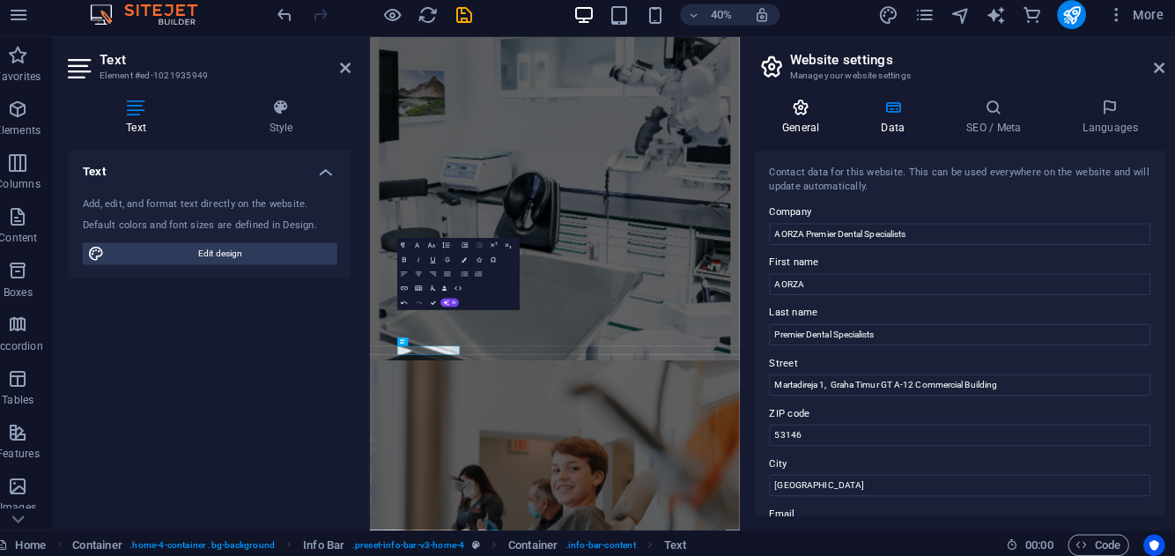
click at [805, 128] on h4 "General" at bounding box center [806, 122] width 97 height 37
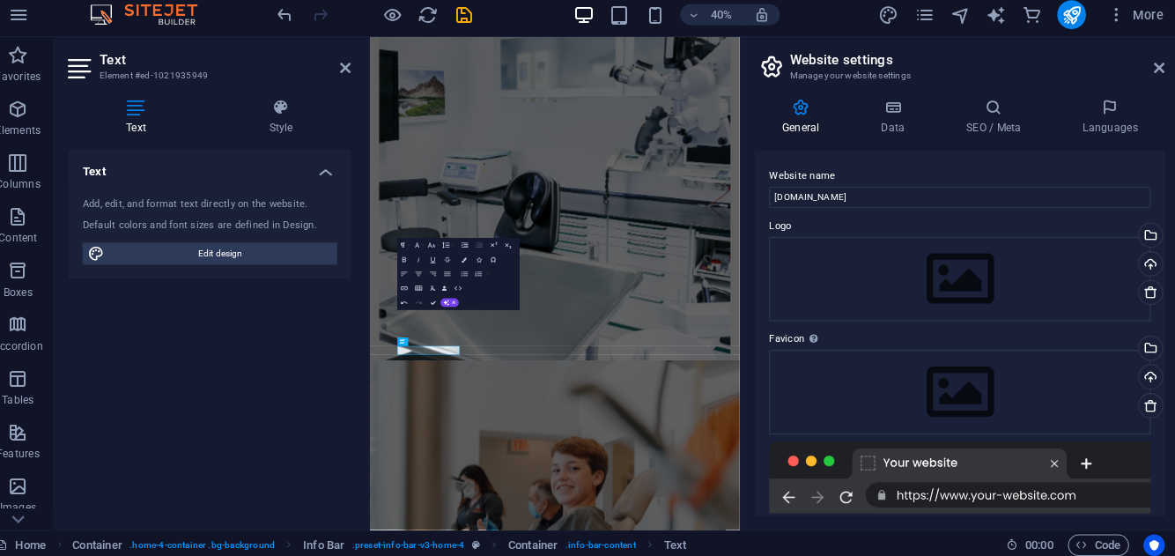
click at [1055, 555] on figure at bounding box center [823, 386] width 862 height 1047
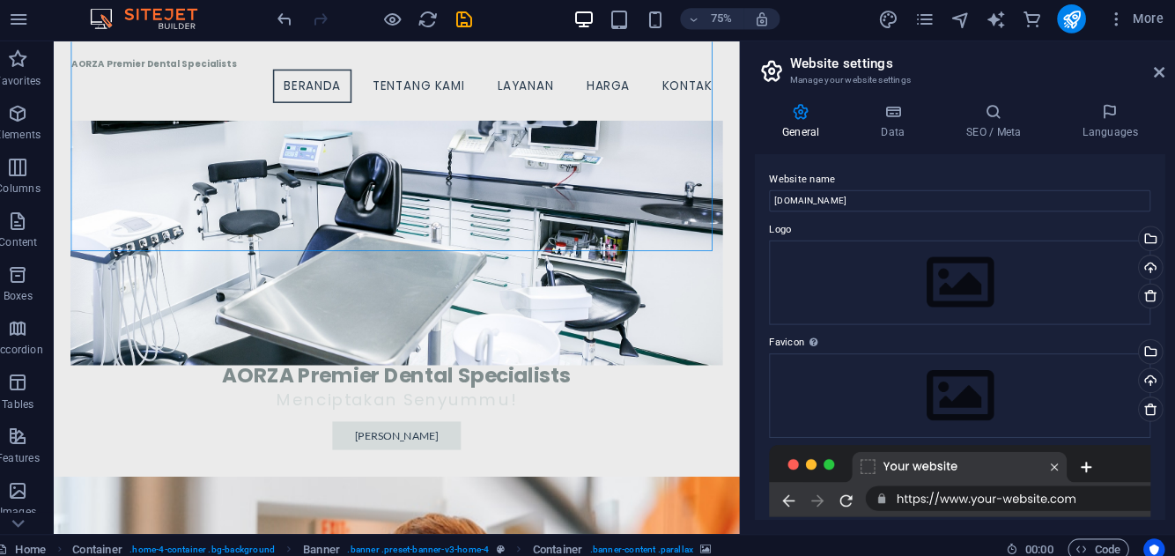
scroll to position [0, 0]
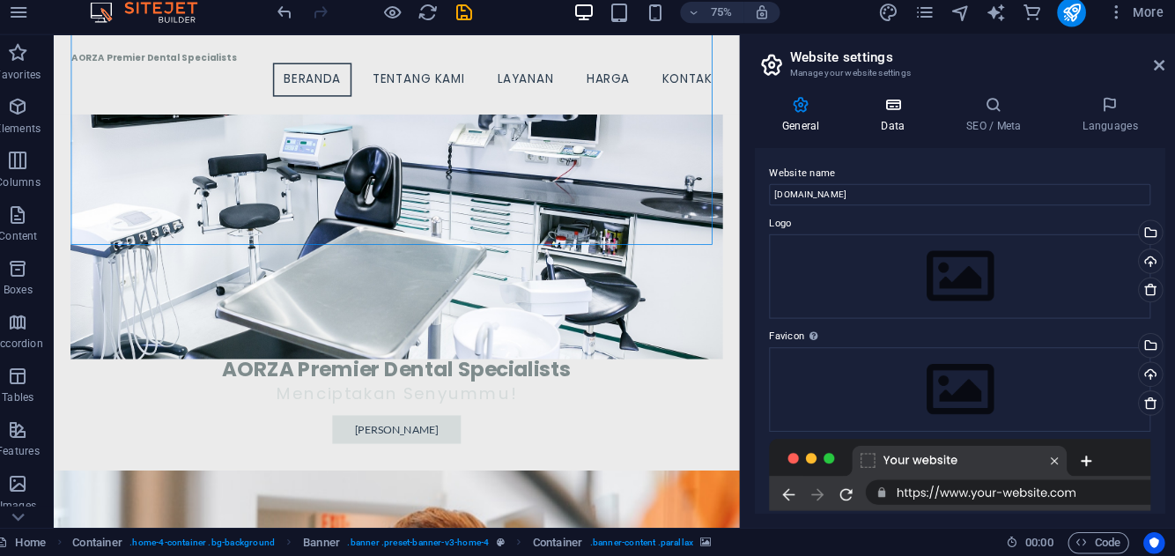
click at [907, 120] on icon at bounding box center [893, 113] width 77 height 18
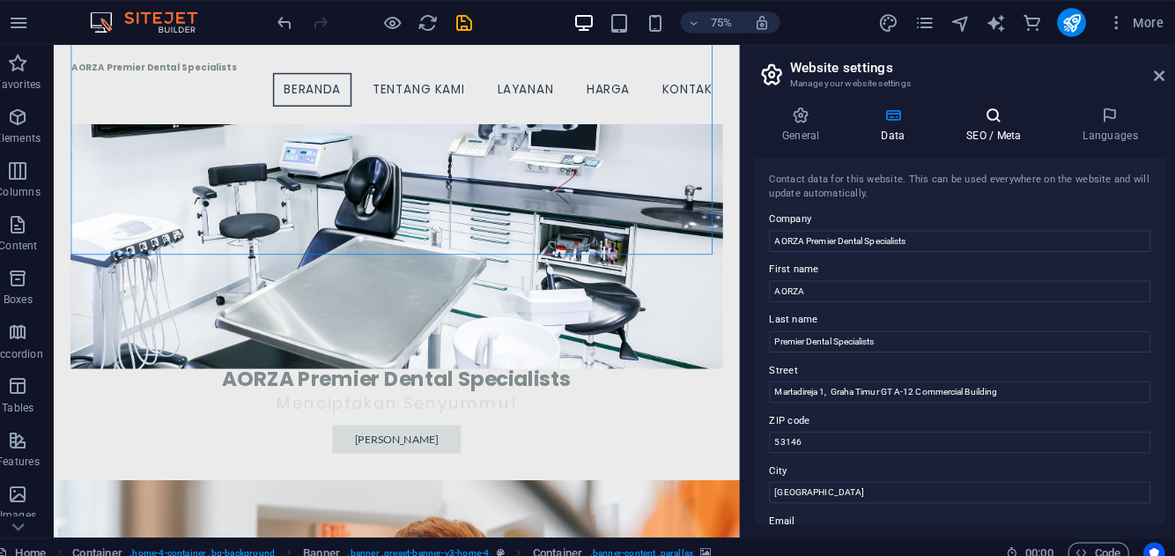
click at [1009, 125] on h4 "SEO / Meta" at bounding box center [996, 122] width 114 height 37
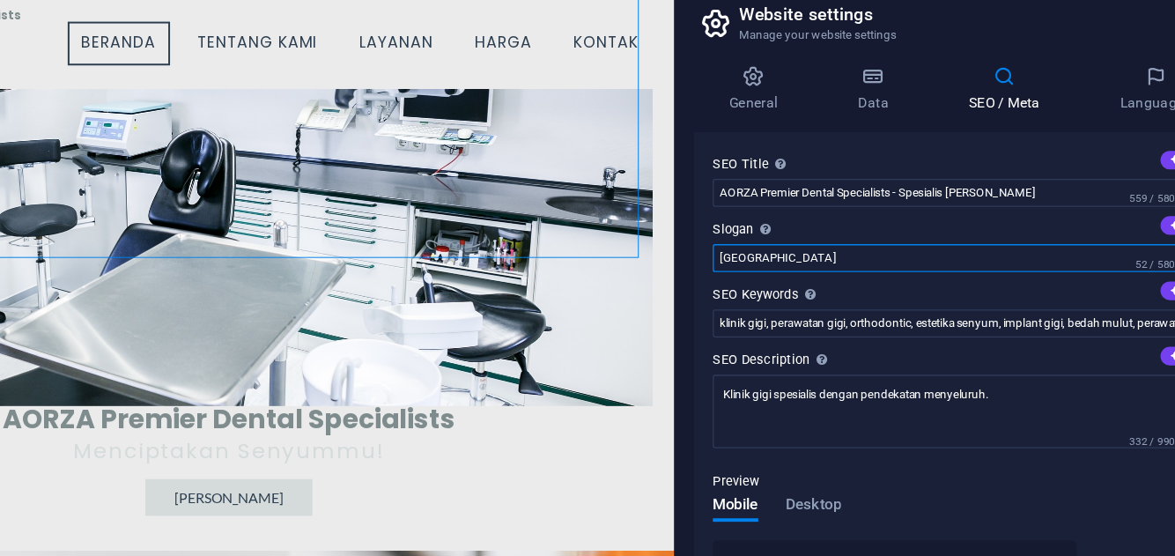
click at [916, 248] on input "[GEOGRAPHIC_DATA]" at bounding box center [959, 250] width 374 height 21
type input "B"
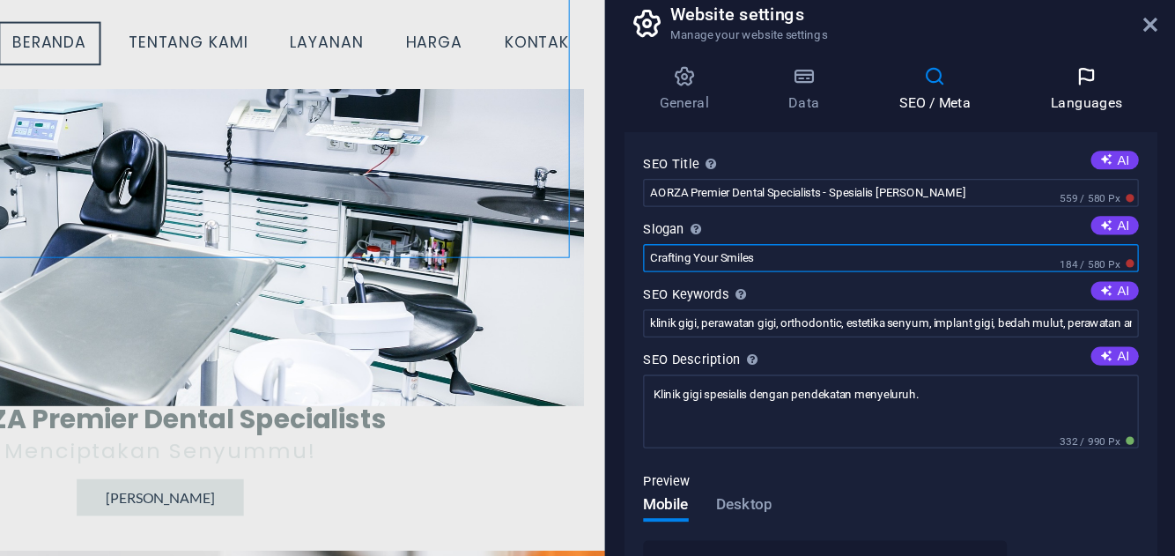
type input "Crafting Your Smiles"
click at [1105, 128] on h4 "Languages" at bounding box center [1106, 122] width 107 height 37
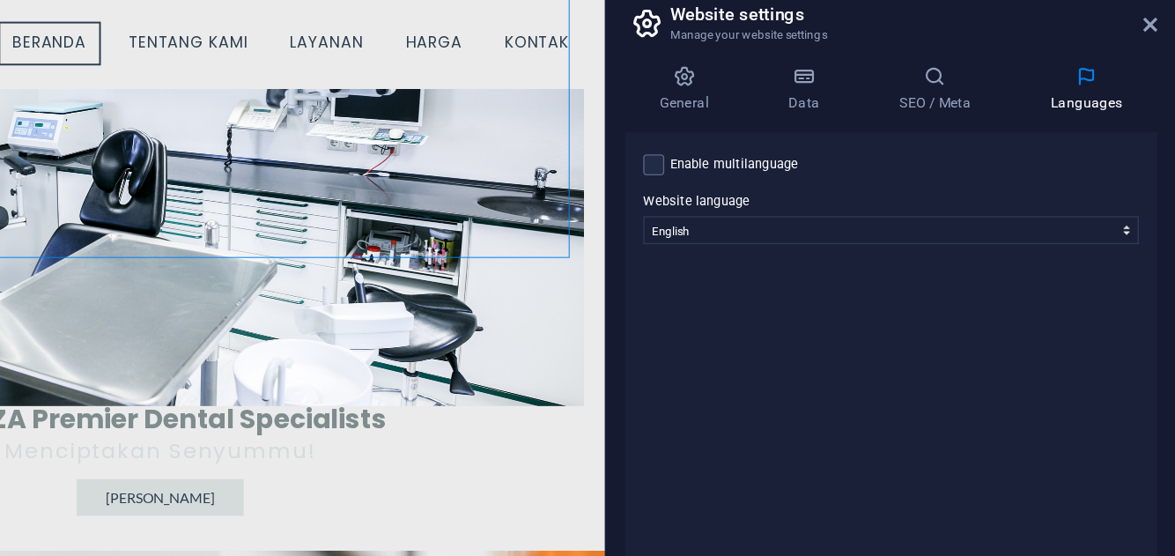
click at [790, 183] on div "Enable multilanguage To disable multilanguage delete all languages until only o…" at bounding box center [959, 179] width 374 height 21
click at [781, 181] on label at bounding box center [780, 180] width 16 height 16
click at [0, 0] on input "Enable multilanguage To disable multilanguage delete all languages until only o…" at bounding box center [0, 0] width 0 height 0
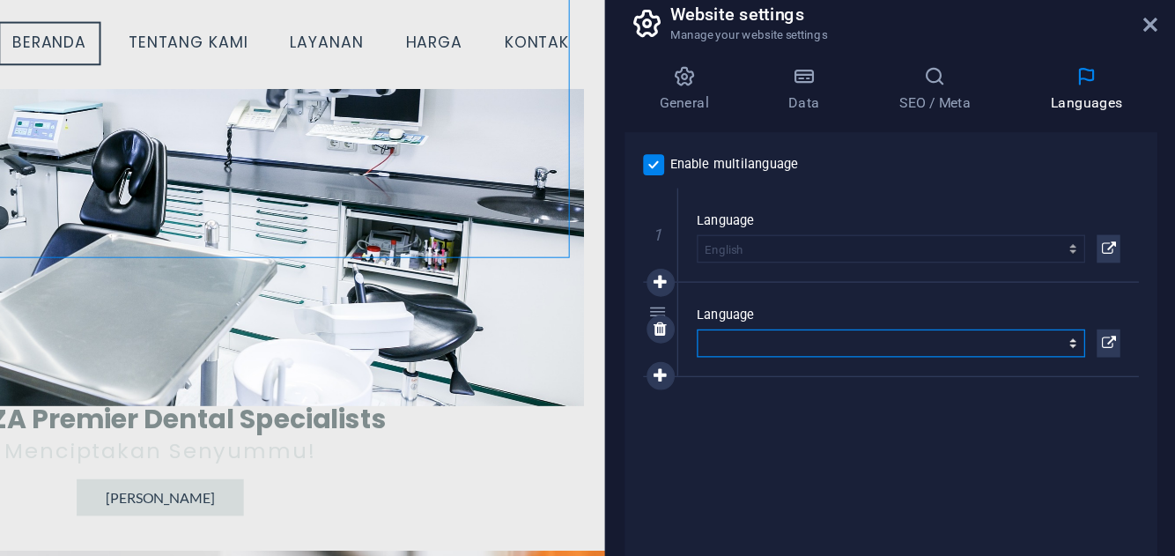
click at [942, 309] on select "Abkhazian Afar Afrikaans Akan Albanian Amharic Arabic Aragonese Armenian Assame…" at bounding box center [959, 314] width 293 height 21
select select "70"
click at [813, 304] on select "Abkhazian Afar Afrikaans Akan Albanian Amharic Arabic Aragonese Armenian Assame…" at bounding box center [959, 314] width 293 height 21
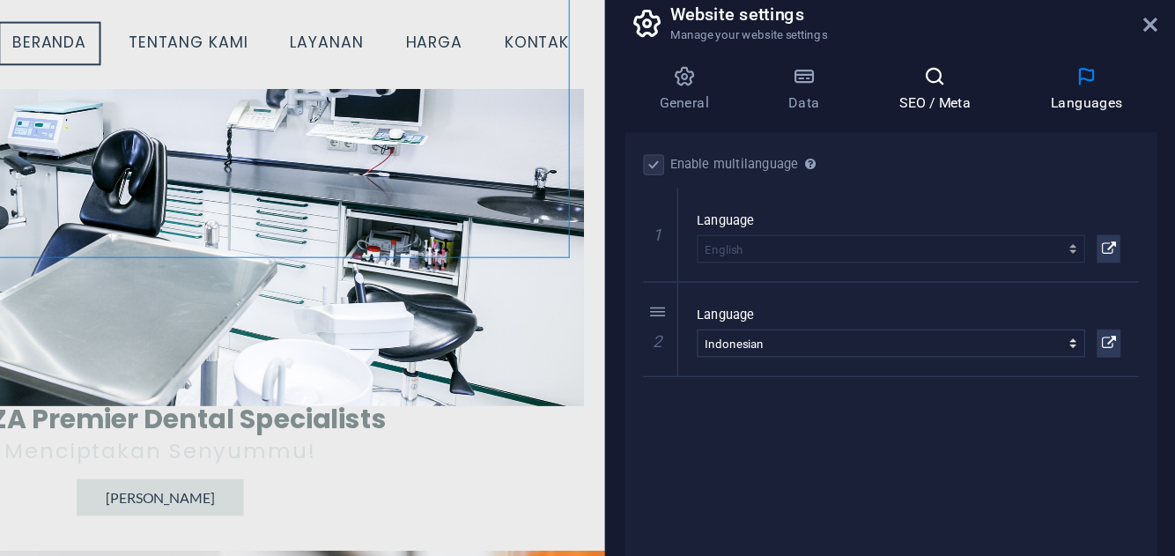
click at [991, 115] on icon at bounding box center [992, 113] width 107 height 18
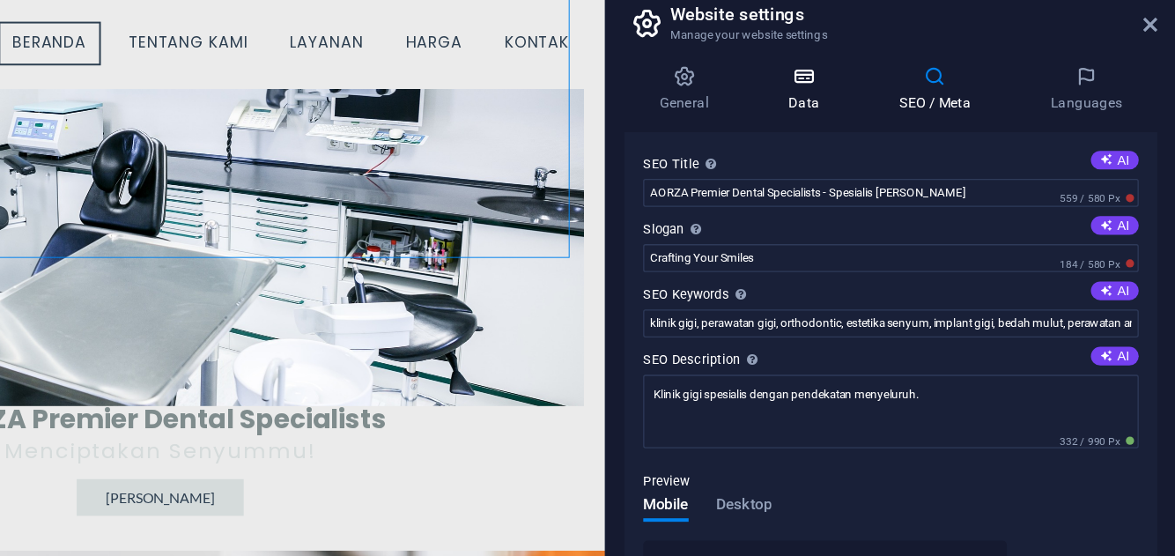
click at [903, 113] on icon at bounding box center [893, 113] width 77 height 18
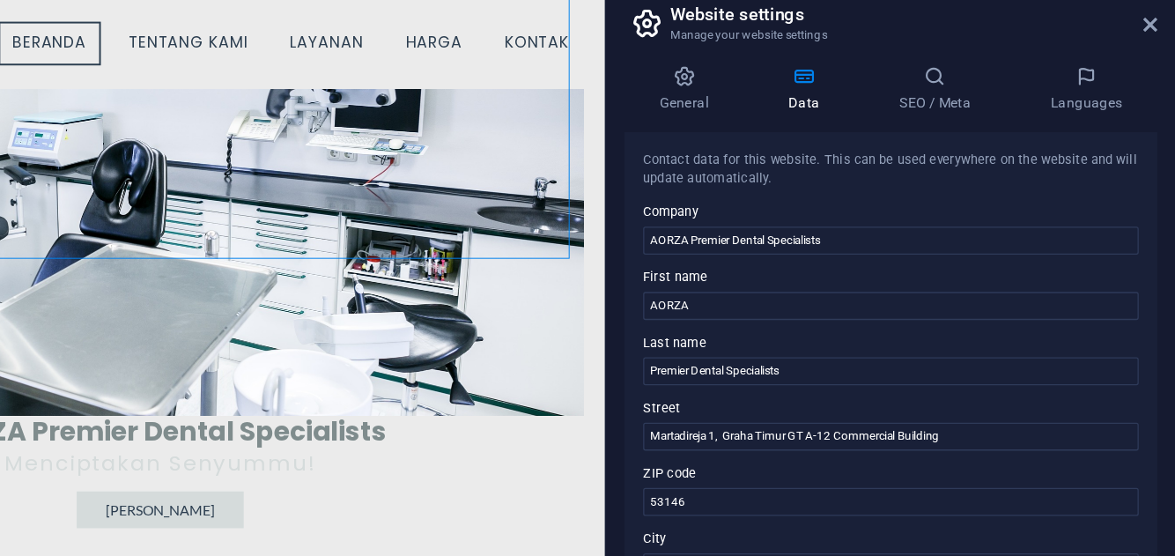
scroll to position [250, 0]
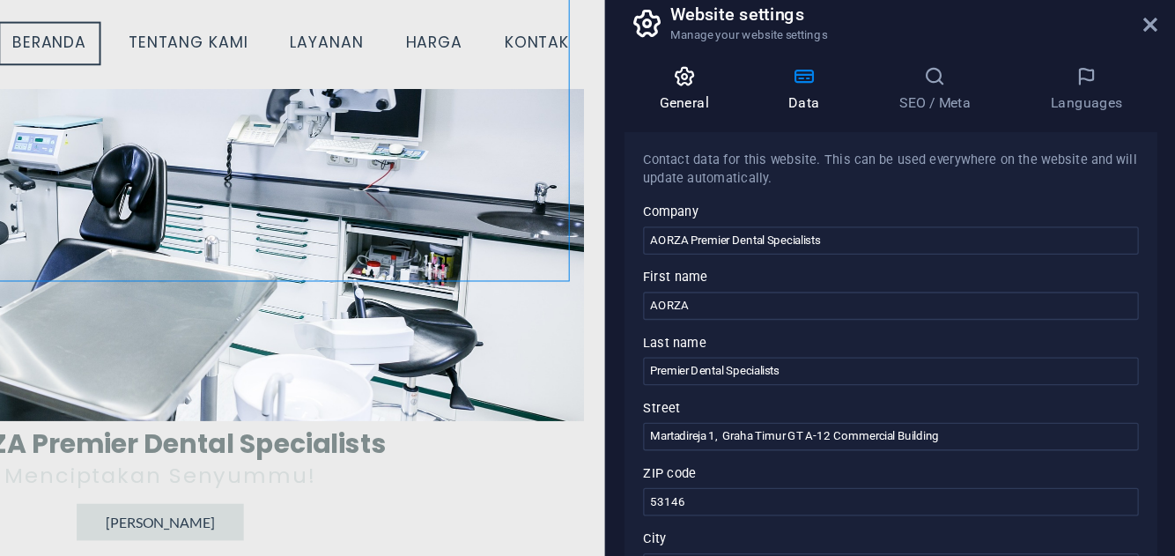
click at [809, 126] on h4 "General" at bounding box center [806, 122] width 97 height 37
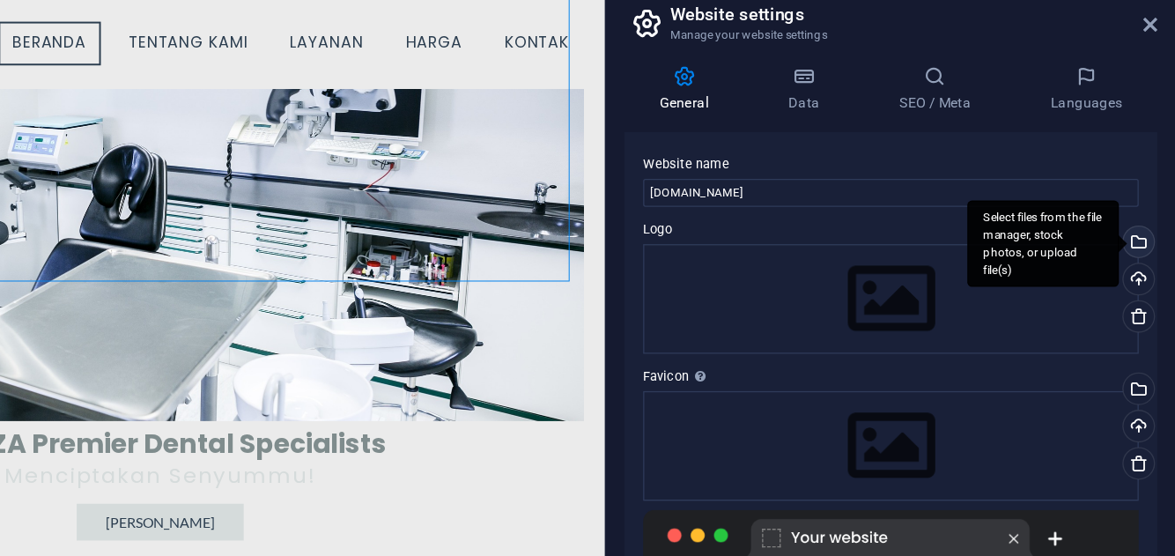
click at [1144, 242] on div "Select files from the file manager, stock photos, or upload file(s)" at bounding box center [1145, 239] width 26 height 26
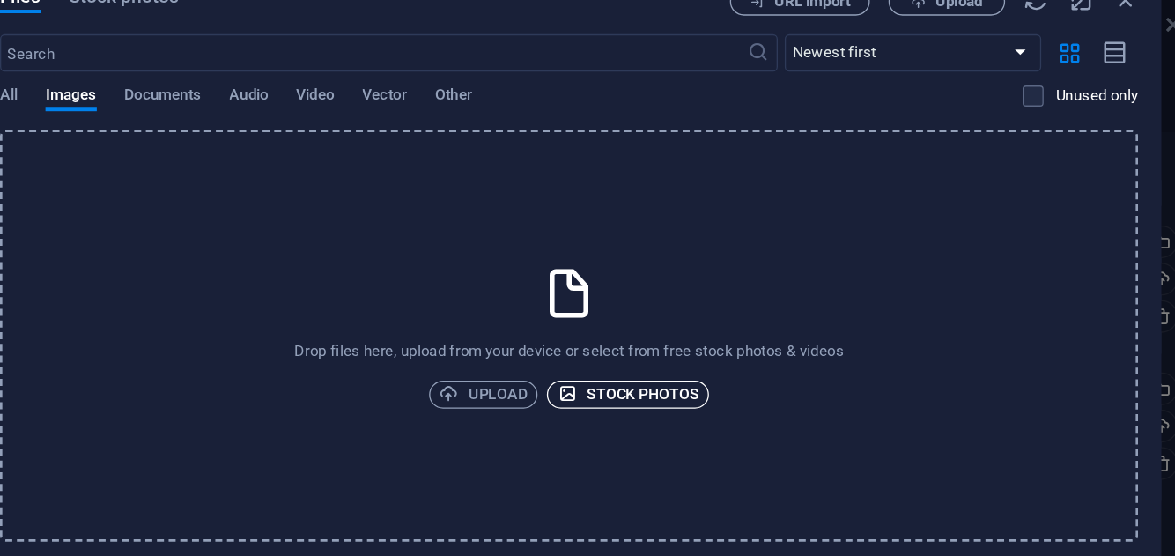
click at [714, 353] on span "Stock photos" at bounding box center [744, 353] width 107 height 21
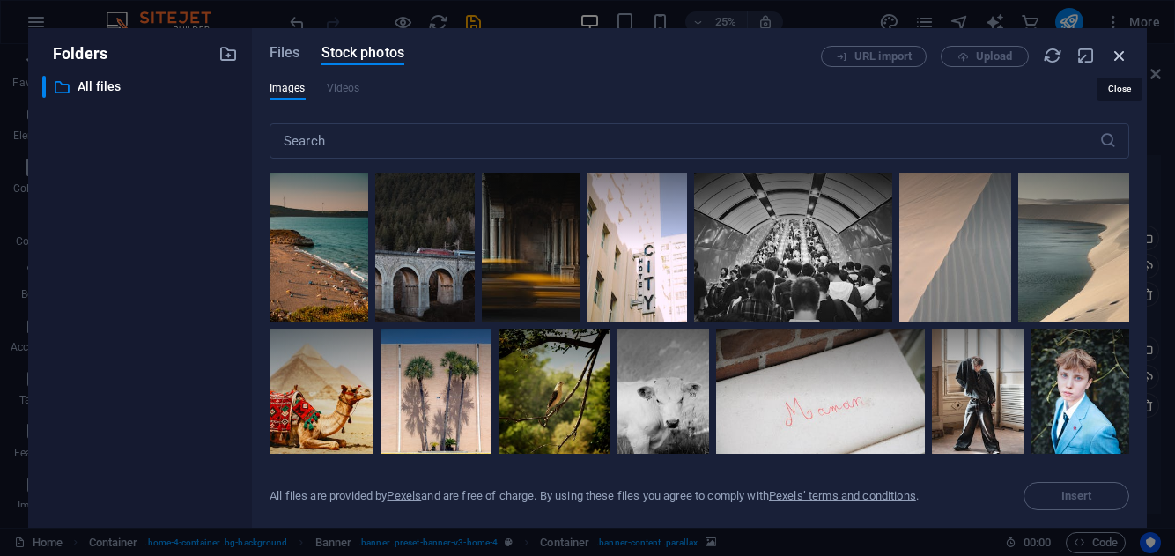
click at [1118, 48] on icon "button" at bounding box center [1119, 55] width 19 height 19
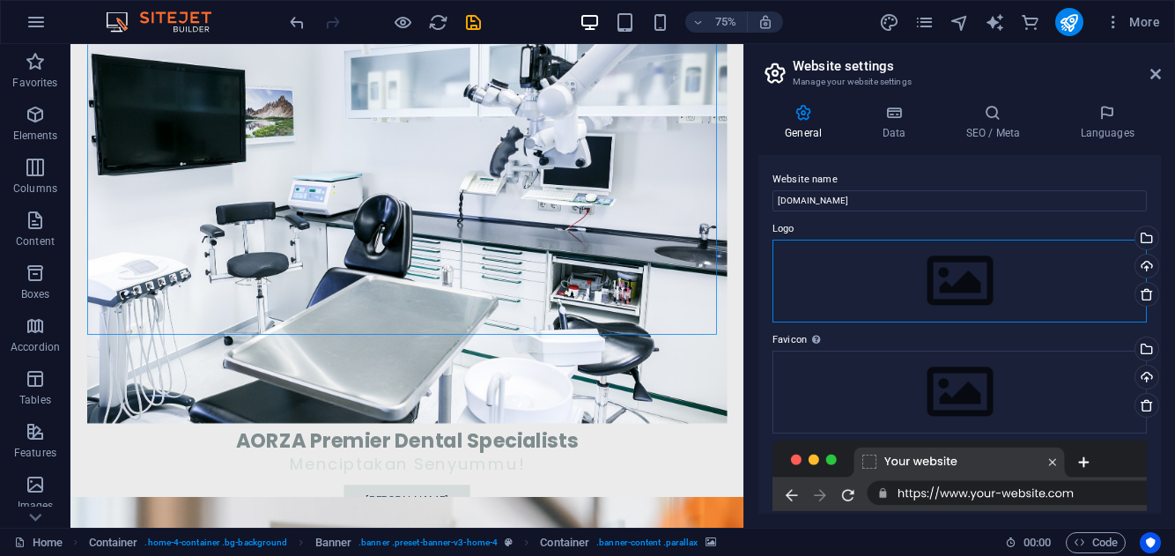
click at [977, 283] on div "Drag files here, click to choose files or select files from Files or our free s…" at bounding box center [959, 281] width 374 height 83
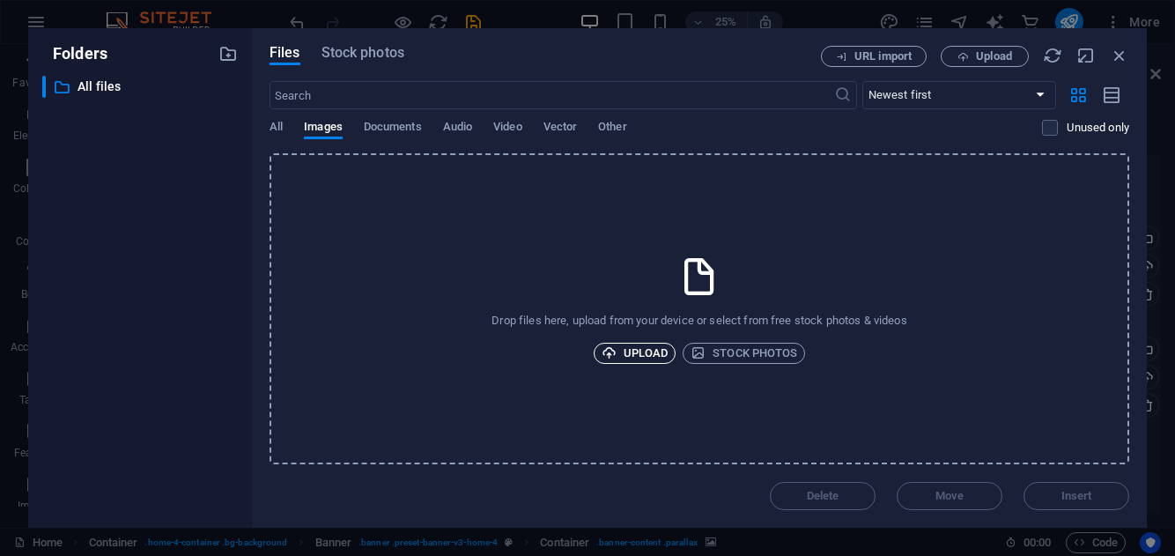
click at [653, 348] on span "Upload" at bounding box center [635, 353] width 67 height 21
click at [627, 353] on span "Upload" at bounding box center [635, 353] width 67 height 21
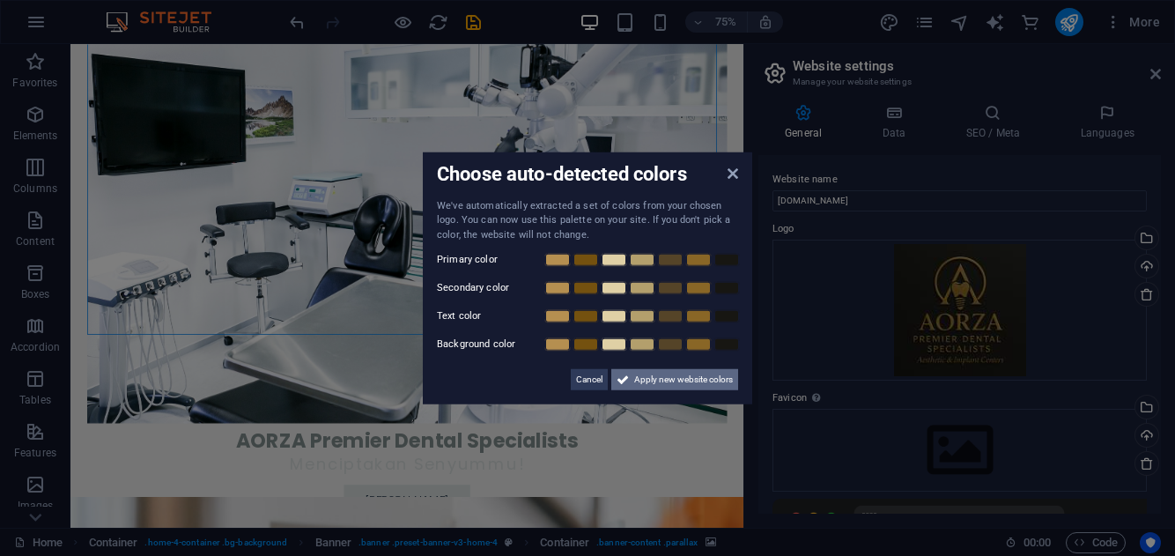
click at [657, 382] on span "Apply new website colors" at bounding box center [683, 379] width 99 height 21
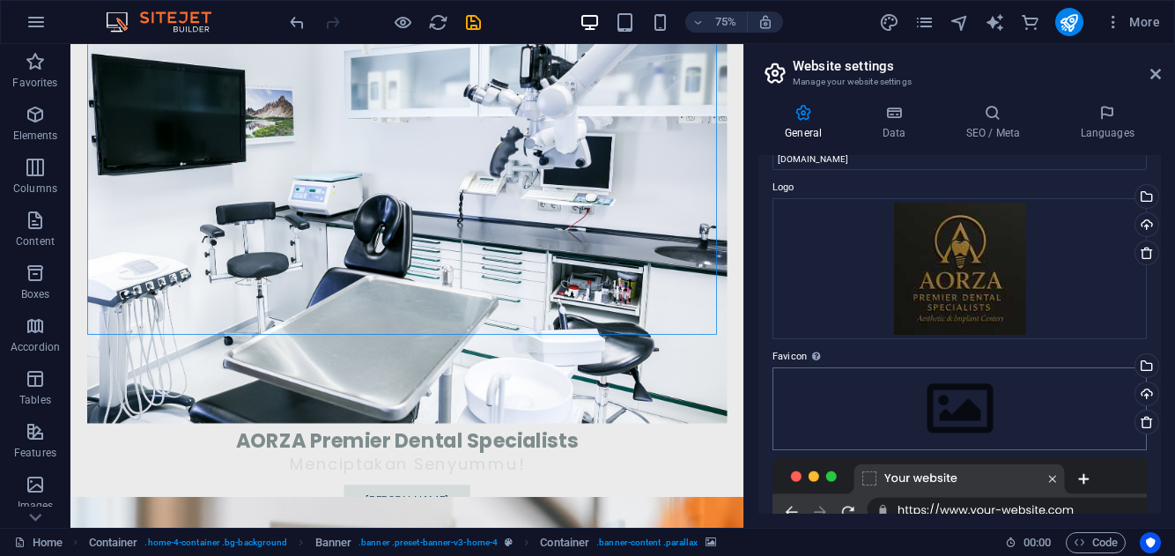
scroll to position [30, 0]
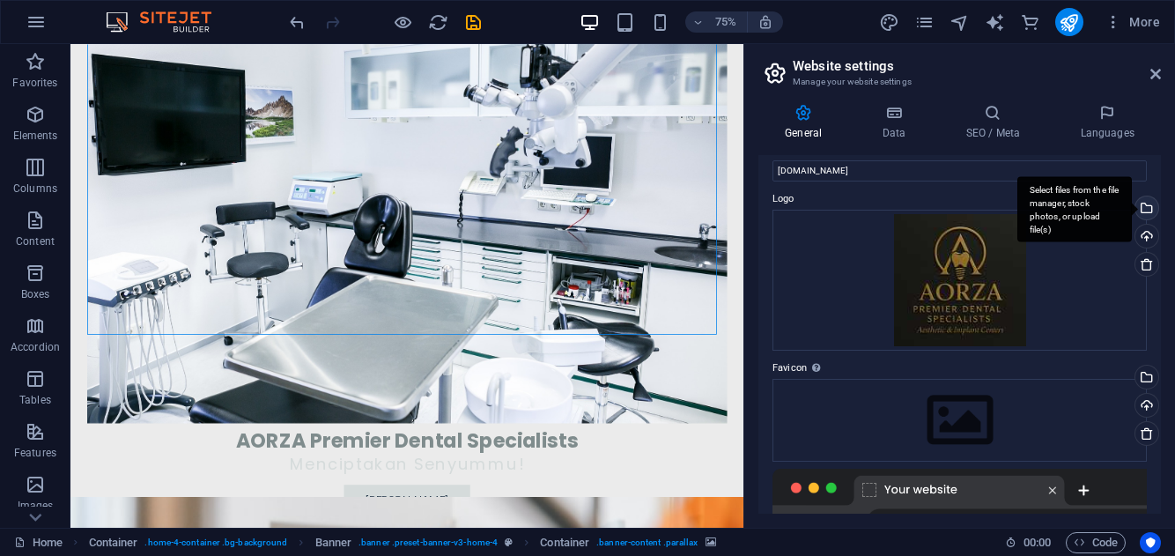
click at [1146, 210] on div "Select files from the file manager, stock photos, or upload file(s)" at bounding box center [1145, 209] width 26 height 26
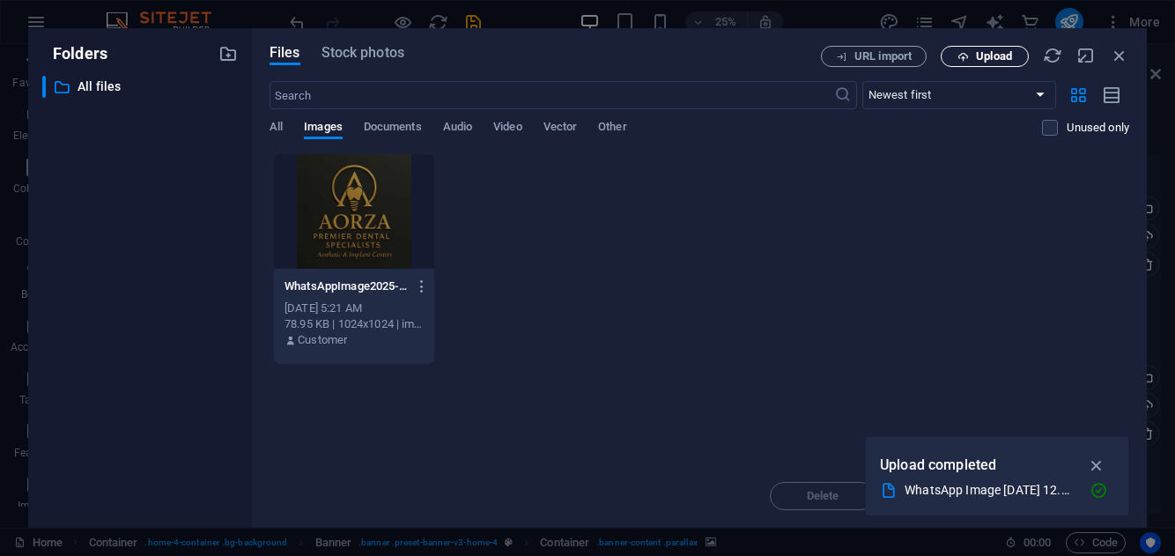
click at [983, 59] on span "Upload" at bounding box center [994, 56] width 36 height 11
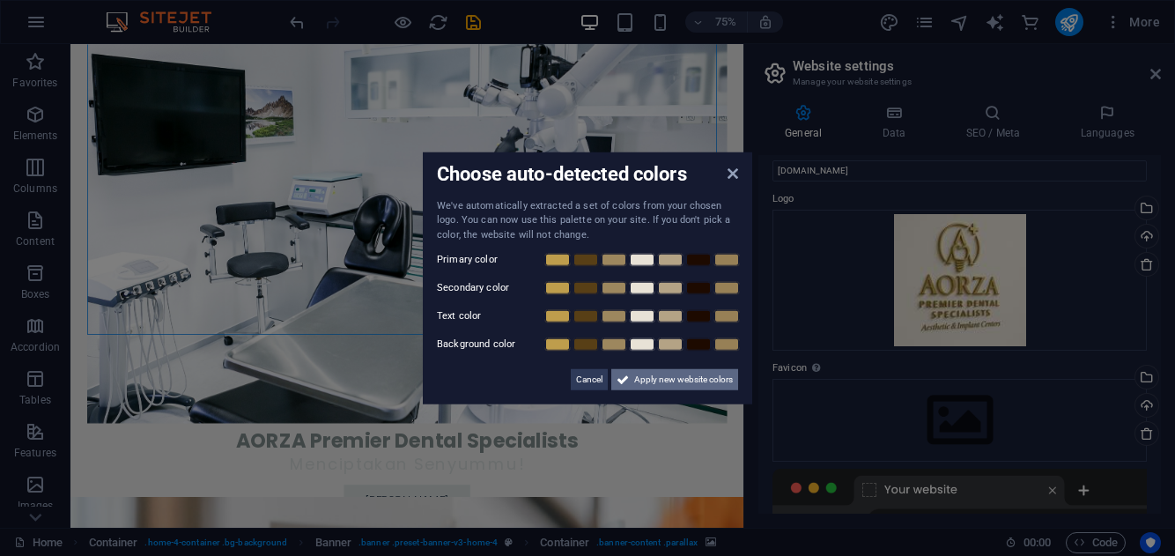
click at [673, 381] on span "Apply new website colors" at bounding box center [683, 379] width 99 height 21
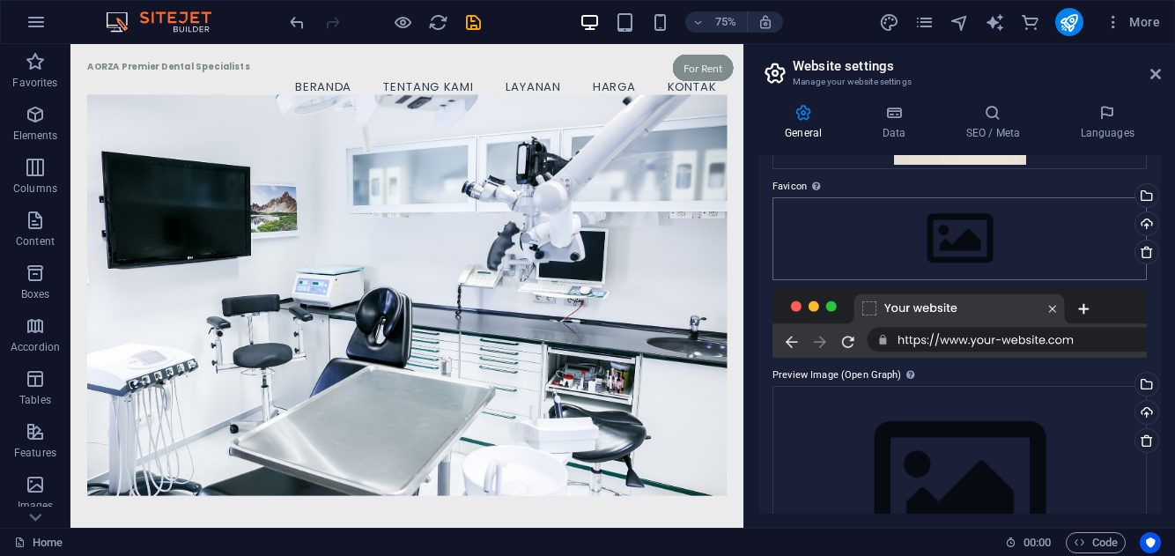
scroll to position [211, 0]
click at [812, 175] on div "Set the favicon of your website here. A favicon is a small icon shown in the br…" at bounding box center [867, 129] width 141 height 92
click at [827, 223] on div "Drag files here, click to choose files or select files from Files or our free s…" at bounding box center [959, 238] width 374 height 83
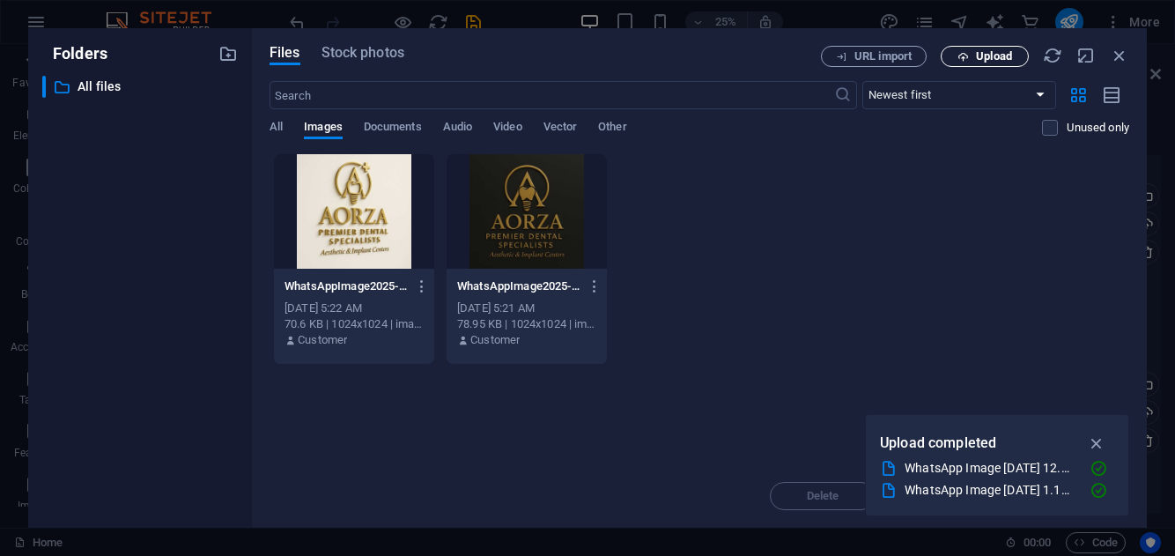
click at [989, 52] on span "Upload" at bounding box center [994, 56] width 36 height 11
click at [819, 288] on div "WhatsAppImage2025-10-01at1.15.58PM-rmuYk7C7Fk2VtgiAxFABOg.jpeg WhatsAppImage202…" at bounding box center [700, 258] width 860 height 211
click at [1117, 56] on icon "button" at bounding box center [1119, 55] width 19 height 19
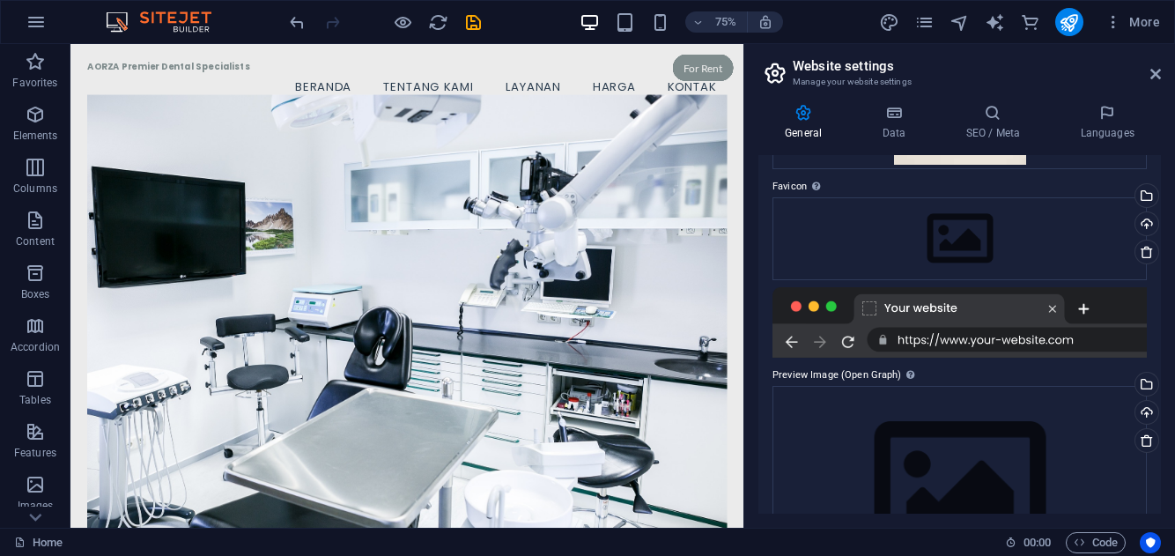
click at [1112, 141] on div "General Data SEO / Meta Languages Website name [DOMAIN_NAME] Logo Drag files he…" at bounding box center [959, 309] width 403 height 410
click at [1104, 120] on icon at bounding box center [1106, 113] width 107 height 18
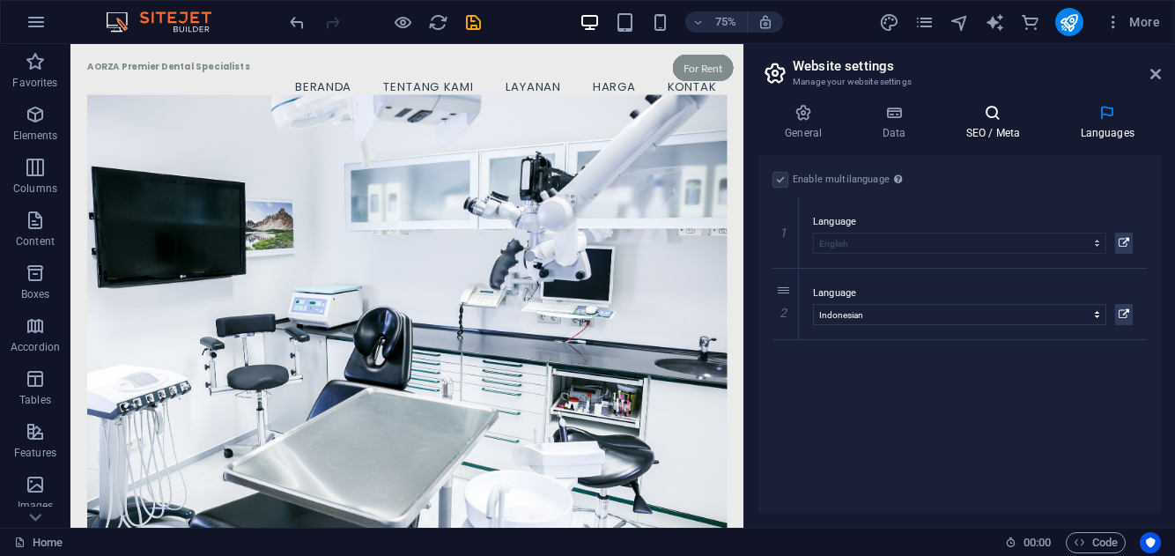
click at [997, 114] on icon at bounding box center [992, 113] width 107 height 18
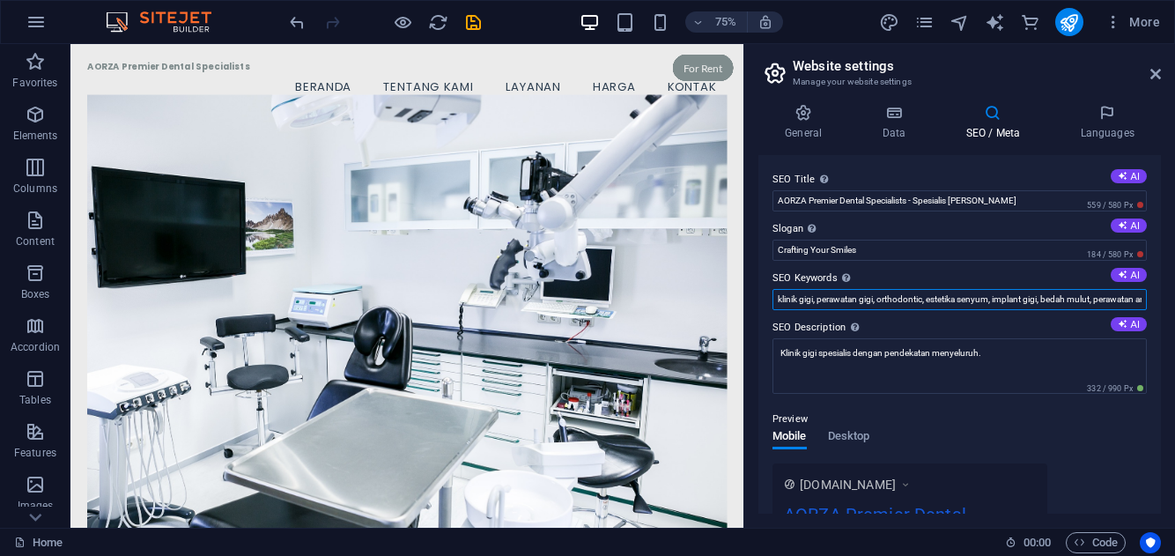
click at [862, 299] on input "klinik gigi, perawatan gigi, orthodontic, estetika senyum, implant gigi, bedah …" at bounding box center [959, 299] width 374 height 21
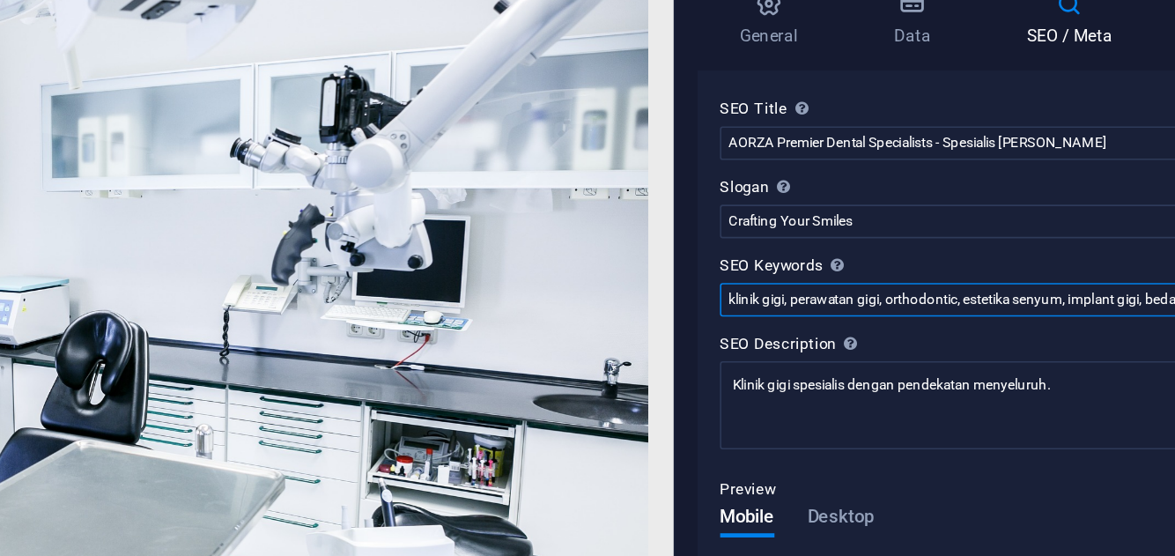
click at [813, 300] on input "klinik gigi, perawatan gigi, orthodontic, estetika senyum, implant gigi, bedah …" at bounding box center [959, 299] width 374 height 21
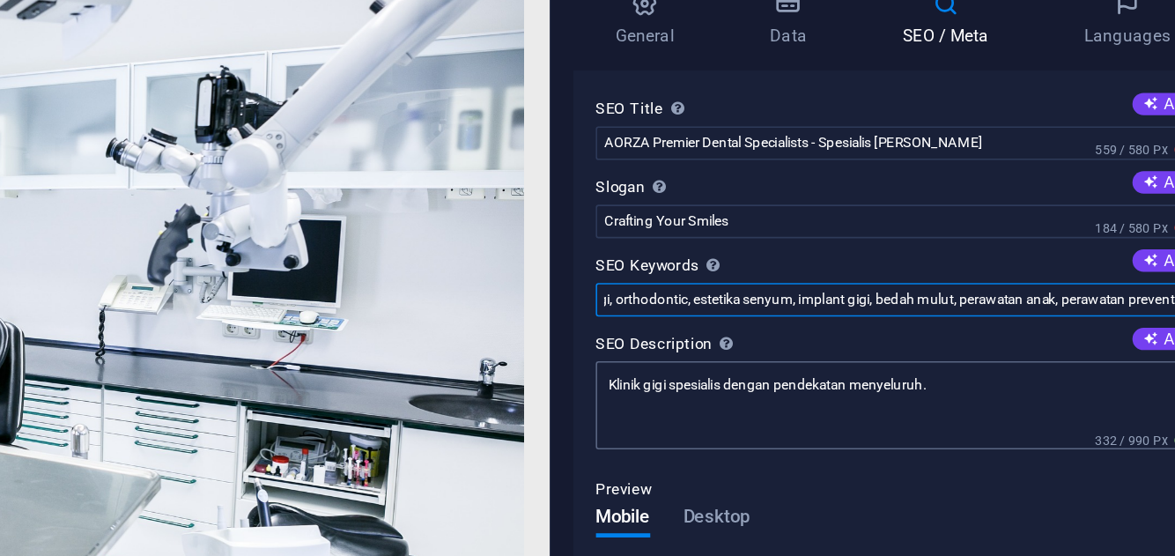
scroll to position [0, 104]
click at [789, 303] on input "klinik gigi, perawatan gigi, orthodontic, estetika senyum, implant gigi, bedah …" at bounding box center [959, 299] width 374 height 21
drag, startPoint x: 295, startPoint y: 191, endPoint x: 359, endPoint y: 220, distance: 70.6
click at [814, 301] on input "klinik gigi, perawatan gigi, orthodontic, estetika senyum, implant gigi, bedah …" at bounding box center [959, 299] width 374 height 21
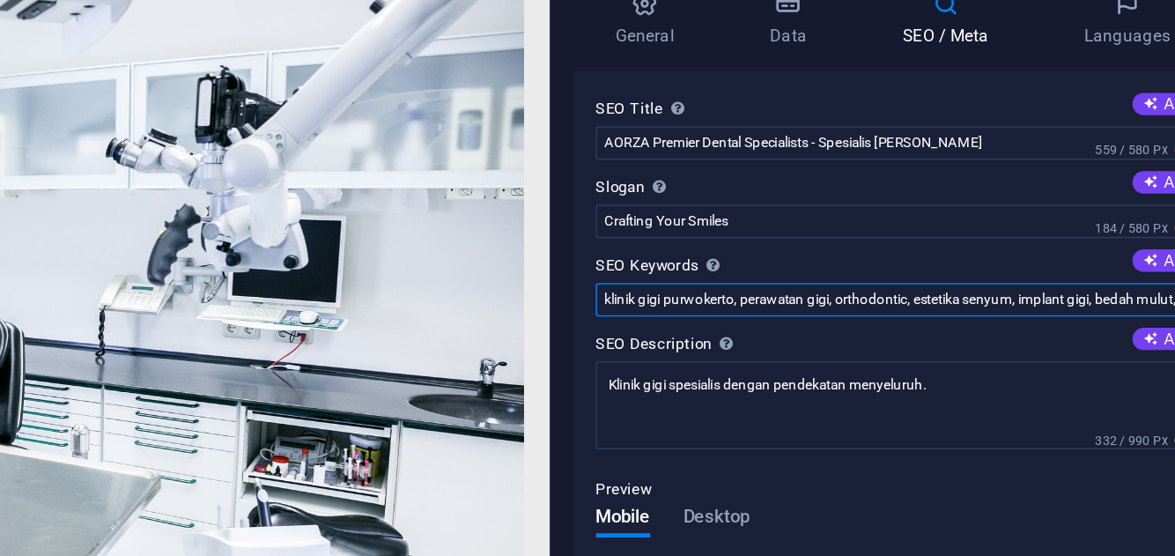
click at [1088, 299] on input "klinik gigi purwokerto, perawatan gigi, orthodontic, estetika senyum, implant g…" at bounding box center [959, 299] width 374 height 21
click at [1074, 302] on input "klinik gigi purwokerto, perawatan gigi, orthodontic, estetika senyum, implant g…" at bounding box center [959, 299] width 374 height 21
click at [1058, 299] on input "klinik gigi purwokerto, perawatan gigi, orthodontic, estetika senyum, implant g…" at bounding box center [959, 299] width 374 height 21
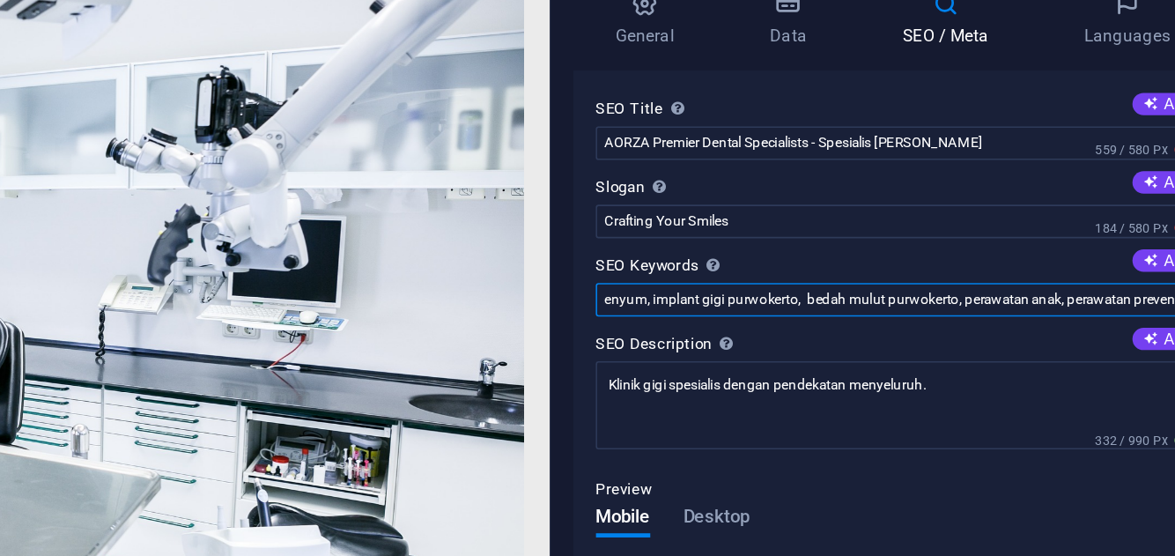
scroll to position [0, 247]
type input "klinik gigi purwokerto, perawatan gigi, orthodontic, estetika senyum, implant g…"
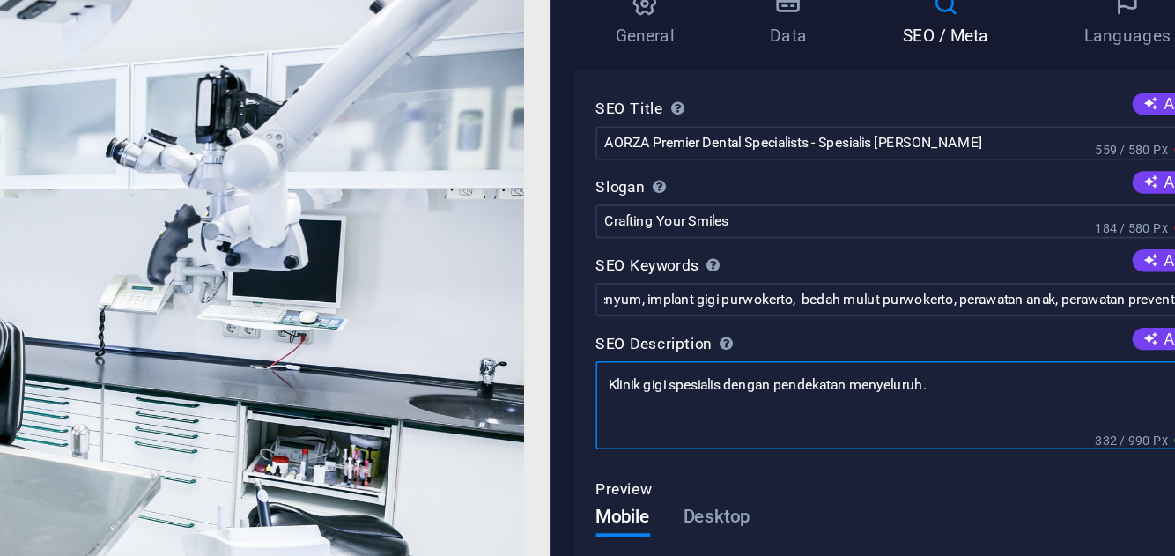
click at [859, 353] on textarea "Klinik gigi spesialis dengan pendekatan menyeluruh." at bounding box center [959, 365] width 374 height 55
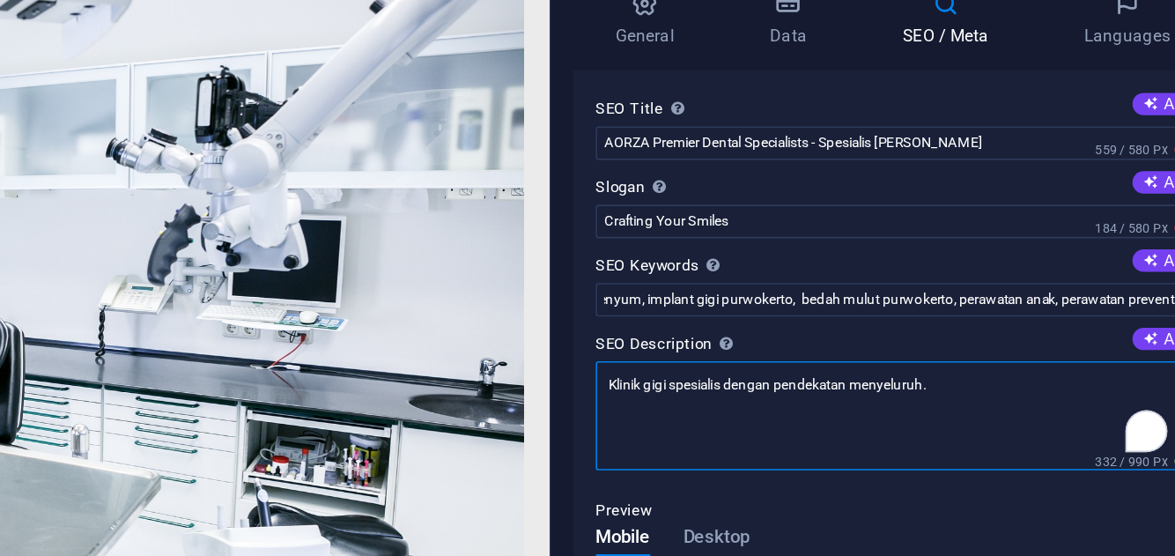
scroll to position [0, 0]
click at [856, 351] on textarea "Klinik gigi spesialis dengan pendekatan menyeluruh." at bounding box center [959, 372] width 374 height 69
drag, startPoint x: 934, startPoint y: 353, endPoint x: 1043, endPoint y: 351, distance: 108.4
click at [1043, 351] on textarea "Klinik gigi spesialis [GEOGRAPHIC_DATA] dengan pendekatan menyeluruh." at bounding box center [959, 372] width 374 height 69
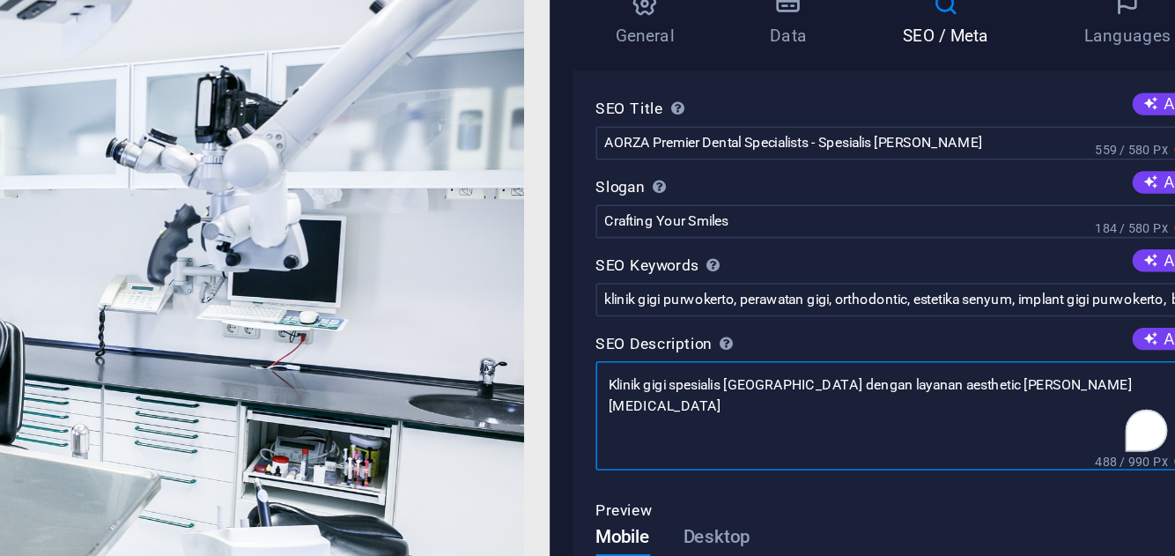
click at [969, 351] on textarea "Klinik gigi spesialis [GEOGRAPHIC_DATA] dengan layanan aesthetic [PERSON_NAME] …" at bounding box center [959, 372] width 374 height 69
click at [1057, 351] on textarea "Klinik gigi spesialis [GEOGRAPHIC_DATA] dengan layanan estetik/ aesthetic [PERS…" at bounding box center [959, 372] width 374 height 69
click at [1053, 354] on textarea "Klinik gigi spesialis [GEOGRAPHIC_DATA] dengan layanan estetik/ aesthetic [PERS…" at bounding box center [959, 372] width 374 height 69
click at [955, 368] on textarea "Klinik gigi spesialis Purwokerto dengan layanan estetik/ aesthetic [PERSON_NAME…" at bounding box center [959, 372] width 374 height 69
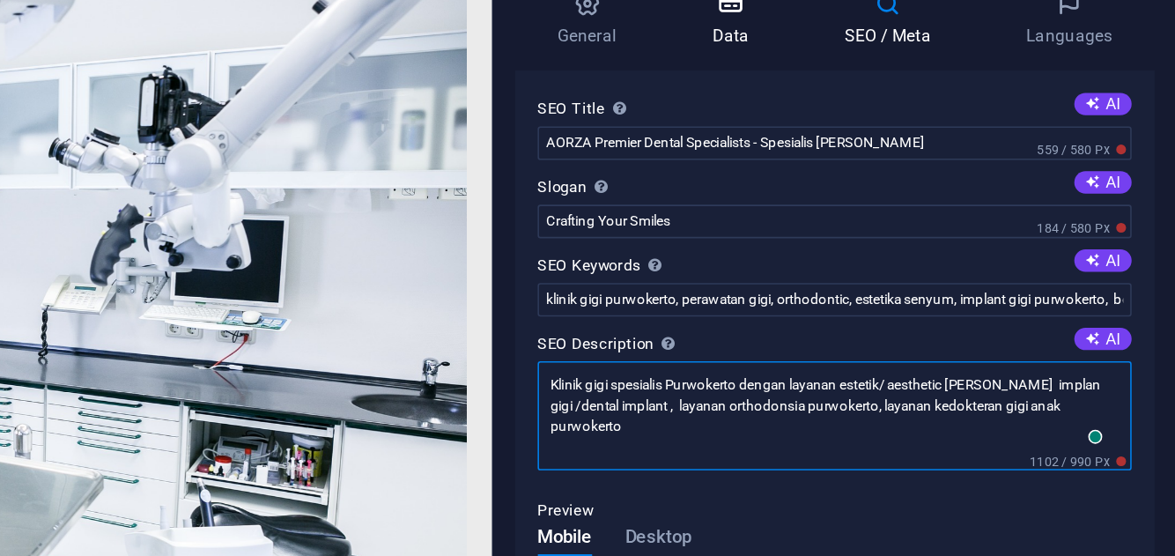
type textarea "Klinik gigi spesialis Purwokerto dengan layanan estetik/ aesthetic [PERSON_NAME…"
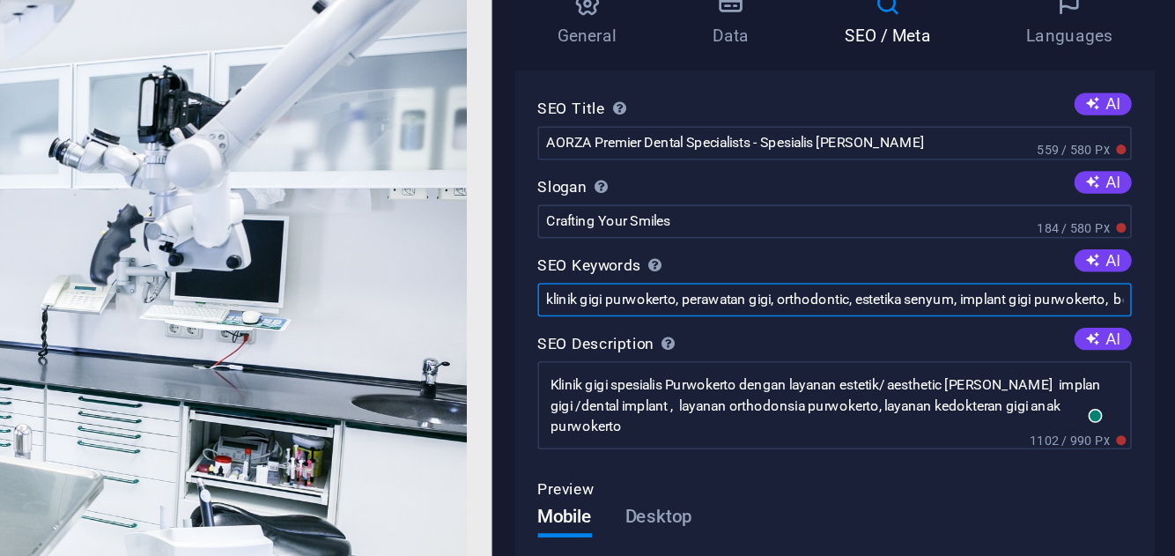
click at [880, 299] on input "klinik gigi purwokerto, perawatan gigi, orthodontic, estetika senyum, implant g…" at bounding box center [959, 299] width 374 height 21
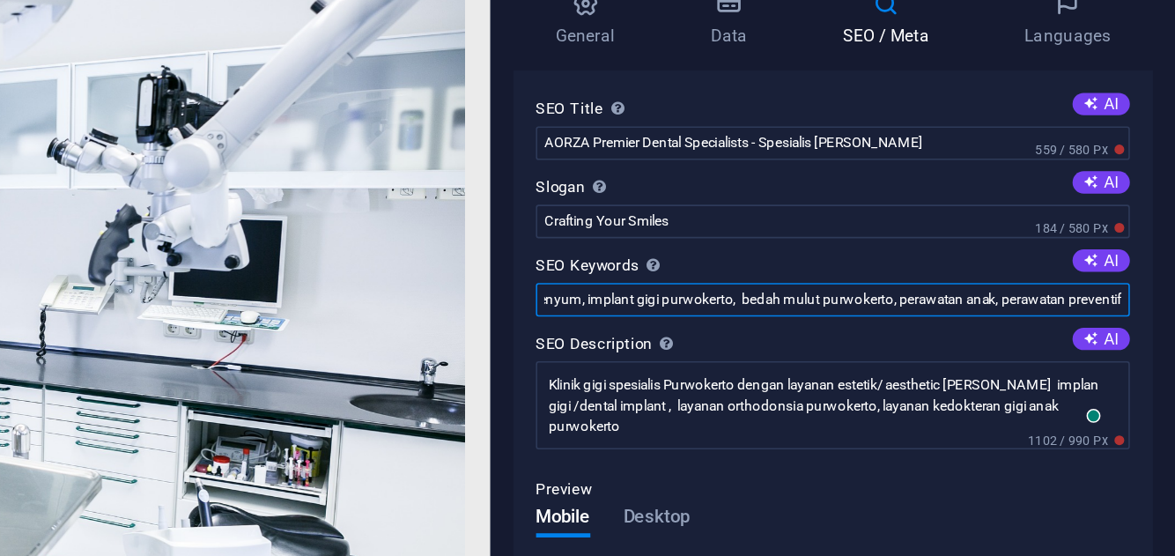
drag, startPoint x: 774, startPoint y: 300, endPoint x: 1173, endPoint y: 292, distance: 399.1
click at [1173, 292] on div "General Data SEO / Meta Languages Website name [DOMAIN_NAME] Logo Drag files he…" at bounding box center [959, 309] width 431 height 438
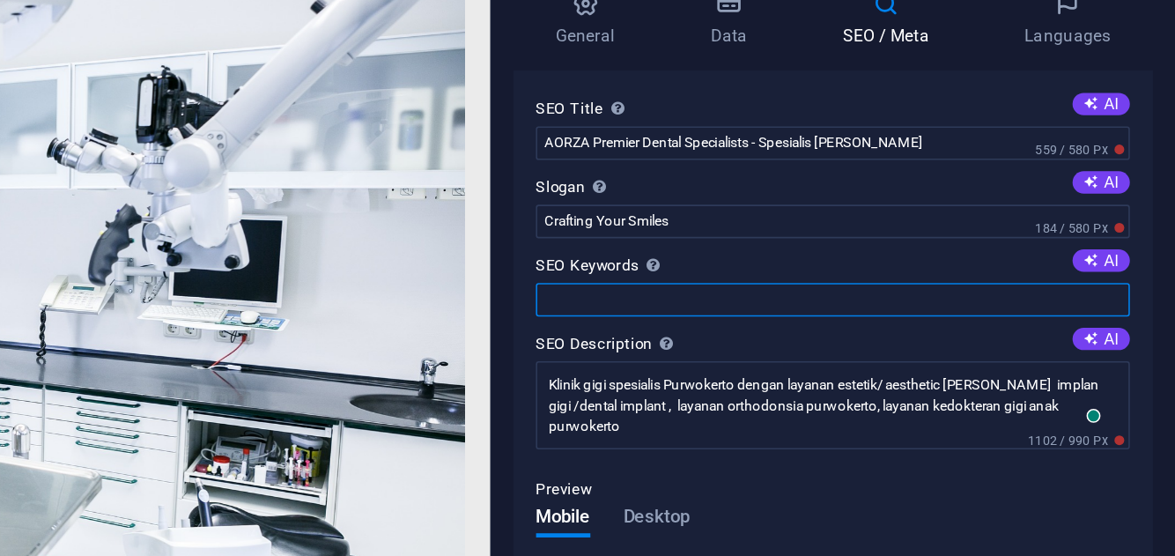
paste input "aorza premier dental specialist klinik gigi spesialis purwokerto [PERSON_NAME] …"
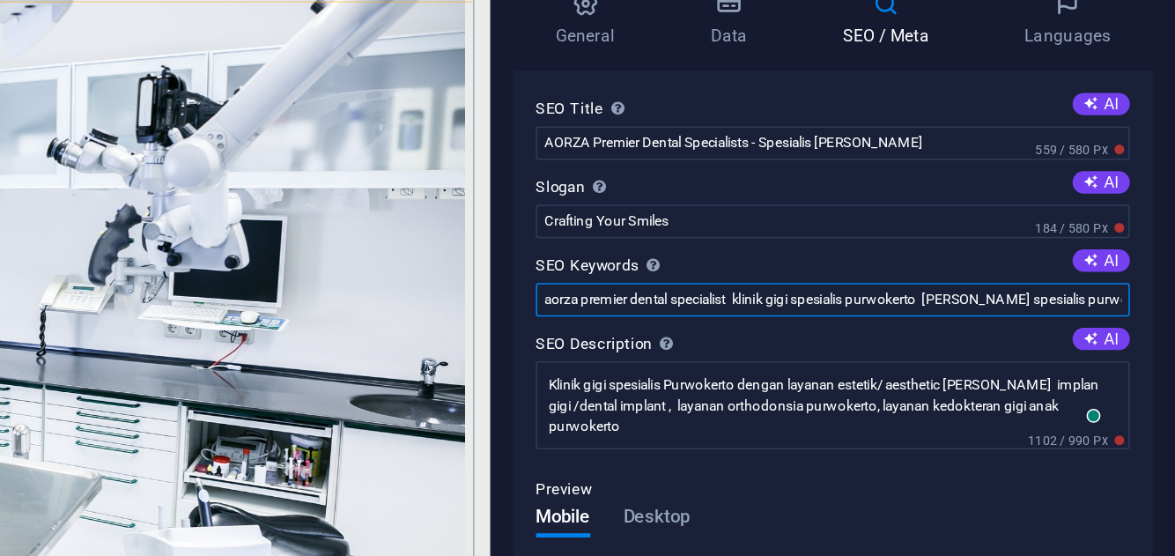
drag, startPoint x: 243, startPoint y: 193, endPoint x: 266, endPoint y: 189, distance: 23.2
click at [1028, 298] on input "aorza premier dental specialist klinik gigi spesialis purwokerto [PERSON_NAME] …" at bounding box center [959, 299] width 374 height 21
type input "aorza premier dental specialist klinik gigi spesialis purwokerto [PERSON_NAME] …"
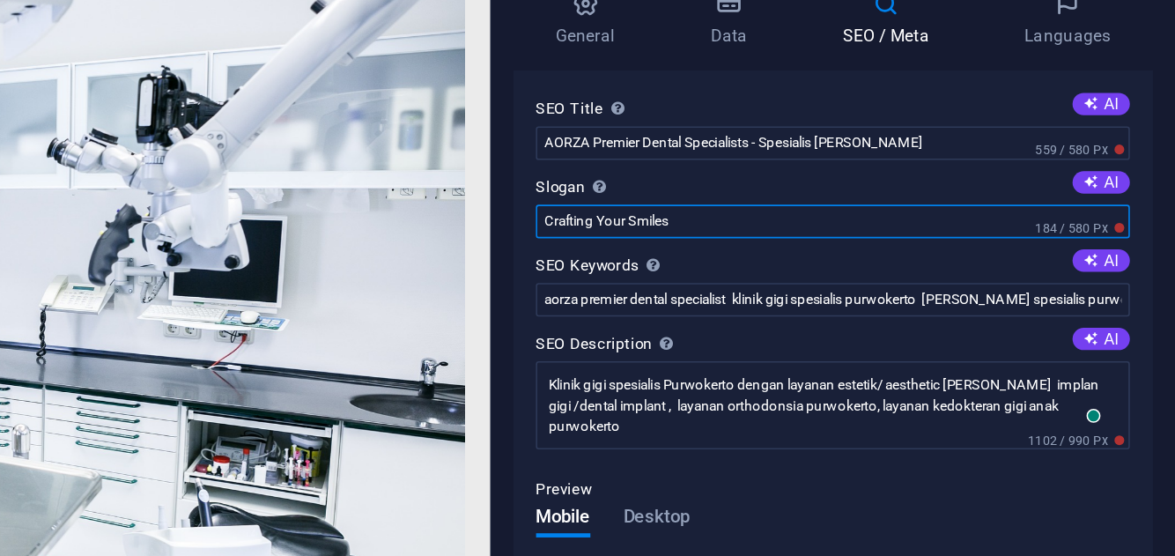
drag, startPoint x: 897, startPoint y: 246, endPoint x: 751, endPoint y: 224, distance: 147.9
click at [751, 224] on div "General Data SEO / Meta Languages Website name [DOMAIN_NAME] Logo Drag files he…" at bounding box center [959, 309] width 431 height 438
paste input "AORZA Premier Dental Specialist – Klinik [PERSON_NAME] [GEOGRAPHIC_DATA]"
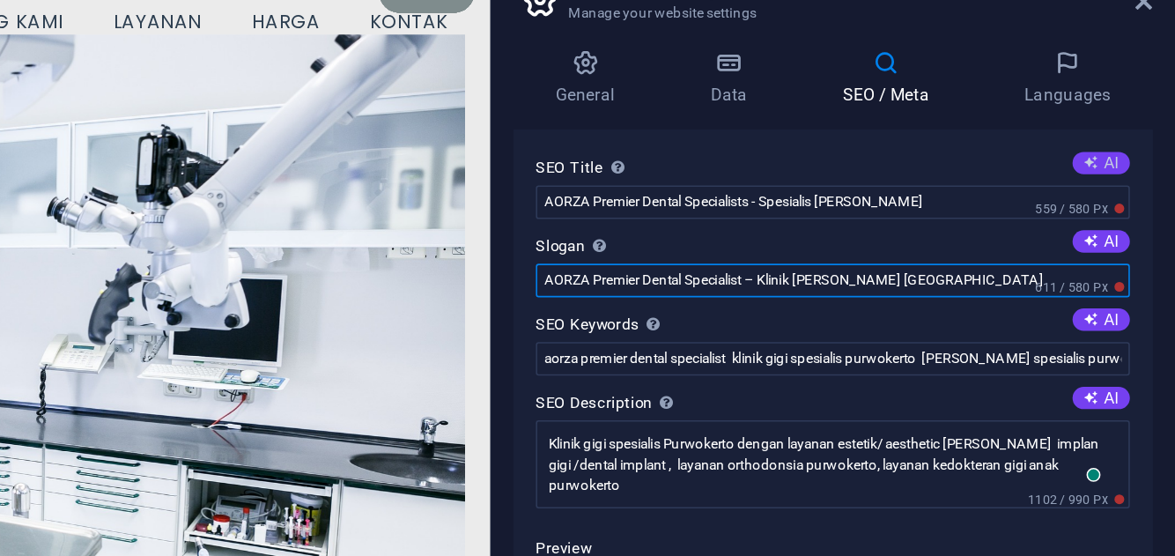
type input "AORZA Premier Dental Specialist – Klinik [PERSON_NAME] [GEOGRAPHIC_DATA]"
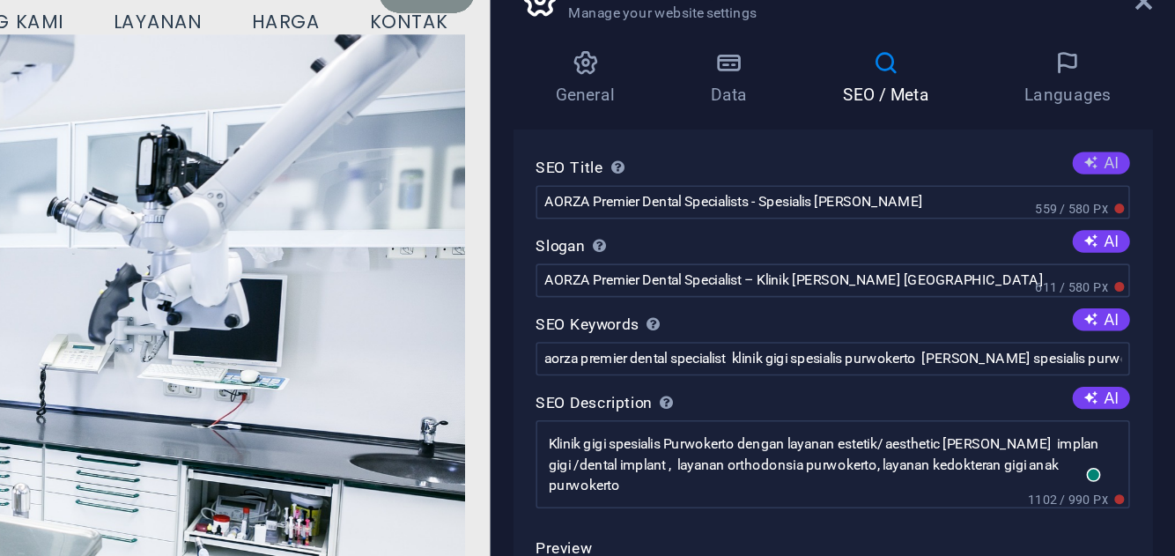
click at [1120, 175] on icon at bounding box center [1123, 176] width 10 height 10
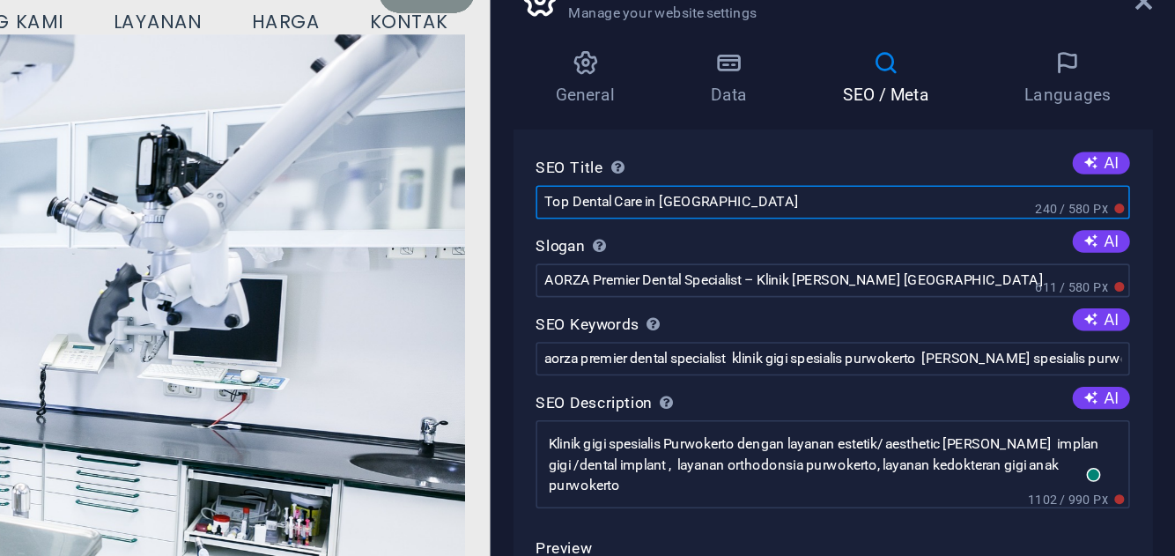
click at [964, 192] on input "Top Dental Care in [GEOGRAPHIC_DATA]" at bounding box center [959, 200] width 374 height 21
drag, startPoint x: 948, startPoint y: 197, endPoint x: 757, endPoint y: 196, distance: 191.1
click at [757, 196] on div "General Data SEO / Meta Languages Website name [DOMAIN_NAME] Logo Drag files he…" at bounding box center [959, 309] width 431 height 438
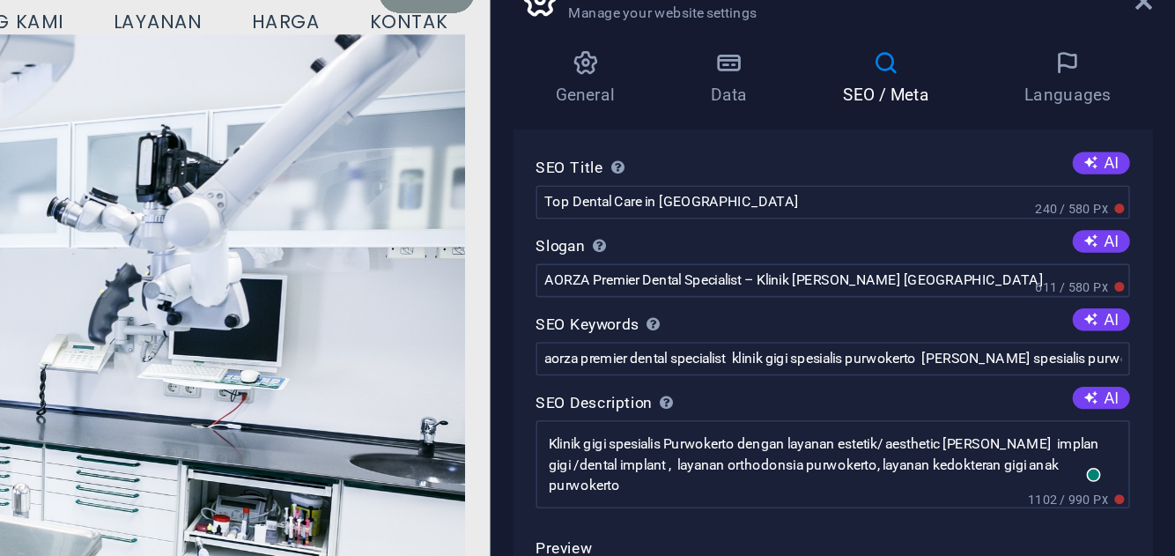
click at [761, 214] on div "SEO Title The title of your website - make it something that stands out in sear…" at bounding box center [959, 334] width 403 height 358
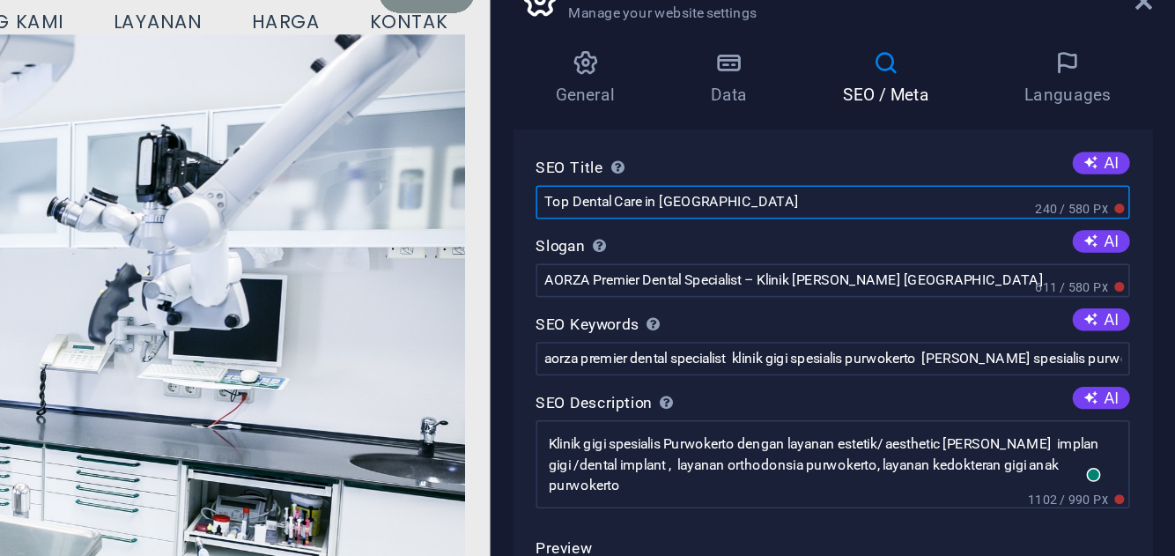
click at [870, 203] on input "Top Dental Care in [GEOGRAPHIC_DATA]" at bounding box center [959, 200] width 374 height 21
drag, startPoint x: 326, startPoint y: 156, endPoint x: 303, endPoint y: 149, distance: 24.0
type input "T"
paste input "AORZA Premier Dental: Klinik [PERSON_NAME] [GEOGRAPHIC_DATA]"
type input "AORZA Premier Dental: Klinik [PERSON_NAME] [GEOGRAPHIC_DATA]"
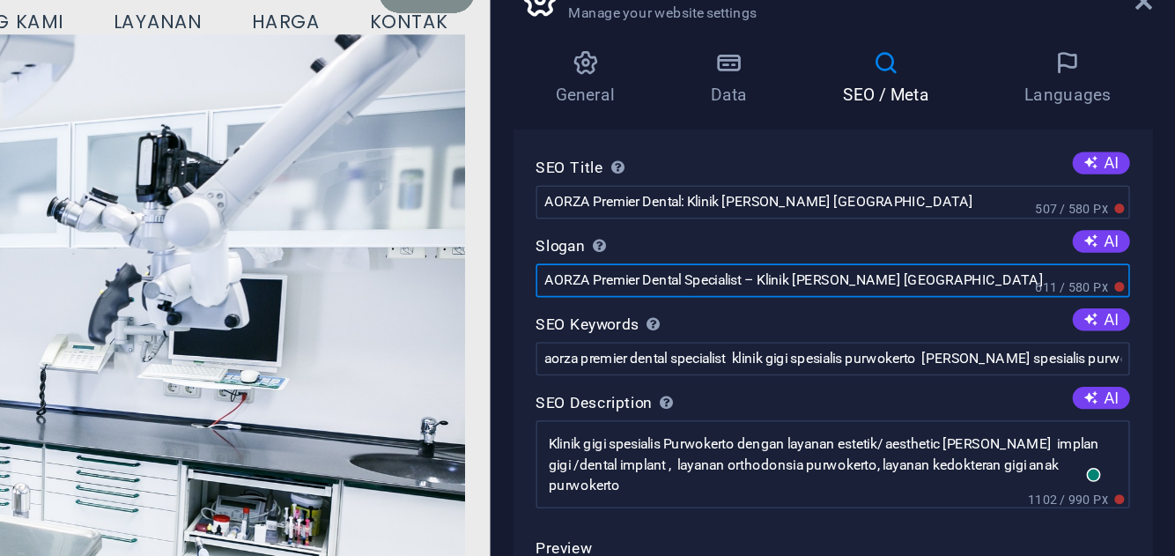
drag, startPoint x: 469, startPoint y: 203, endPoint x: 315, endPoint y: 212, distance: 154.4
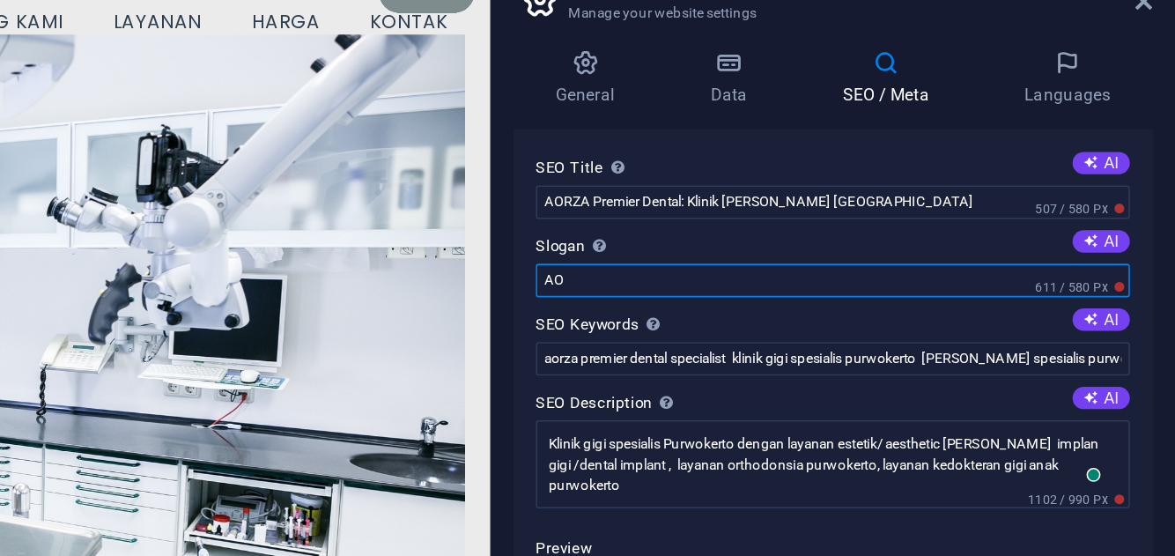
type input "A"
paste input "Estetika, Implant & Ortodonti. Booking via WhatsApp."
type input "Estetika, Implant & Ortodonti. Booking via WhatsApp."
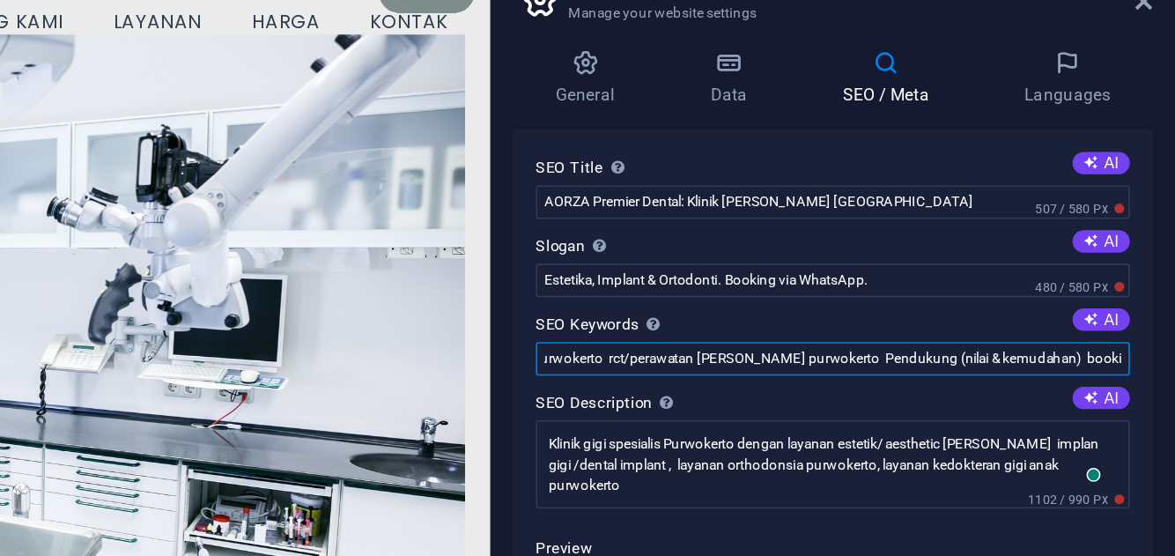
scroll to position [0, 3042]
drag, startPoint x: 776, startPoint y: 298, endPoint x: 1170, endPoint y: 272, distance: 394.5
click at [1170, 272] on div "General Data SEO / Meta Languages Website name [DOMAIN_NAME] Logo Drag files he…" at bounding box center [959, 309] width 431 height 438
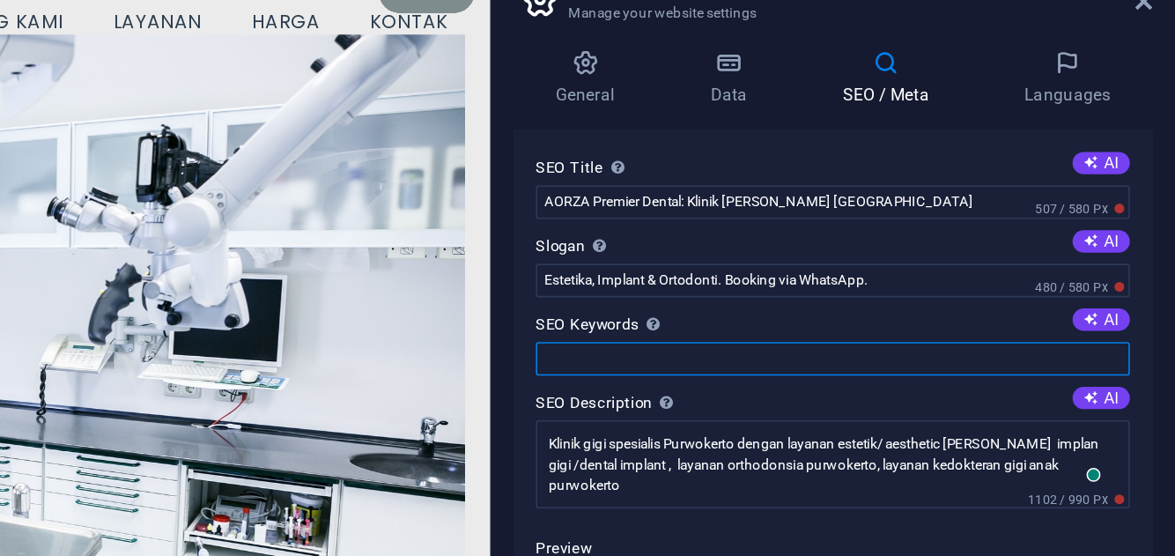
scroll to position [0, 0]
paste input "klinik gigi spesialis purwokerto, [PERSON_NAME] spesialis purwokerto, implant g…"
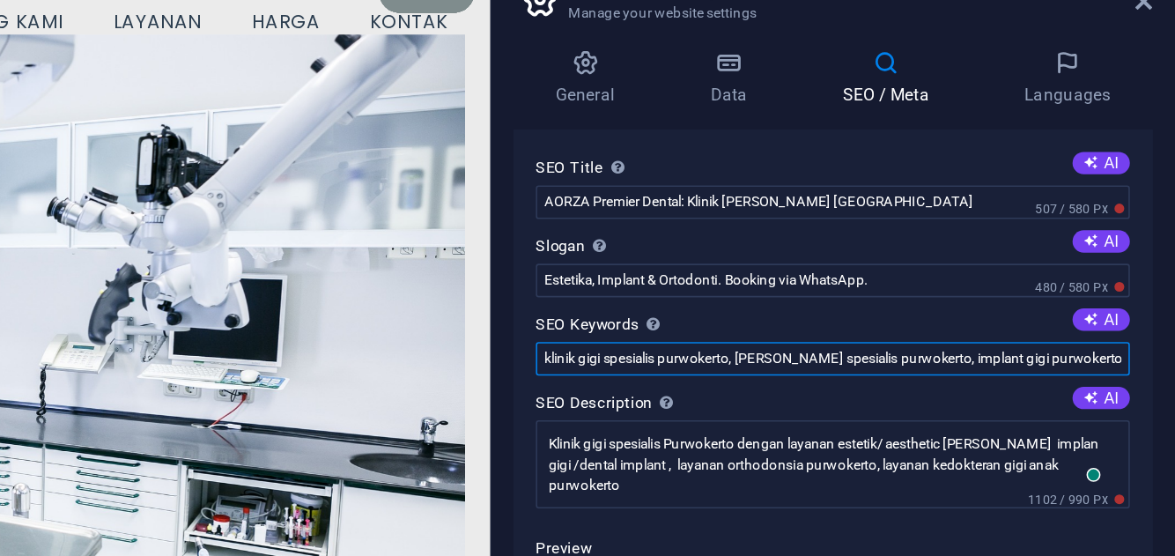
scroll to position [0, 391]
type input "klinik gigi spesialis purwokerto, [PERSON_NAME] spesialis purwokerto, implant g…"
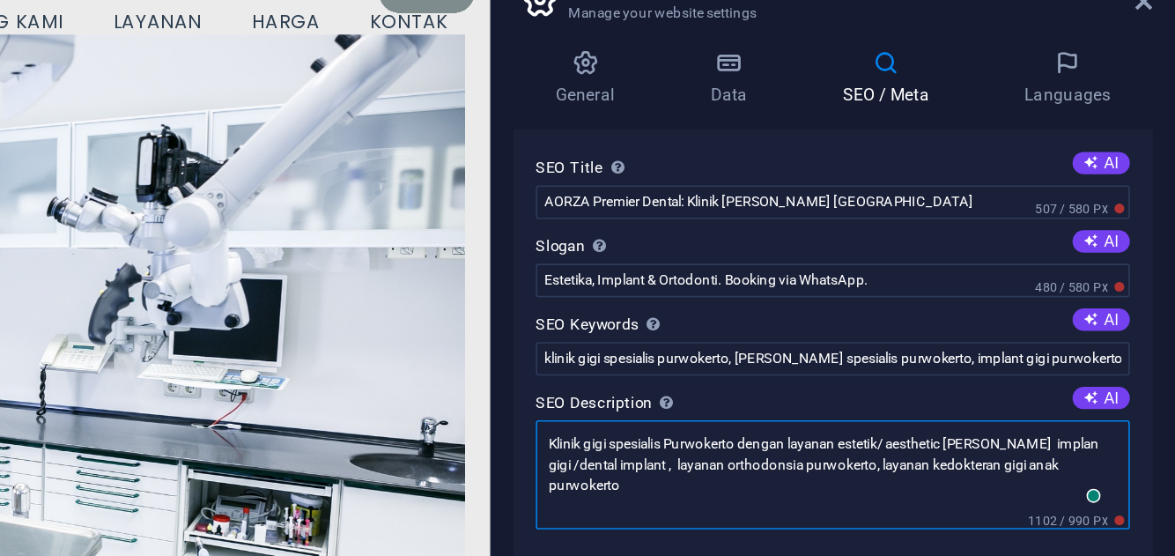
click at [828, 363] on textarea "Klinik gigi spesialis Purwokerto dengan layanan estetik/ aesthetic [PERSON_NAME…" at bounding box center [959, 372] width 374 height 69
drag, startPoint x: 779, startPoint y: 351, endPoint x: 1173, endPoint y: 370, distance: 395.0
click at [1173, 370] on div "General Data SEO / Meta Languages Website name [DOMAIN_NAME] Logo Drag files he…" at bounding box center [959, 309] width 431 height 438
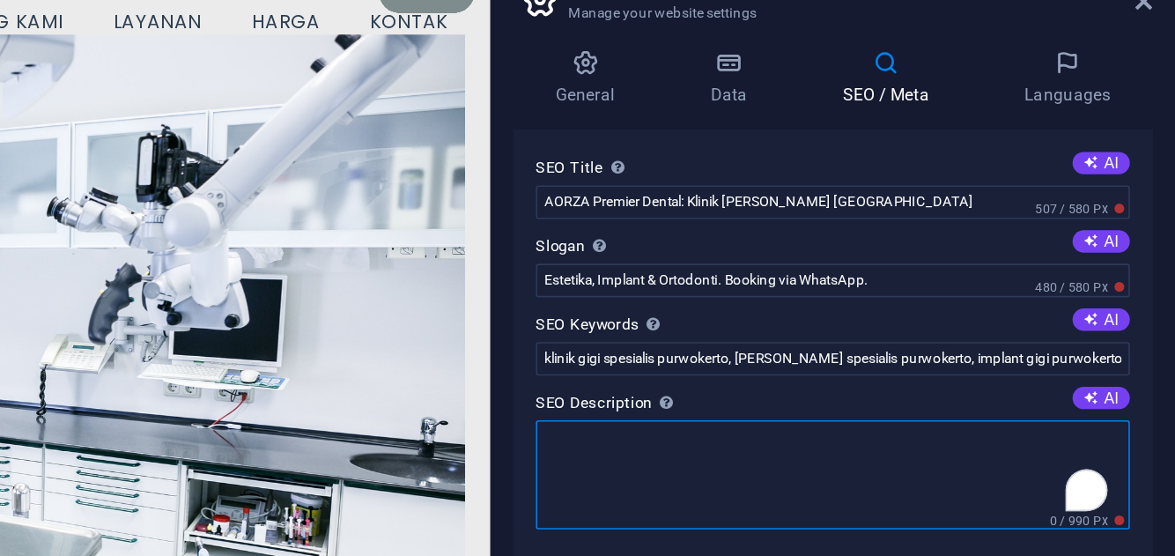
paste textarea "Klinik gigi spesialis di [GEOGRAPHIC_DATA]: estetika, implant, ortodonti, [PERS…"
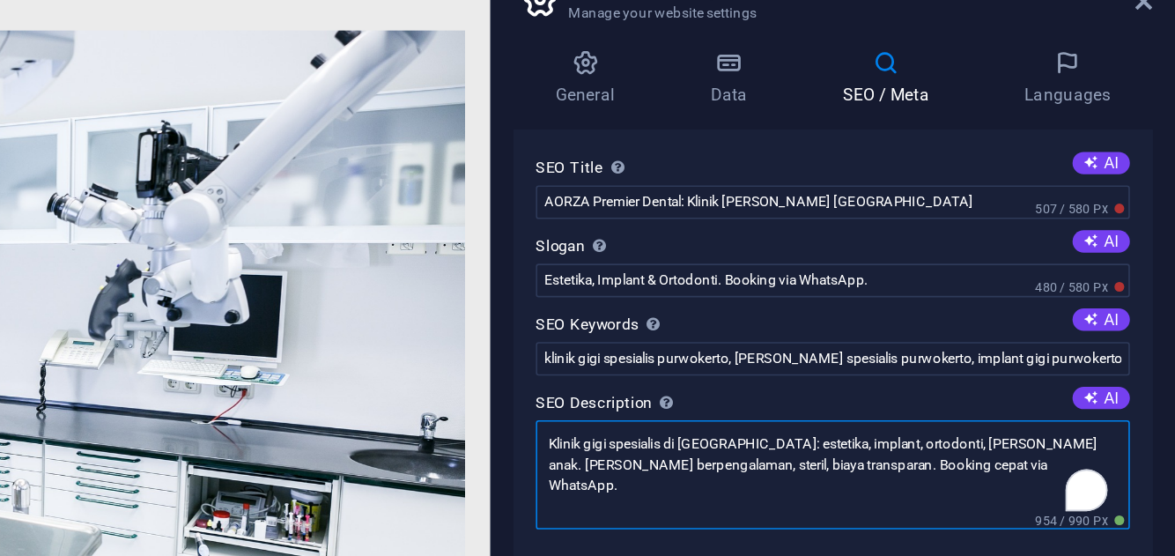
scroll to position [79, 0]
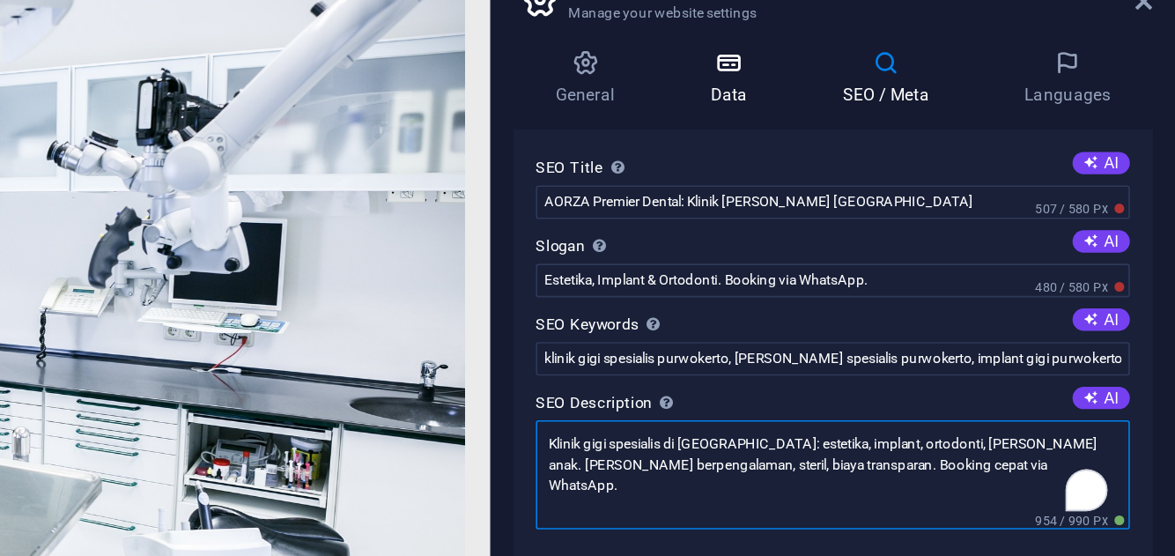
type textarea "Klinik gigi spesialis di [GEOGRAPHIC_DATA]: estetika, implant, ortodonti, [PERS…"
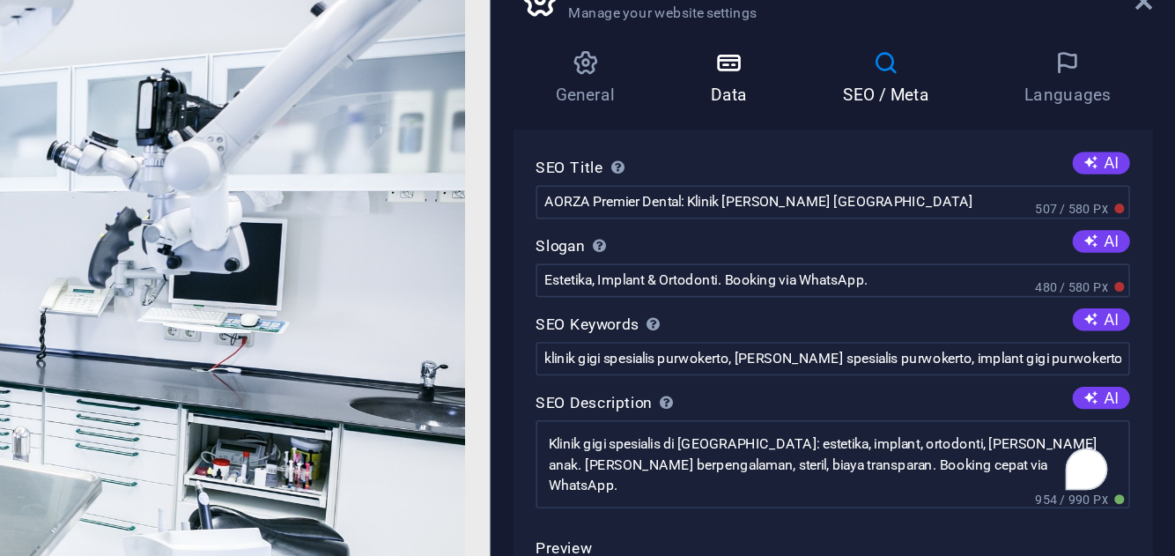
click at [895, 126] on h4 "Data" at bounding box center [897, 122] width 84 height 37
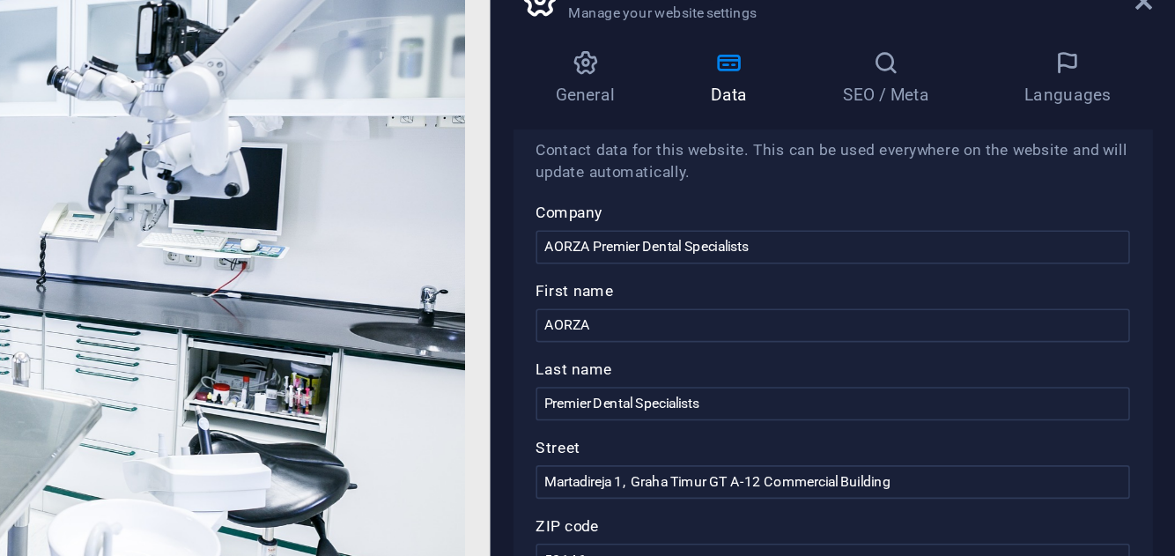
scroll to position [0, 0]
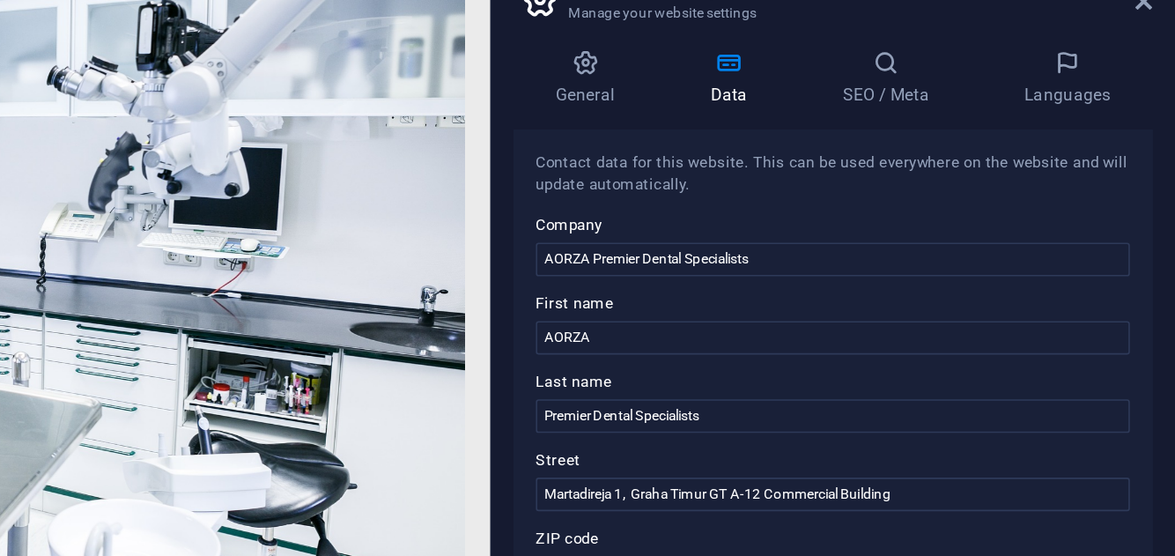
drag, startPoint x: 1156, startPoint y: 175, endPoint x: 1151, endPoint y: 87, distance: 88.2
click at [1151, 87] on aside "Website settings Manage your website settings General Data SEO / Meta Languages…" at bounding box center [959, 286] width 432 height 484
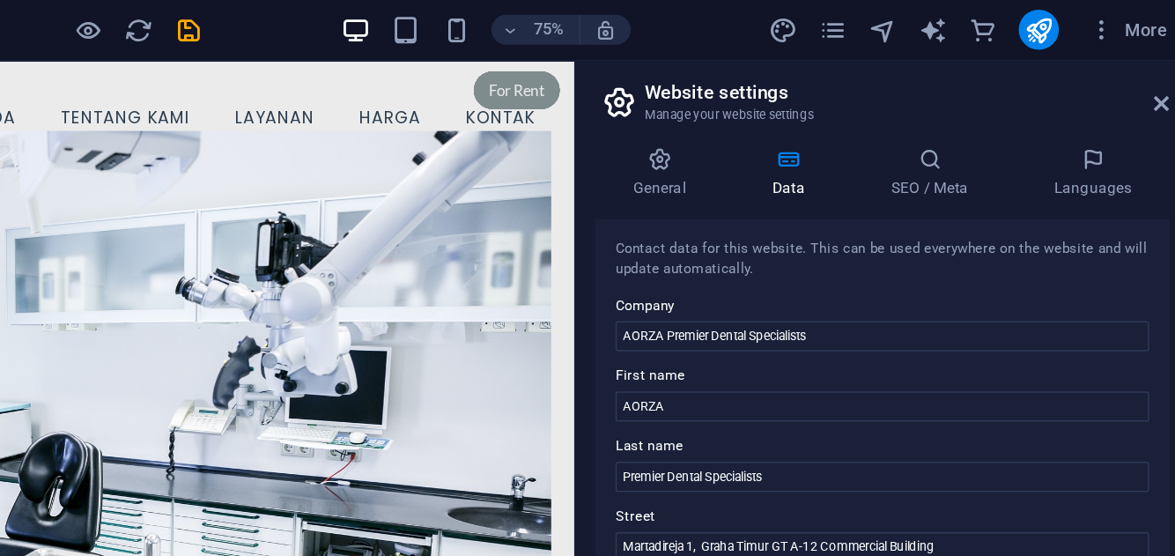
scroll to position [4, 0]
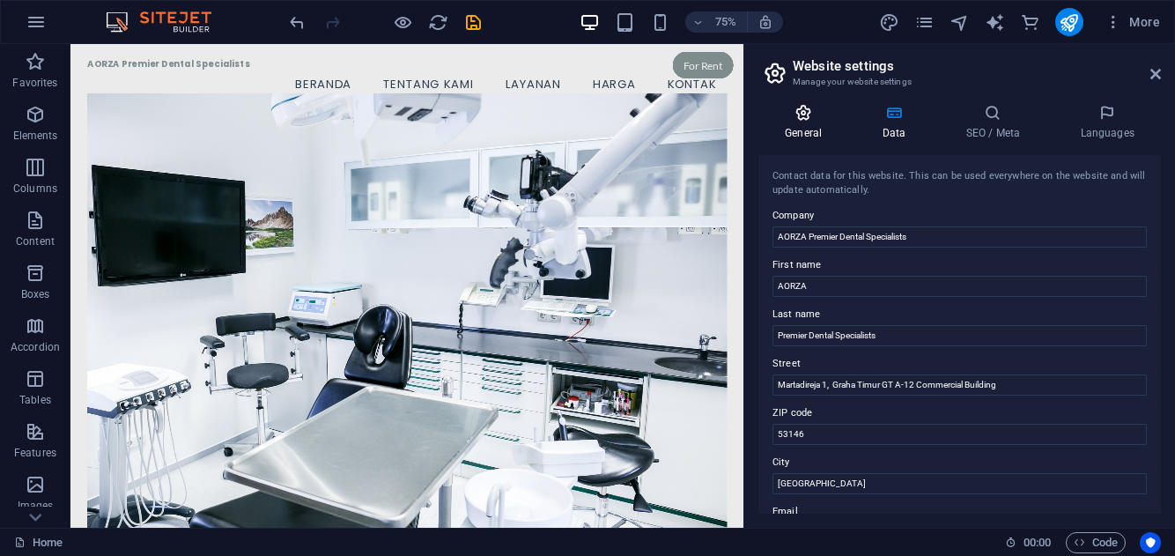
click at [812, 116] on icon at bounding box center [803, 113] width 90 height 18
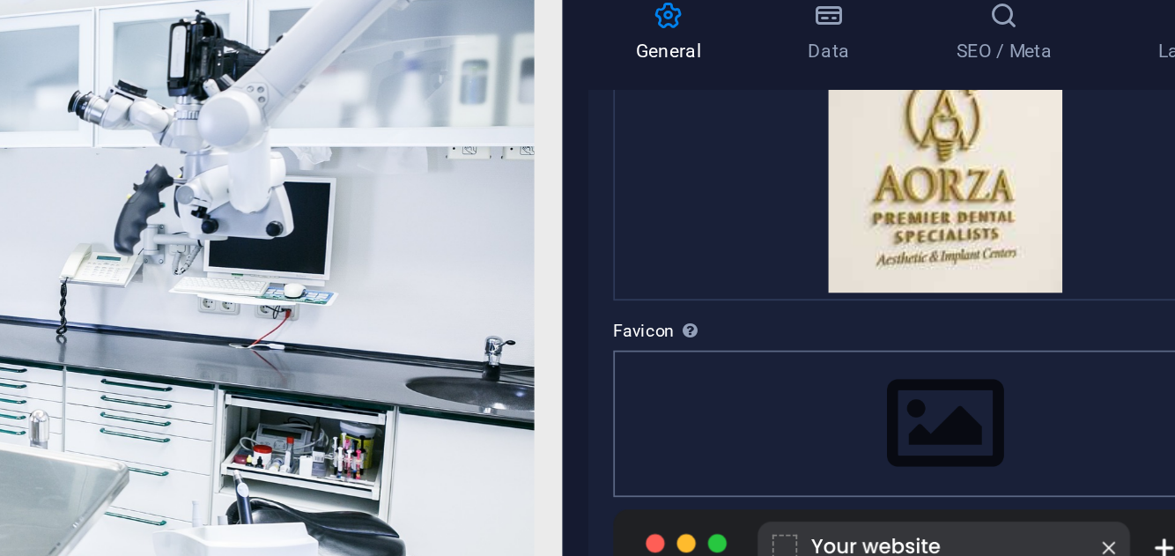
scroll to position [99, 0]
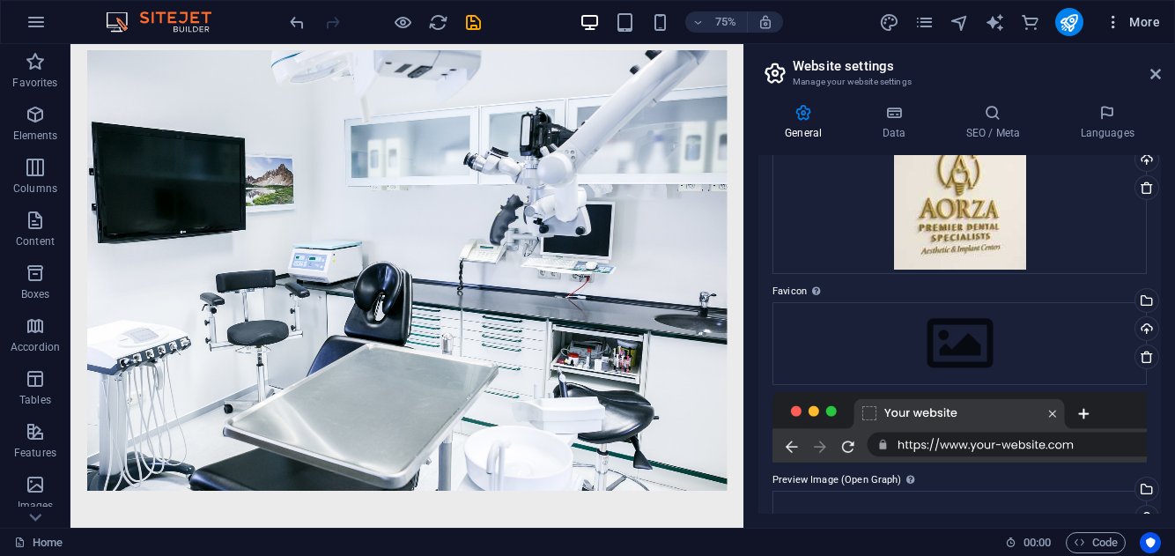
click at [1119, 25] on icon "button" at bounding box center [1113, 22] width 18 height 18
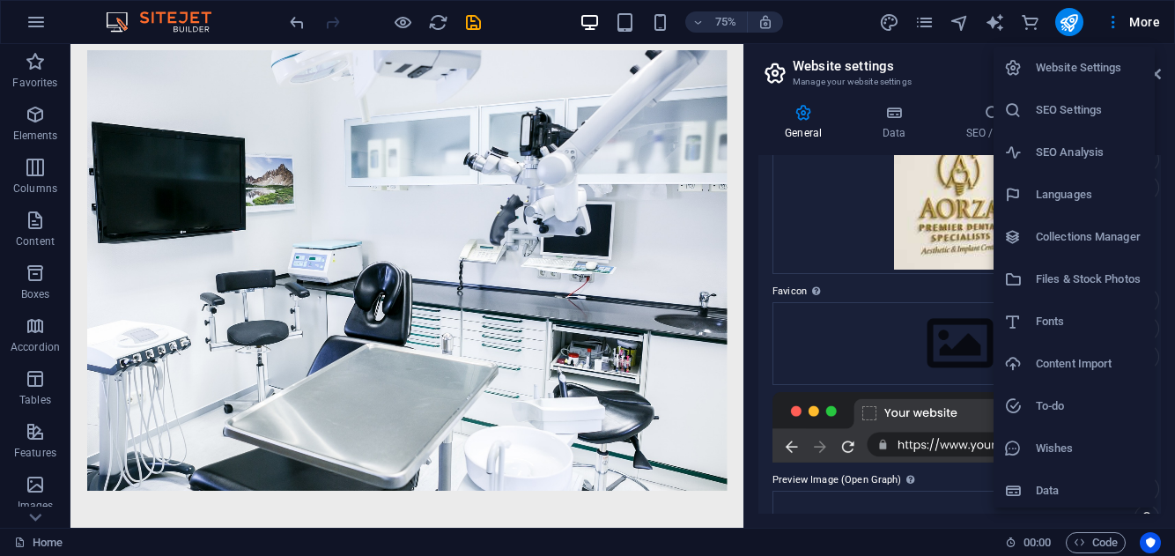
click at [1057, 100] on h6 "SEO Settings" at bounding box center [1090, 110] width 108 height 21
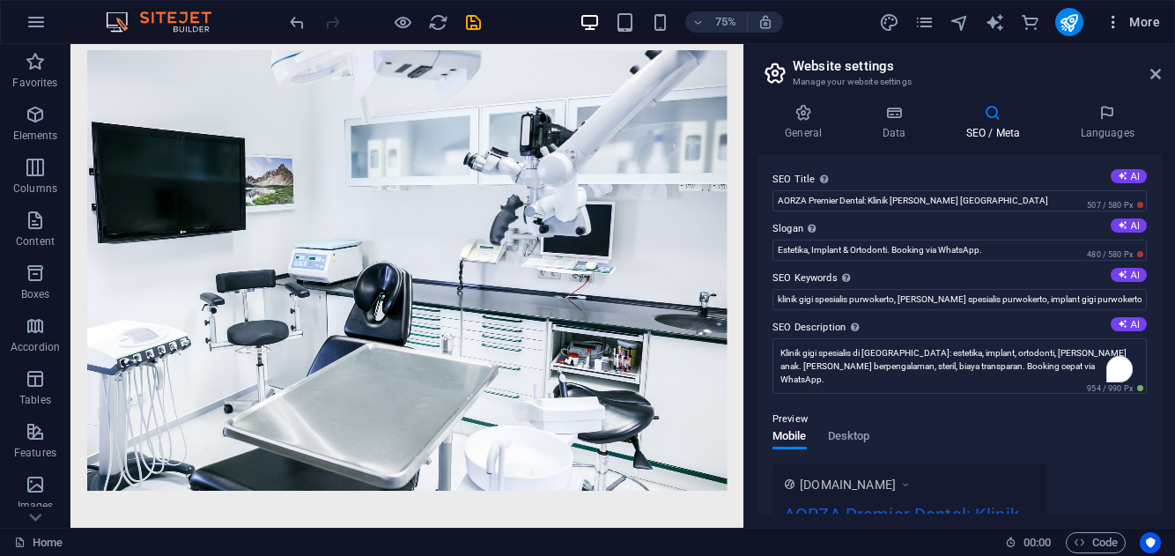
click at [1140, 20] on span "More" at bounding box center [1131, 22] width 55 height 18
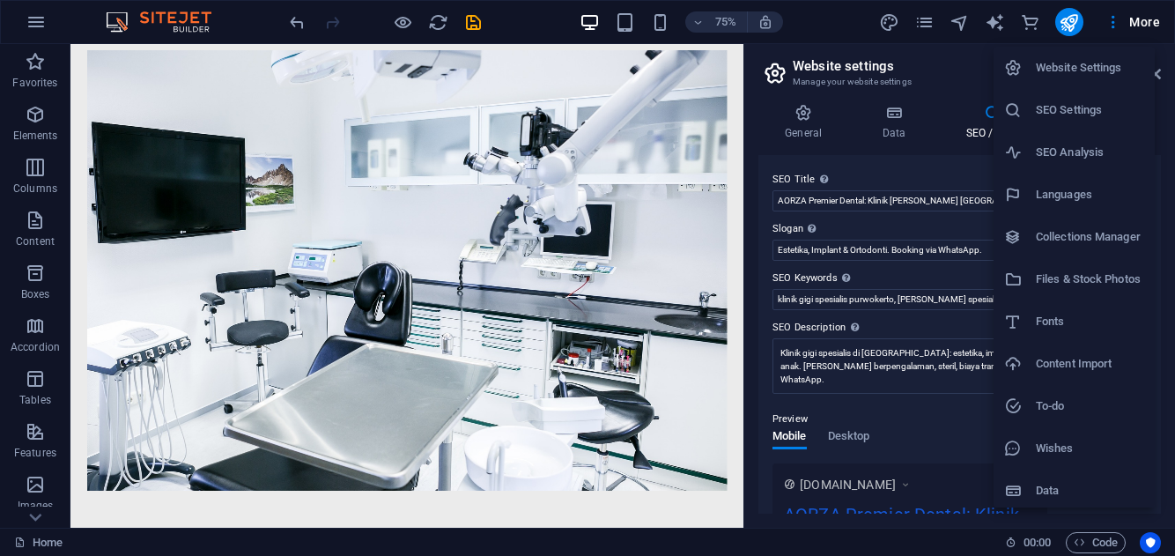
click at [934, 417] on div at bounding box center [587, 278] width 1175 height 556
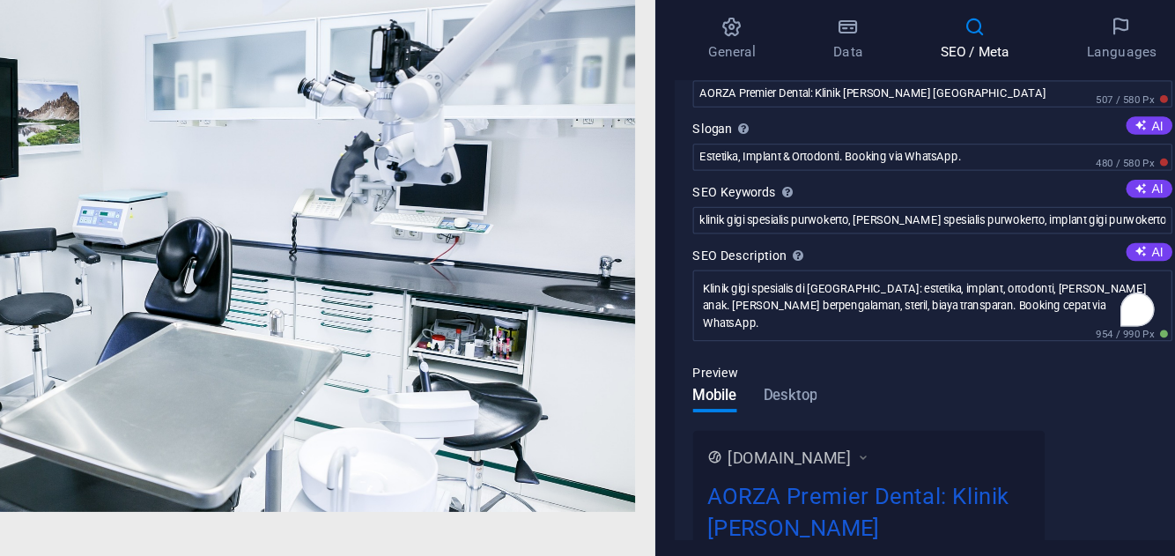
scroll to position [0, 0]
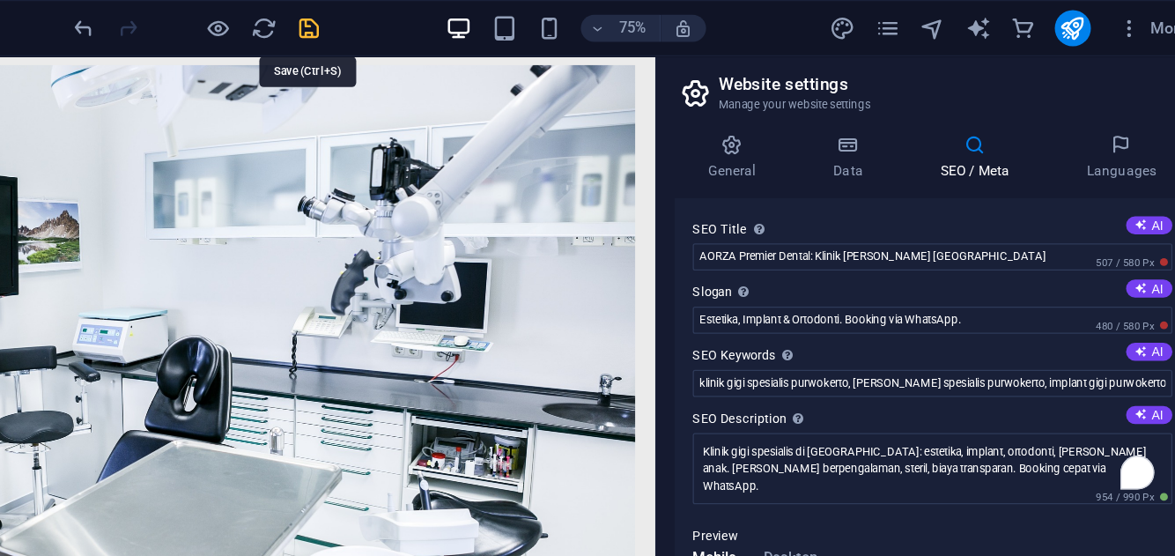
click at [471, 28] on icon "save" at bounding box center [473, 22] width 20 height 20
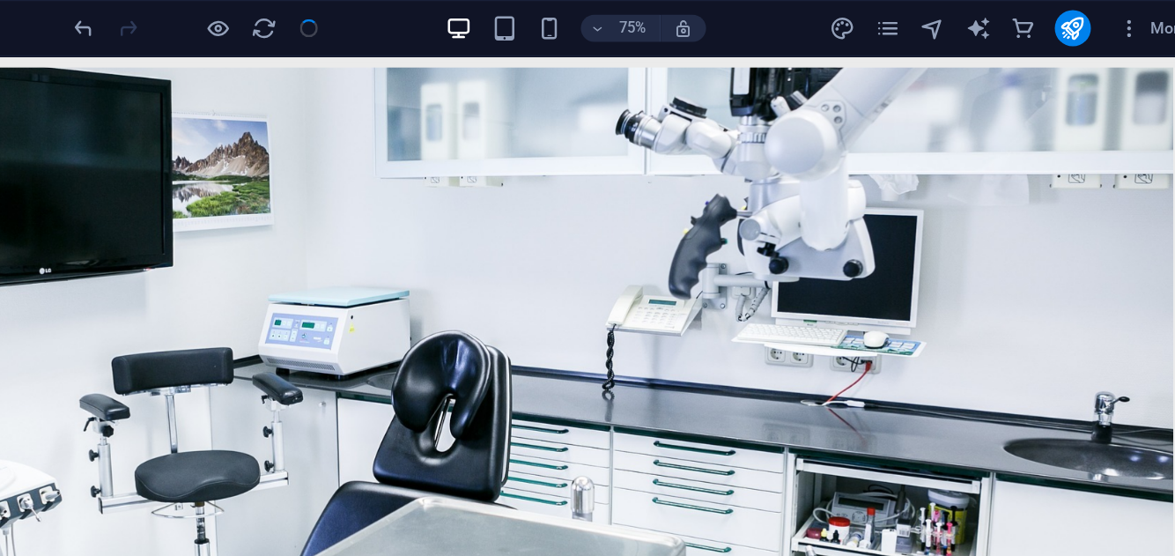
checkbox input "false"
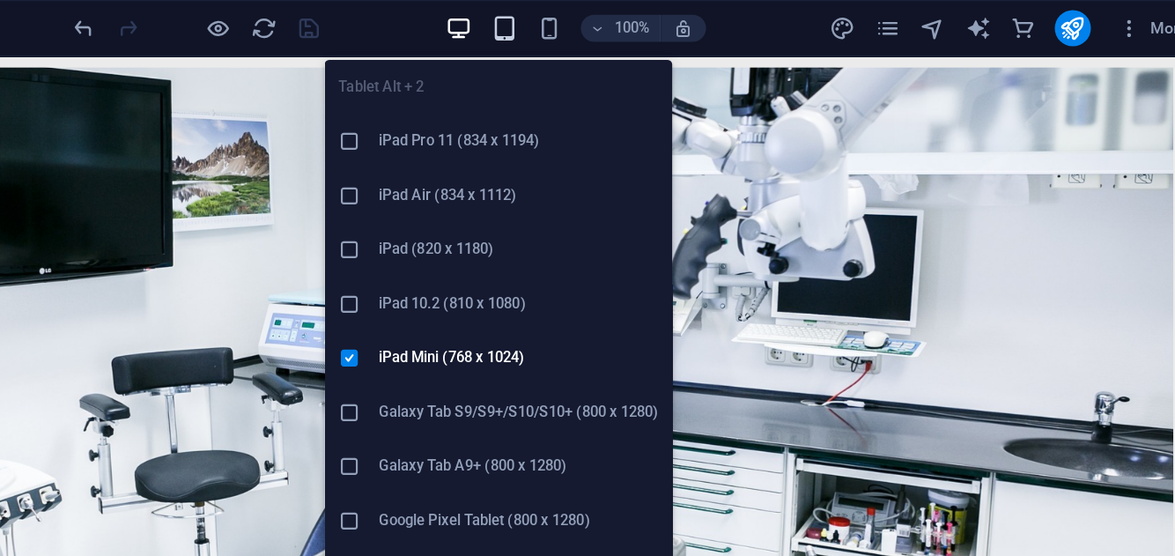
click at [630, 29] on icon "button" at bounding box center [625, 22] width 20 height 20
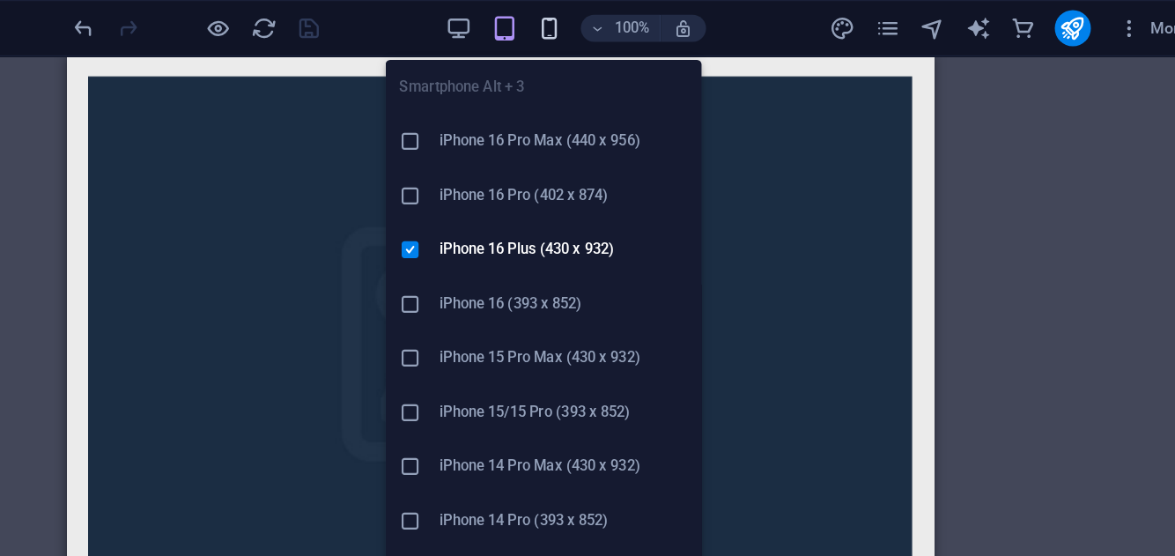
click at [668, 22] on icon "button" at bounding box center [660, 22] width 20 height 20
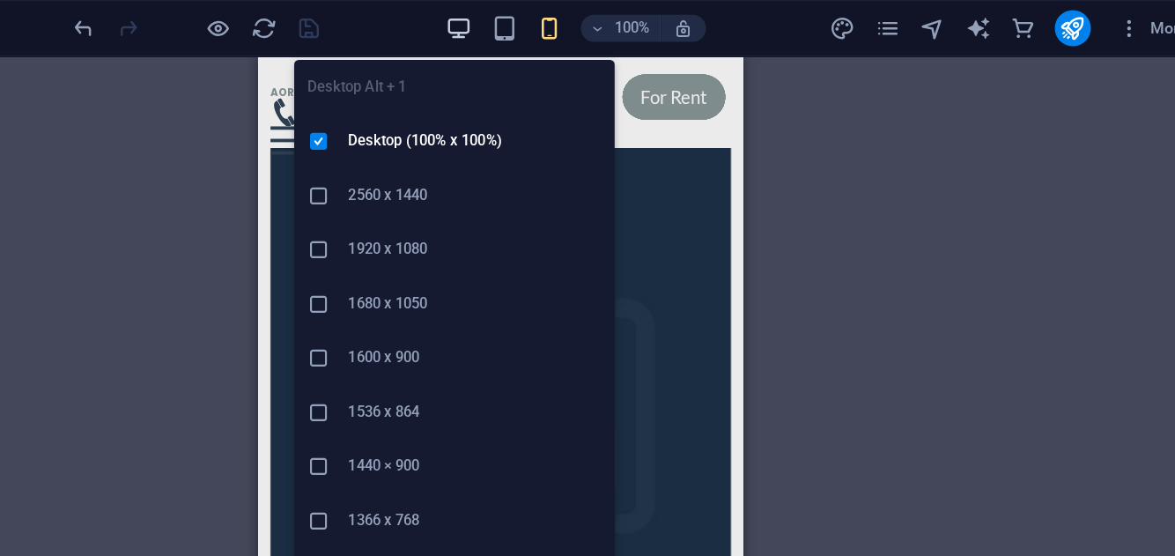
click at [595, 24] on icon "button" at bounding box center [590, 22] width 20 height 20
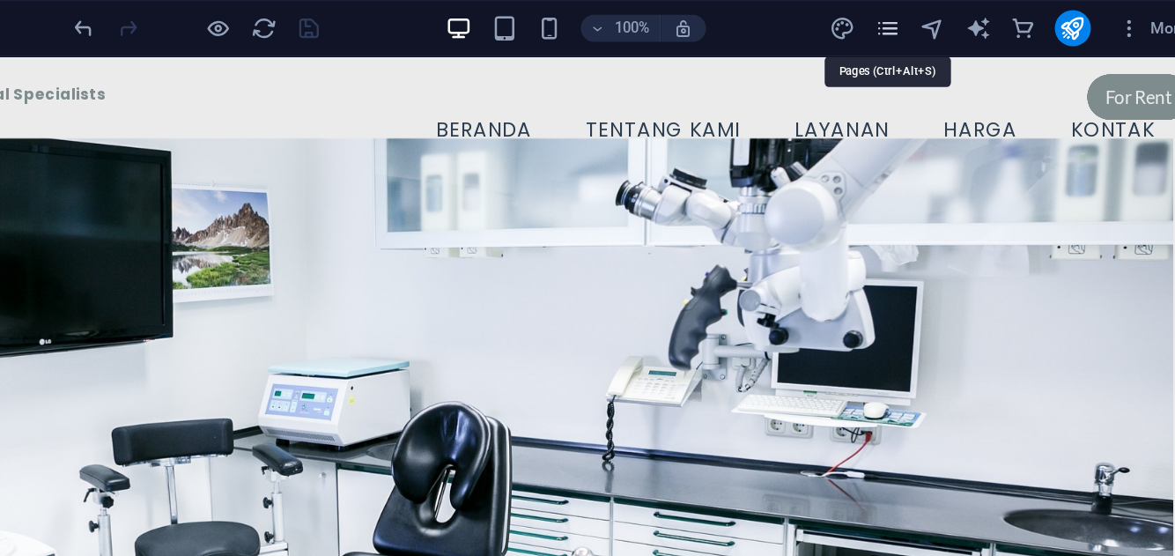
click at [927, 23] on icon "pages" at bounding box center [924, 22] width 20 height 20
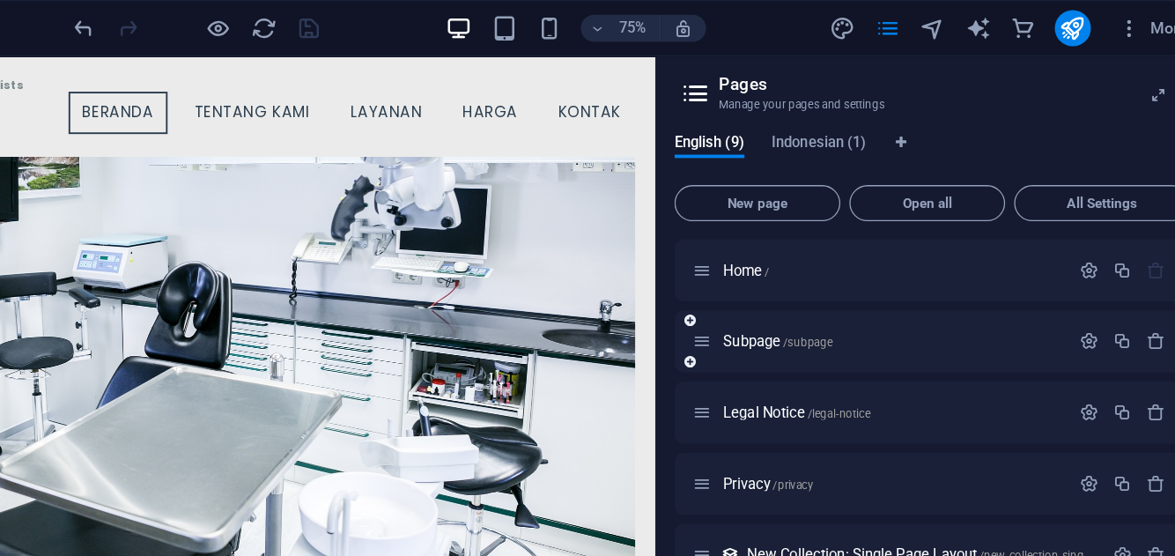
scroll to position [187, 0]
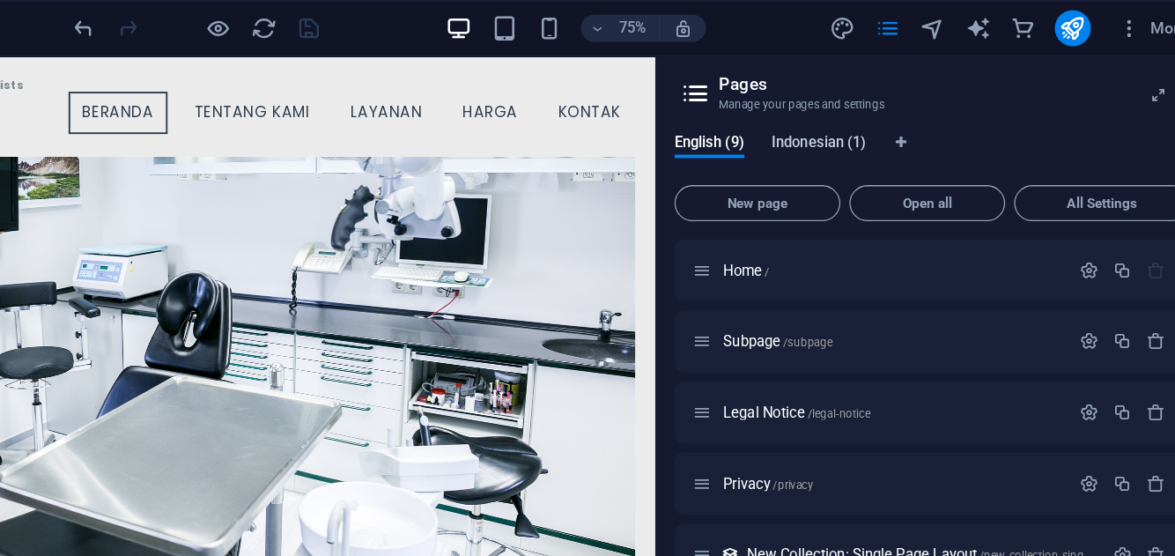
click at [890, 109] on span "Indonesian (1)" at bounding box center [871, 112] width 74 height 25
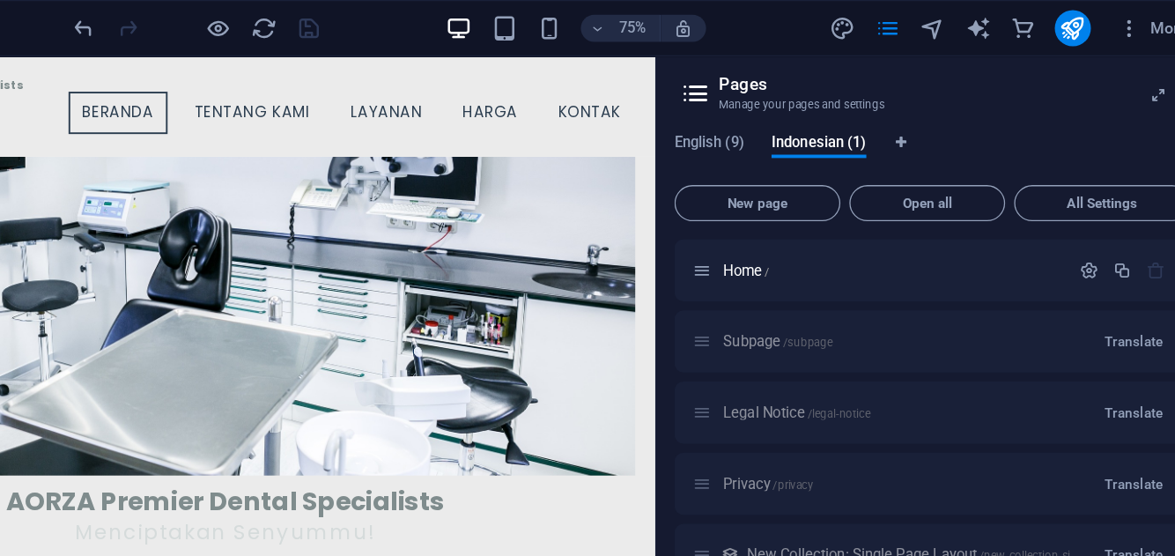
scroll to position [240, 0]
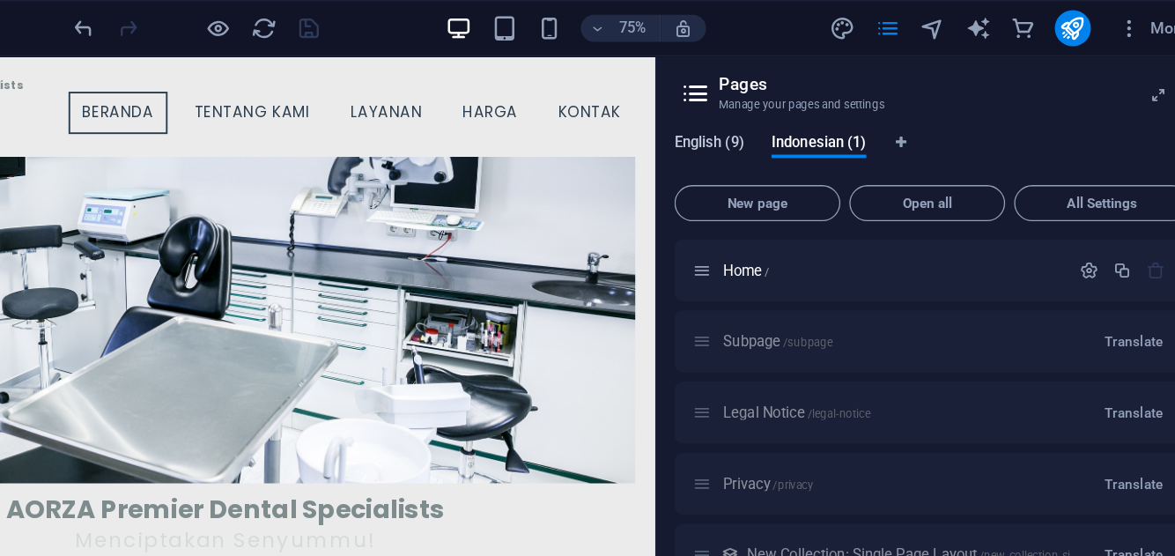
click at [779, 113] on span "English (9)" at bounding box center [785, 112] width 55 height 25
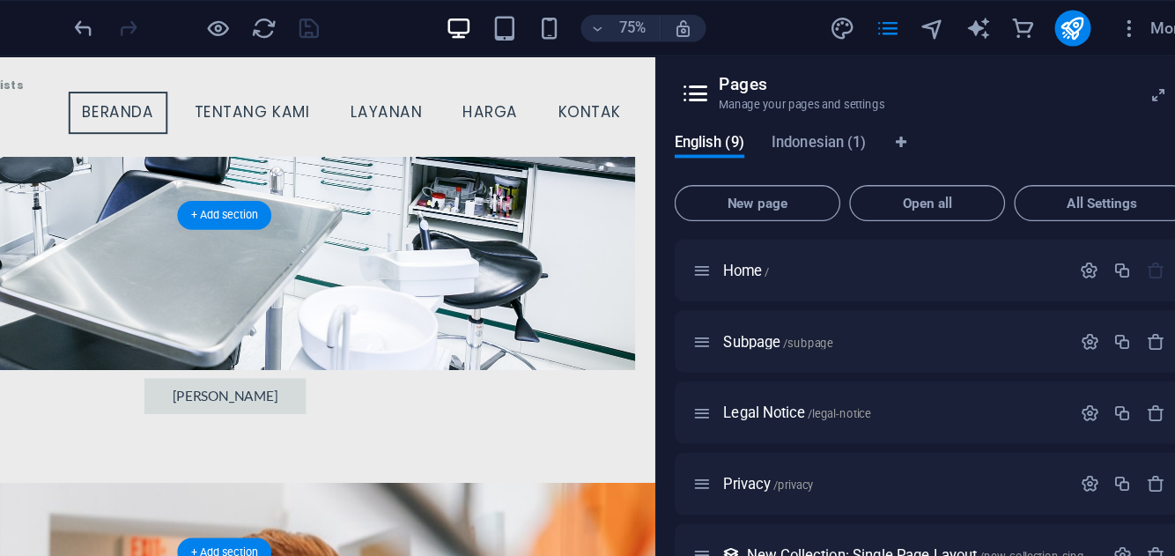
scroll to position [0, 0]
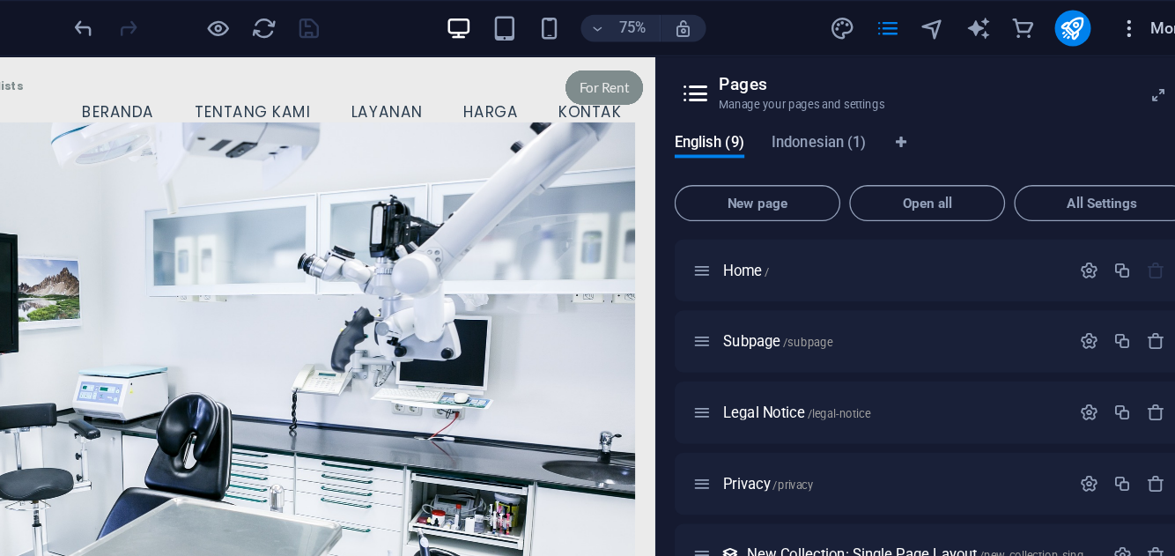
click at [1117, 18] on icon "button" at bounding box center [1113, 22] width 18 height 18
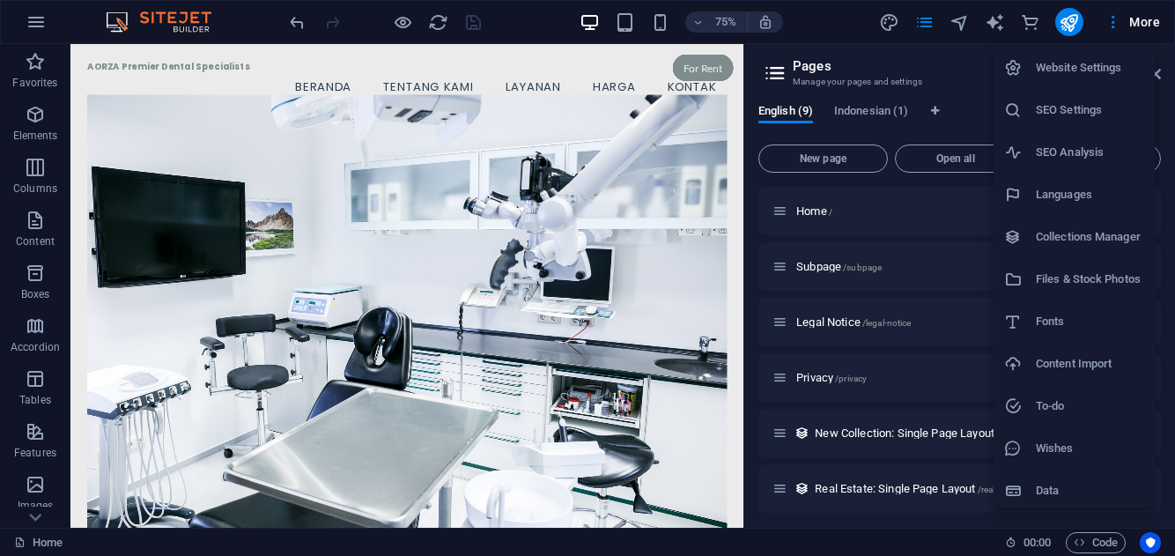
click at [499, 312] on div at bounding box center [587, 278] width 1175 height 556
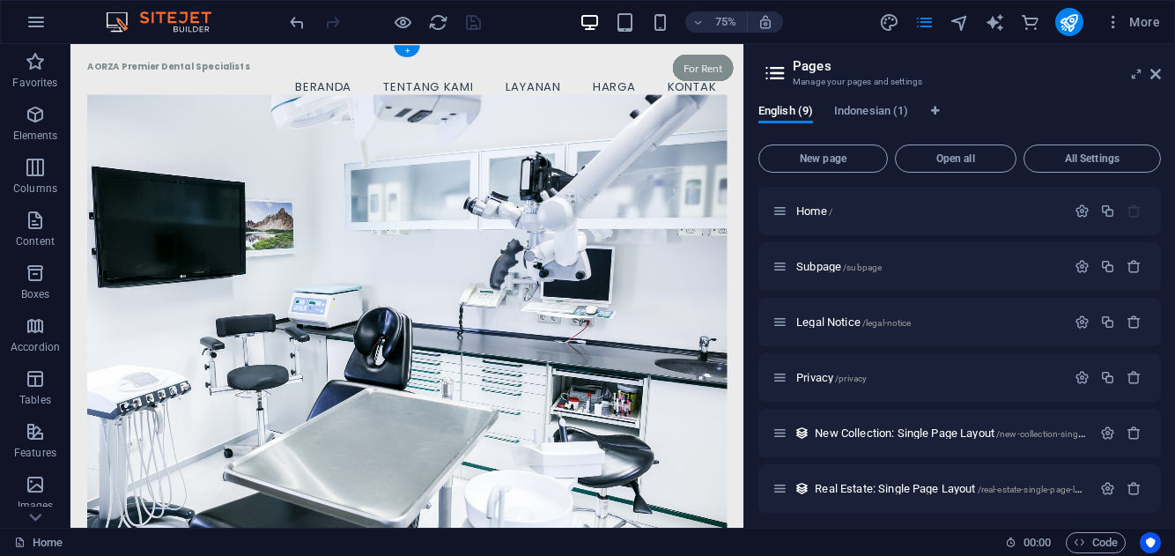
click at [901, 211] on figure at bounding box center [518, 404] width 853 height 587
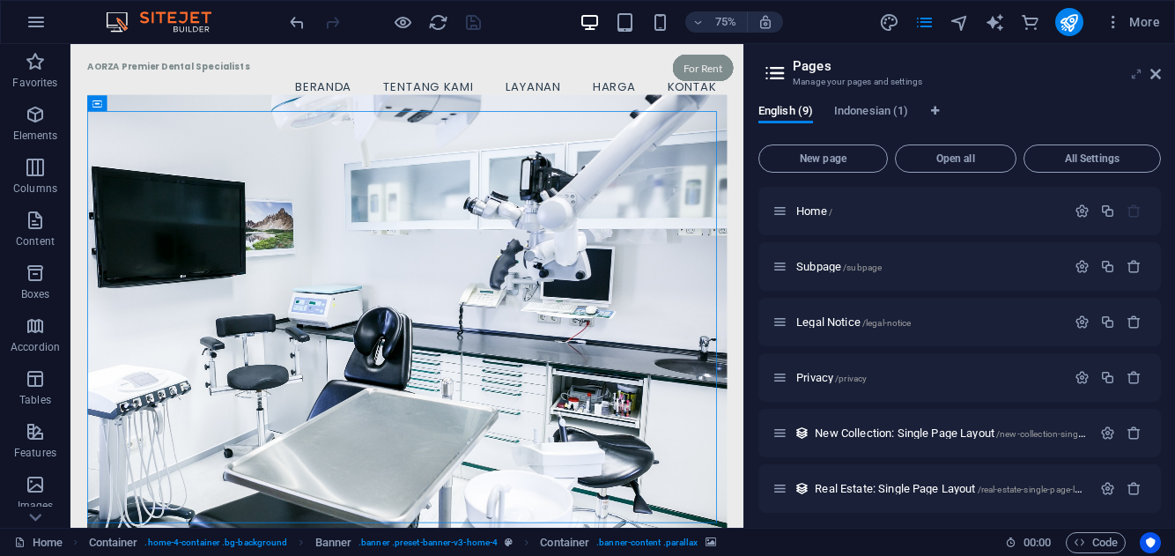
click at [1136, 73] on icon at bounding box center [1136, 74] width 0 height 14
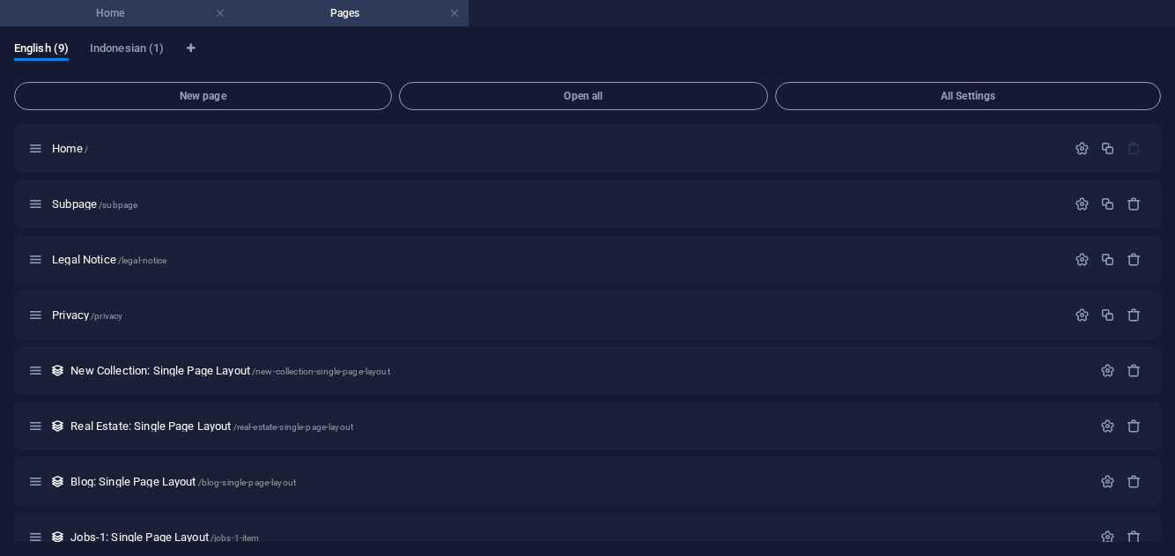
click at [130, 13] on h4 "Home" at bounding box center [117, 13] width 234 height 19
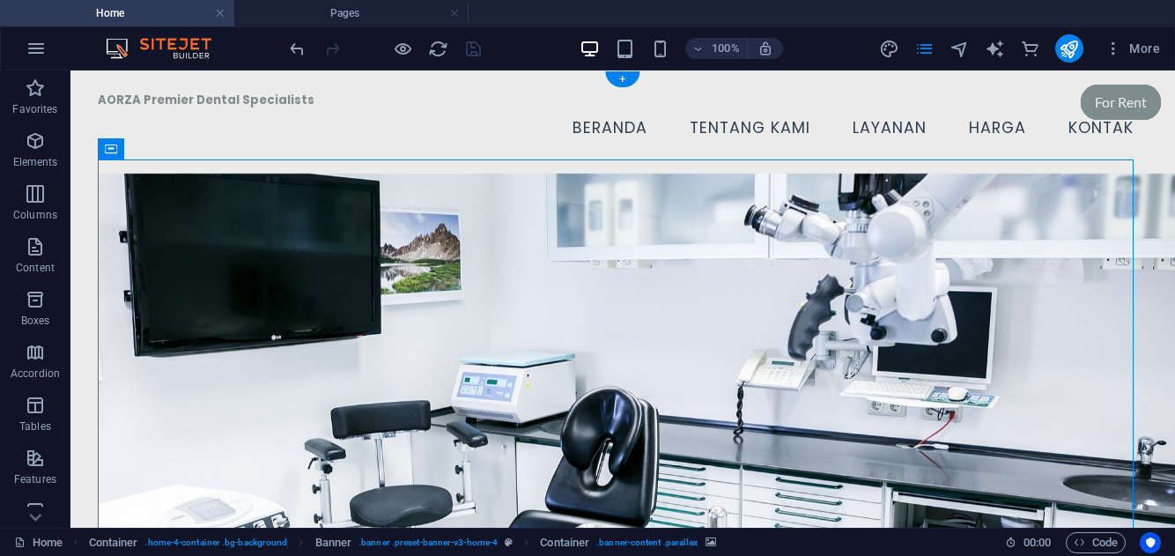
click at [735, 241] on figure at bounding box center [650, 402] width 1104 height 457
click at [1060, 54] on icon "publish" at bounding box center [1069, 49] width 20 height 20
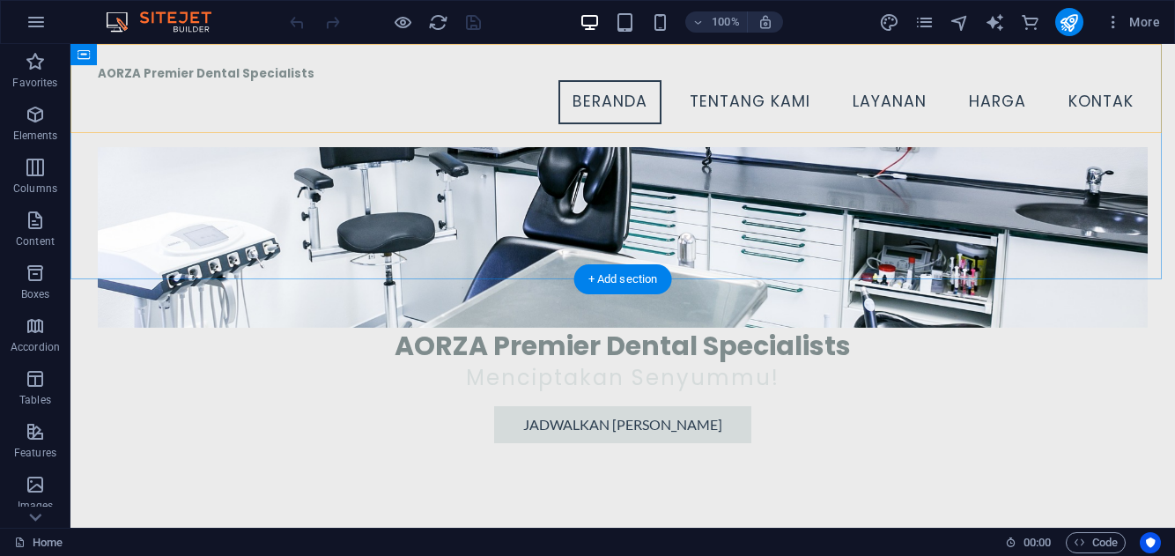
scroll to position [259, 0]
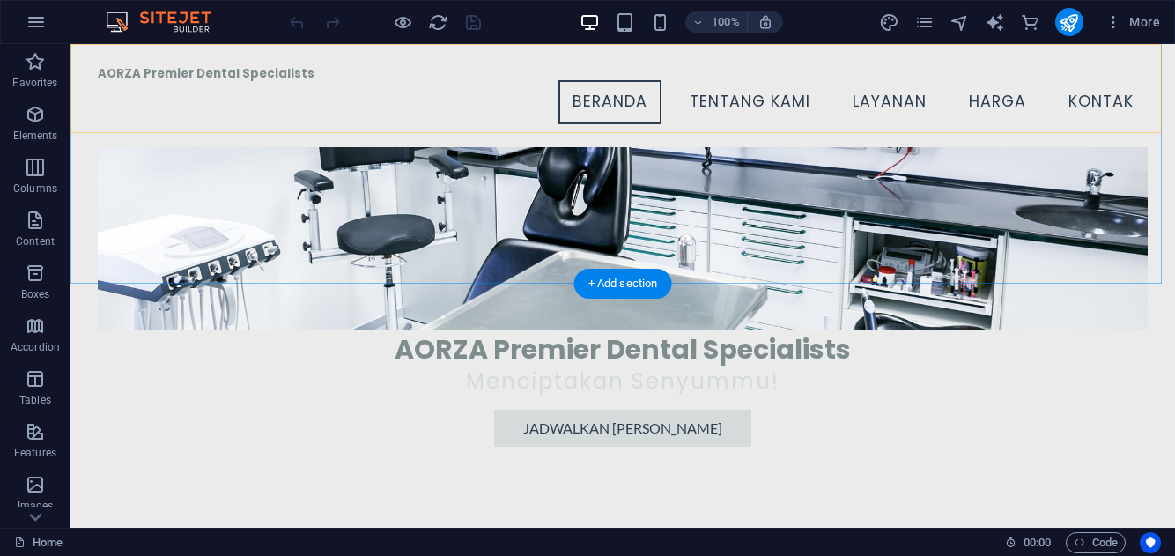
click at [331, 131] on div "AORZA Premier Dental Specialists Menu Beranda Tentang Kami Layanan Harga Kontak" at bounding box center [622, 95] width 1104 height 103
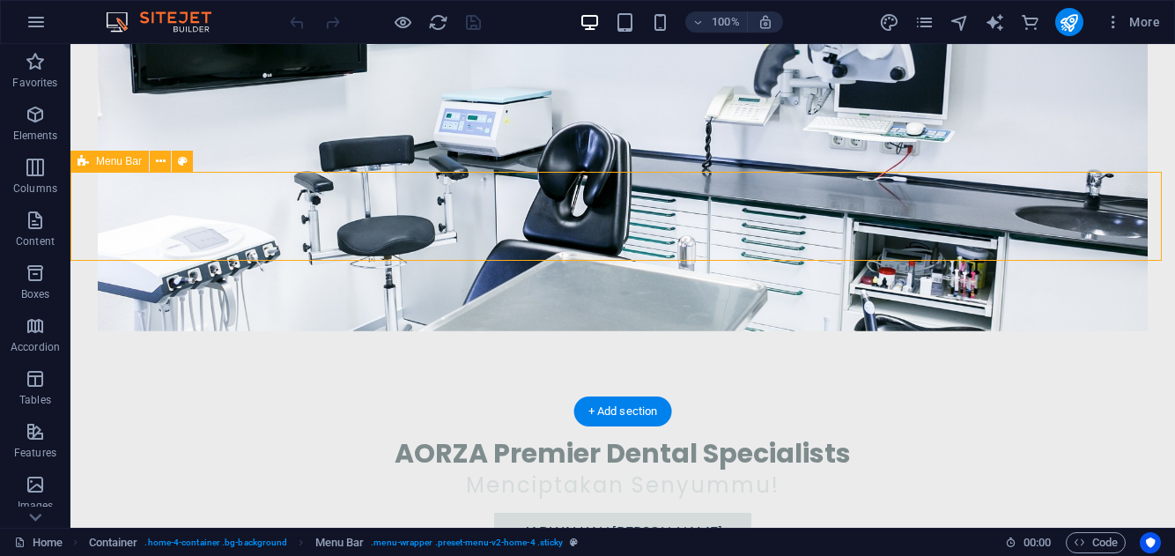
scroll to position [0, 0]
